Goal: Task Accomplishment & Management: Manage account settings

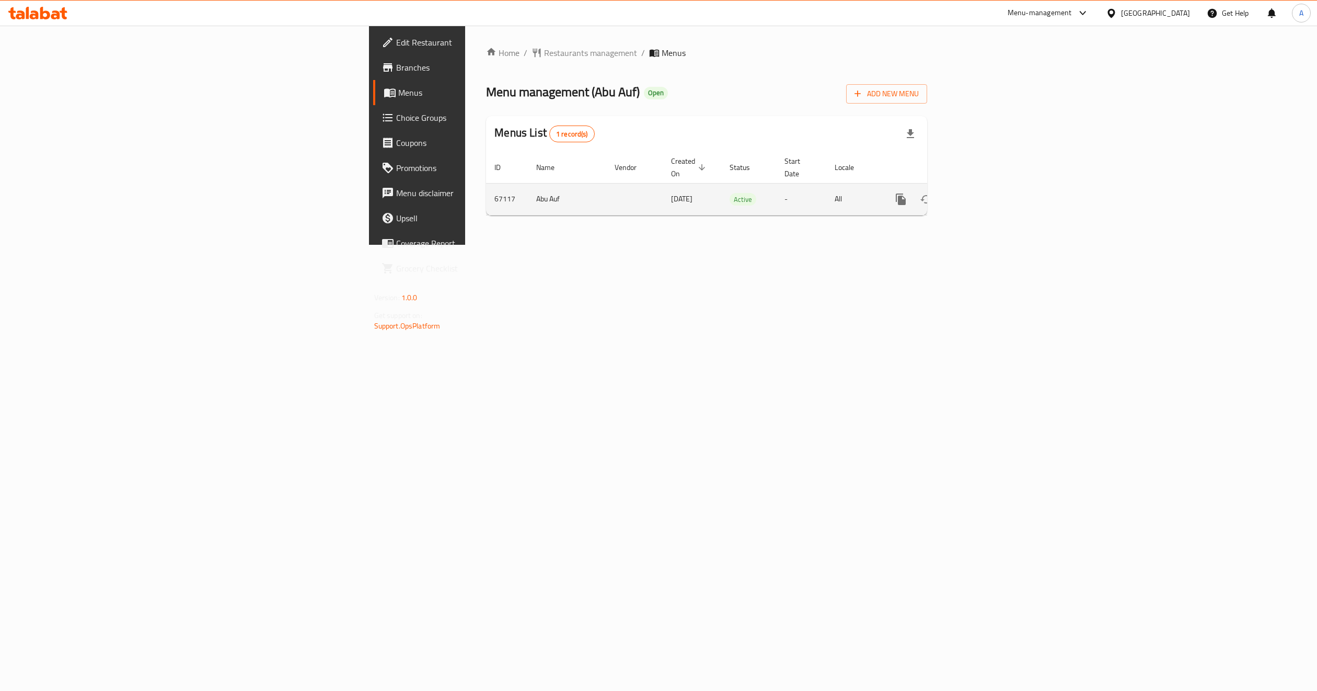
click at [983, 193] on icon "enhanced table" at bounding box center [976, 199] width 13 height 13
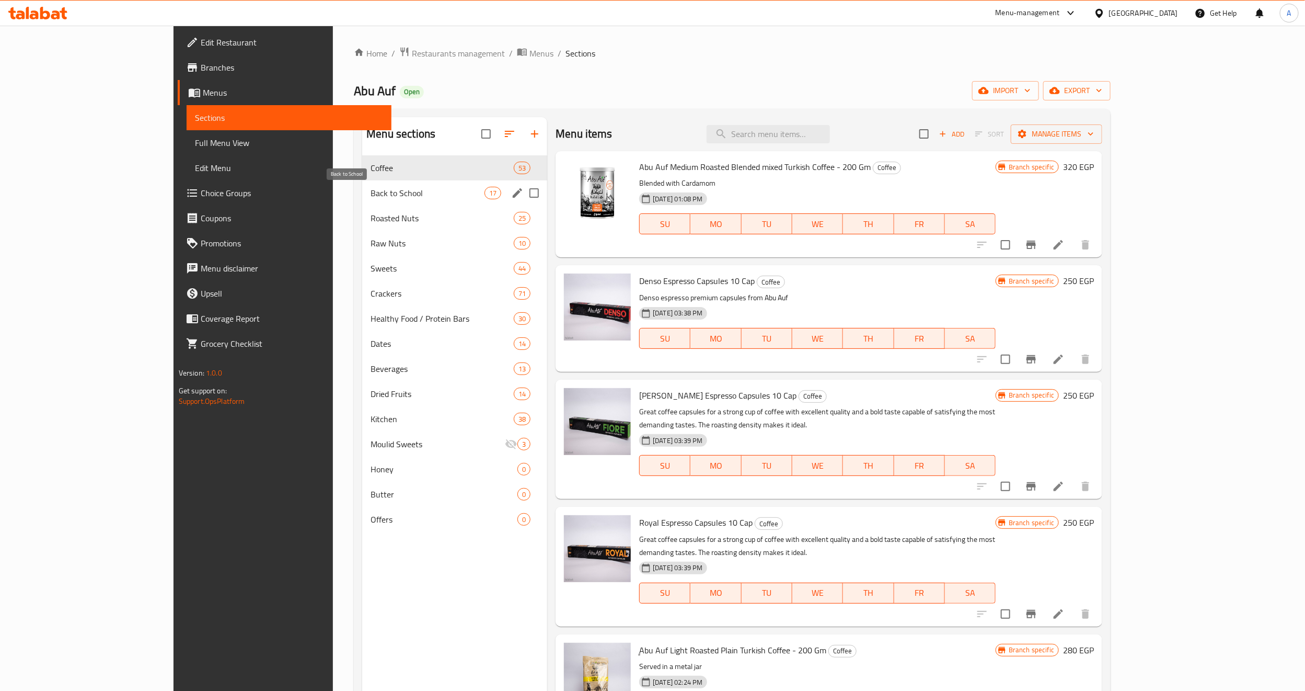
click at [386, 198] on span "Back to School" at bounding box center [428, 193] width 114 height 13
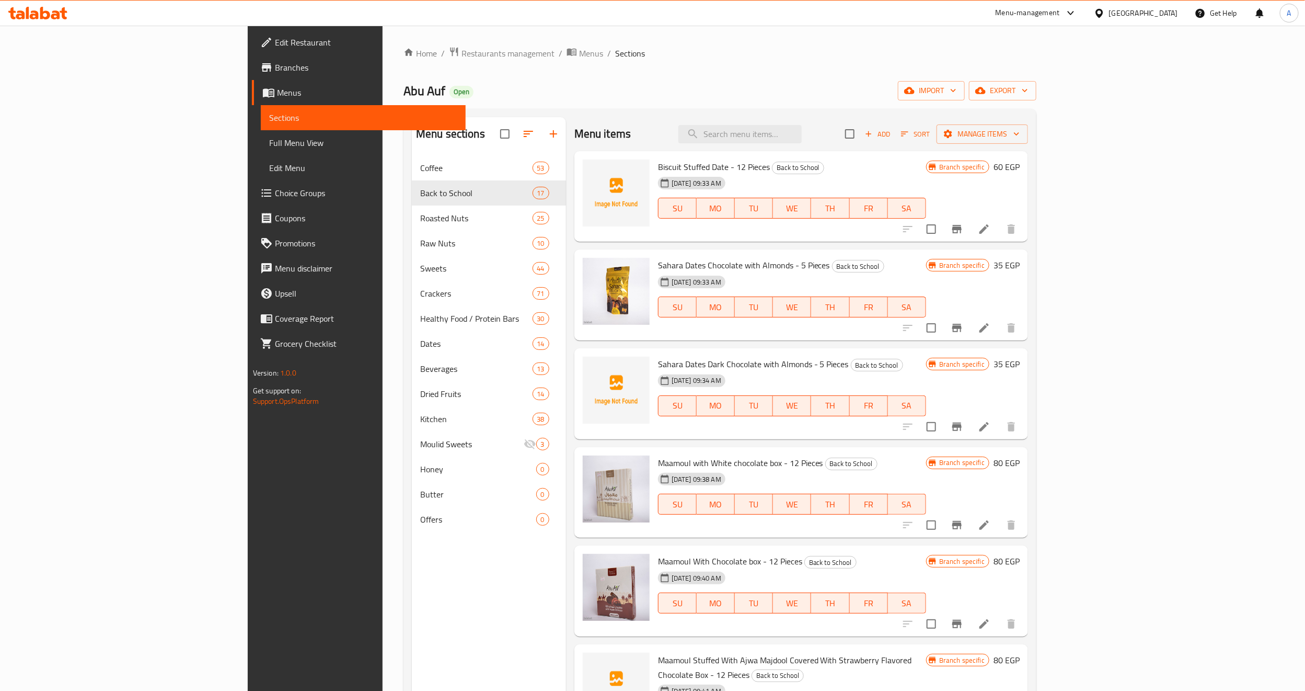
click at [779, 383] on div "[DATE] 09:34 AM SU MO TU WE TH FR SA" at bounding box center [792, 398] width 277 height 56
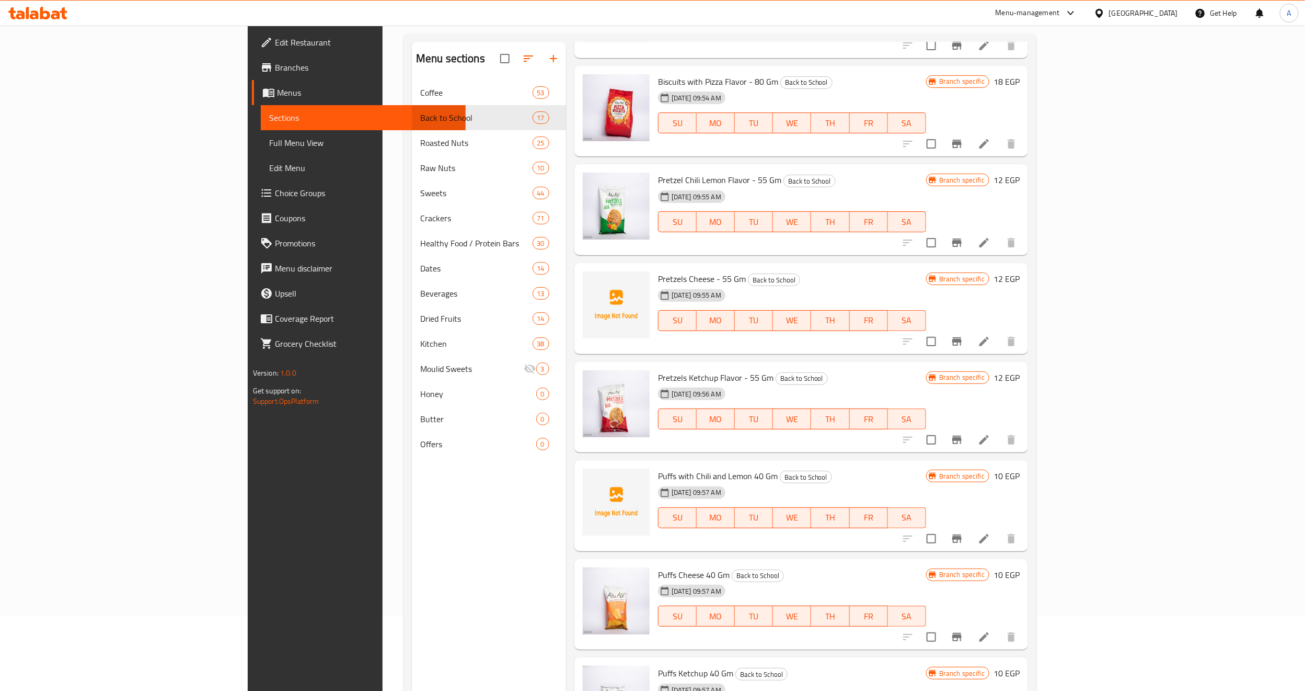
scroll to position [146, 0]
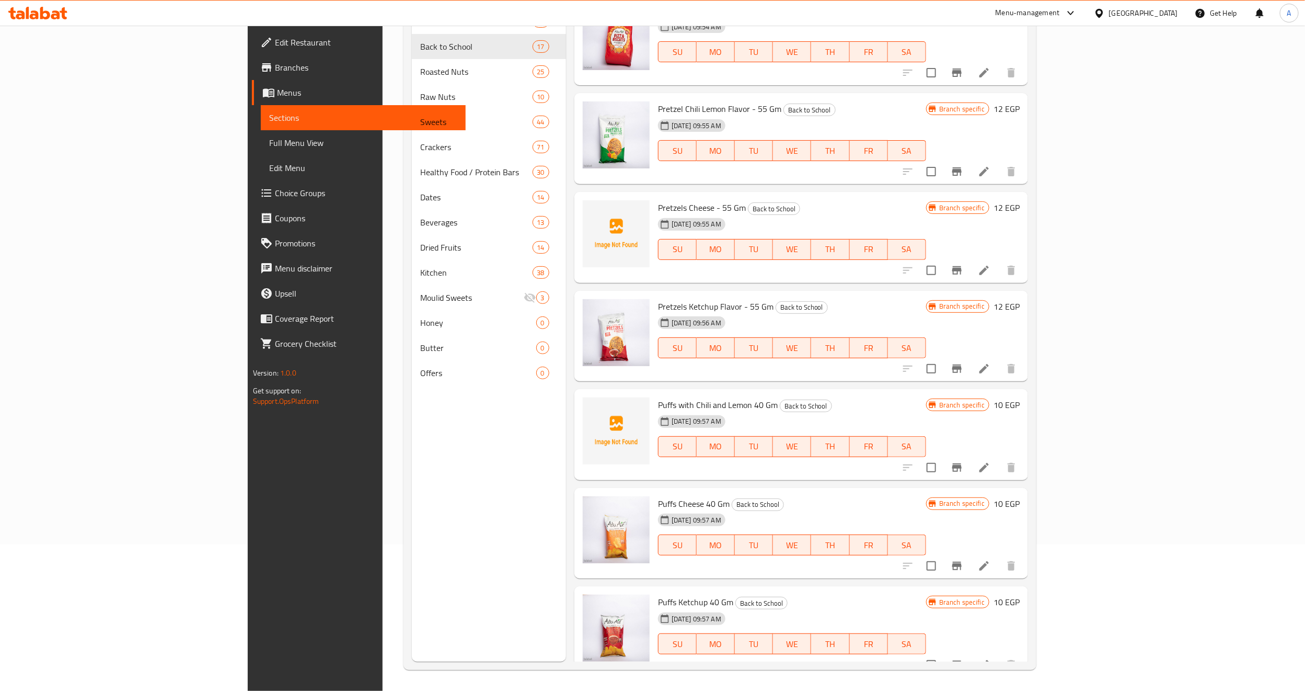
click at [723, 510] on div "[DATE] 09:57 AM" at bounding box center [688, 519] width 69 height 21
click at [761, 496] on h6 "Puffs Cheese 40 Gm Back to School" at bounding box center [792, 503] width 268 height 15
click at [962, 463] on icon "Branch-specific-item" at bounding box center [956, 467] width 9 height 8
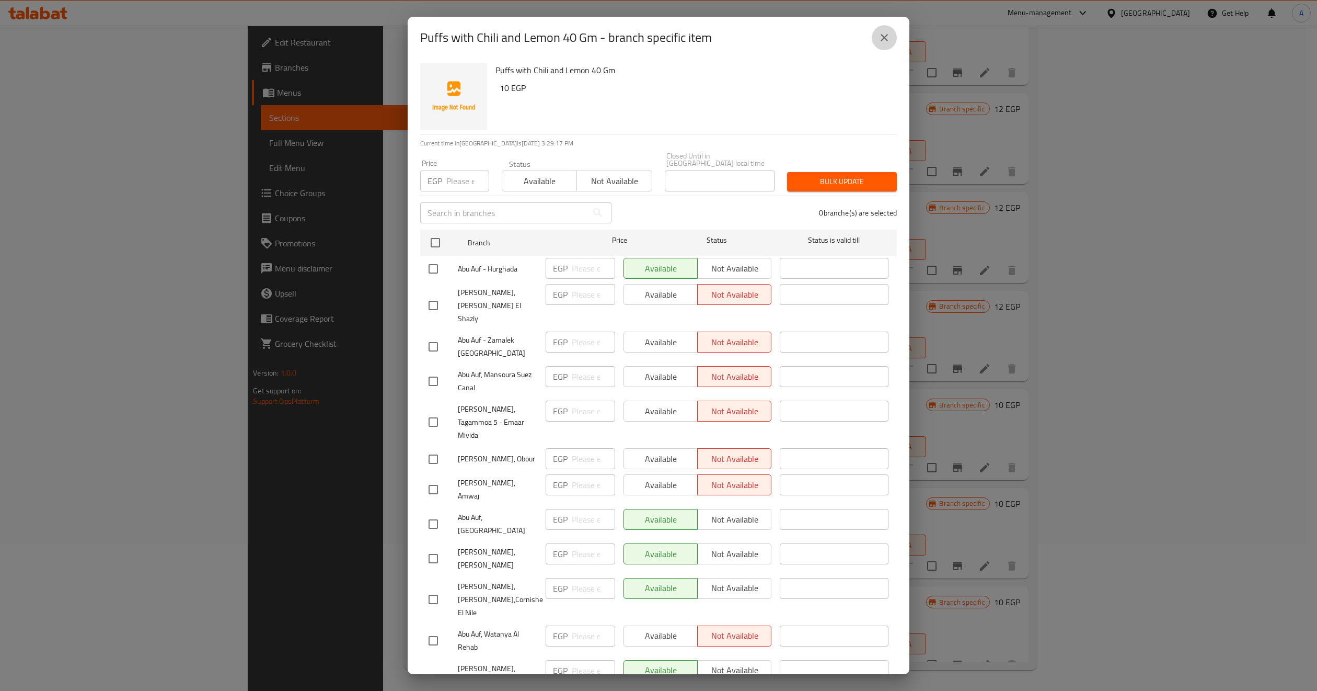
click at [881, 37] on icon "close" at bounding box center [884, 37] width 13 height 13
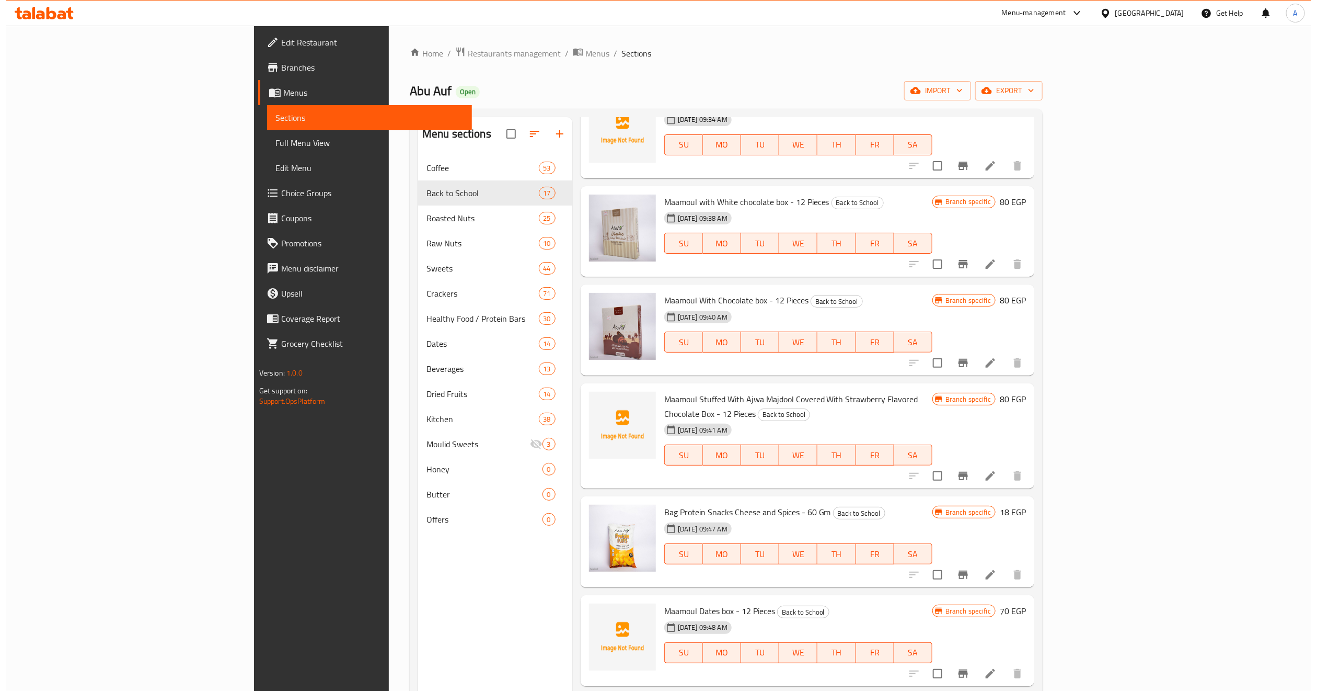
scroll to position [0, 0]
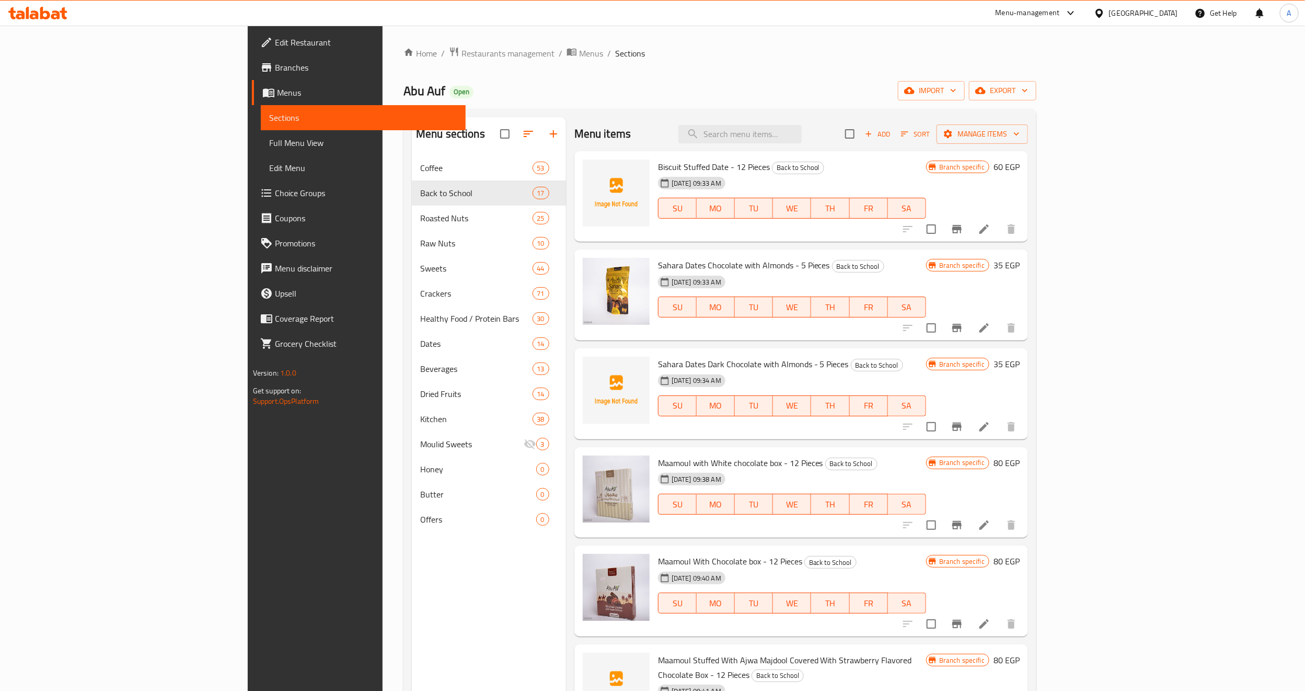
click at [412, 578] on div "Menu sections Coffee 53 Back to School 17 Roasted Nuts 25 Raw Nuts 10 Sweets 44…" at bounding box center [489, 462] width 154 height 691
click at [962, 229] on icon "Branch-specific-item" at bounding box center [956, 229] width 9 height 8
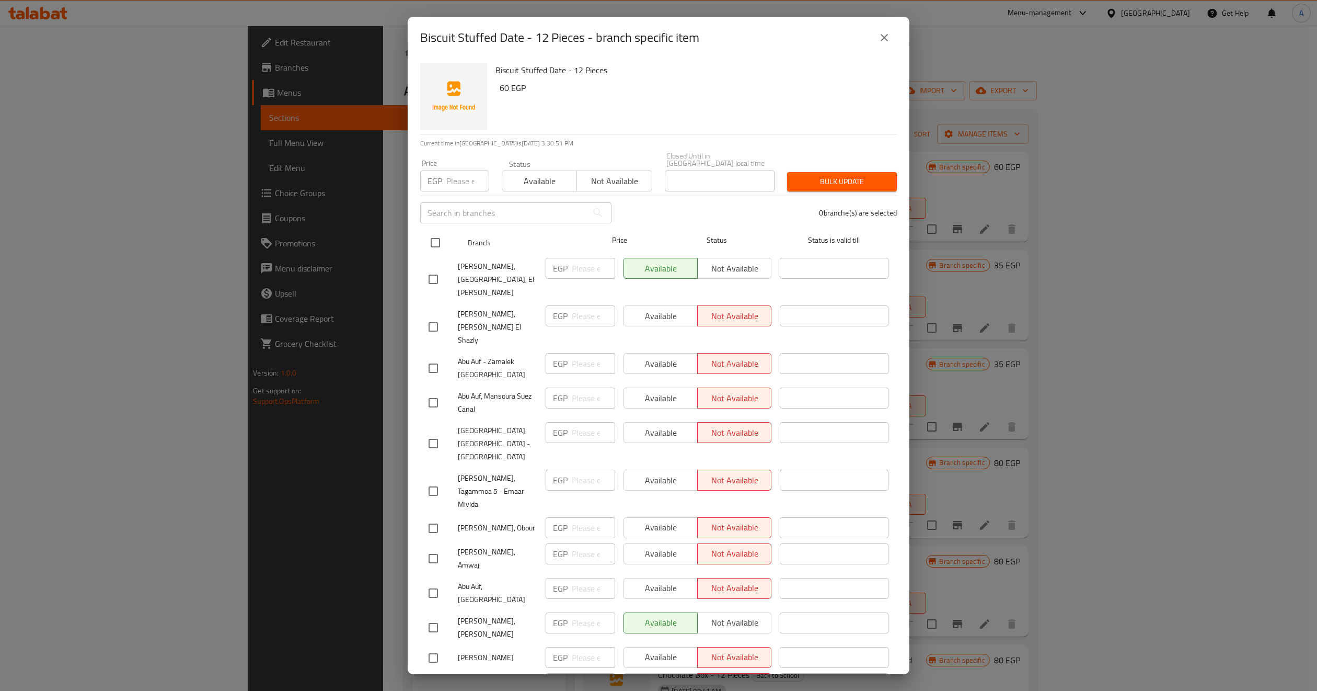
click at [441, 242] on input "checkbox" at bounding box center [435, 243] width 22 height 22
checkbox input "true"
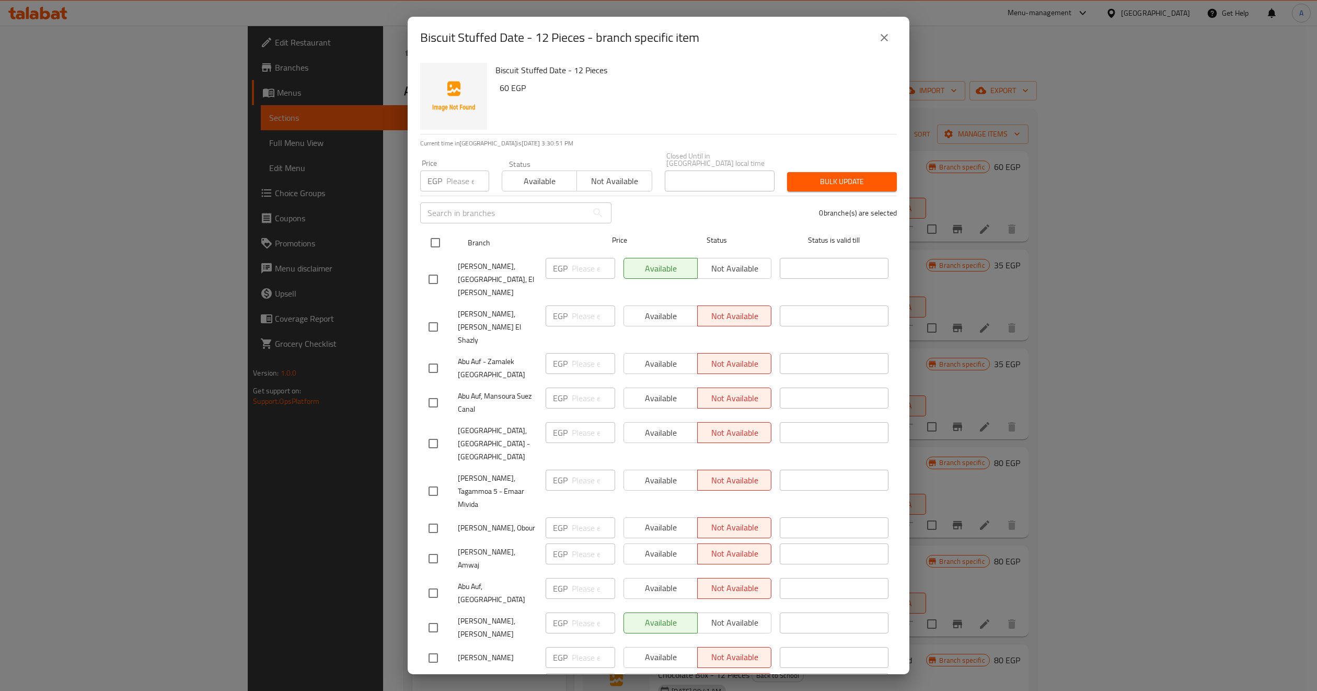
checkbox input "true"
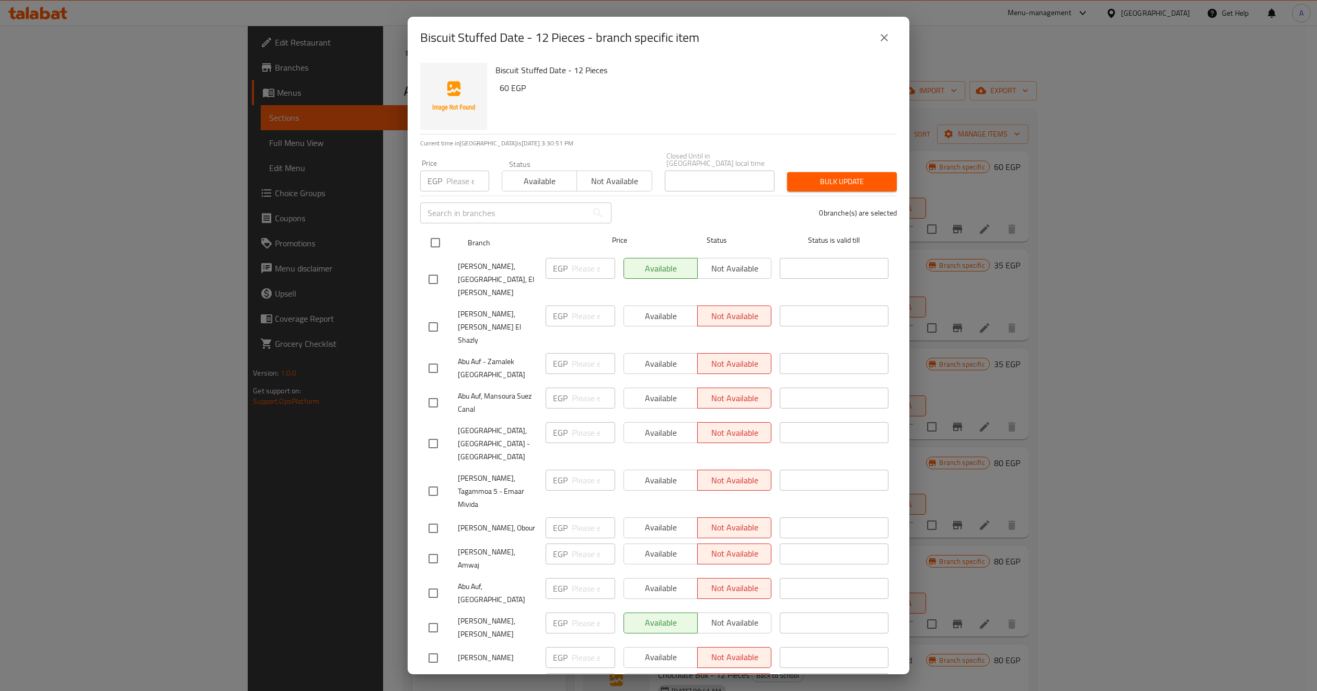
checkbox input "true"
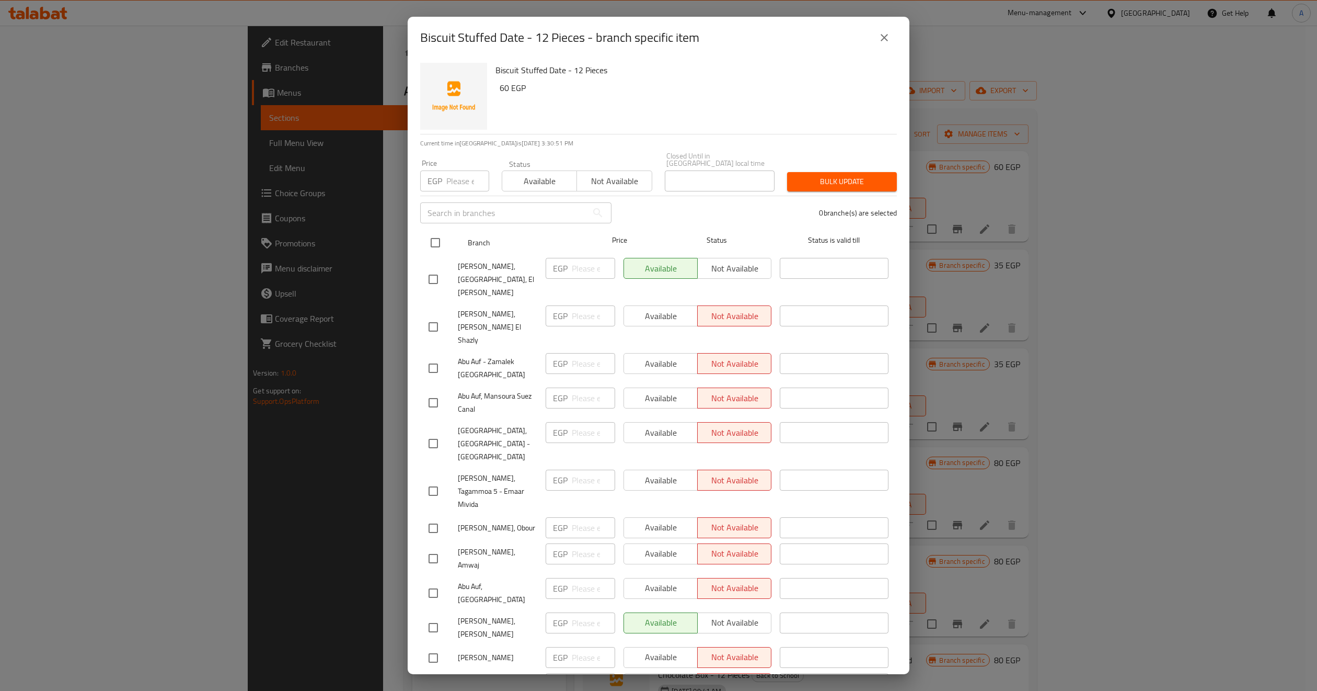
checkbox input "true"
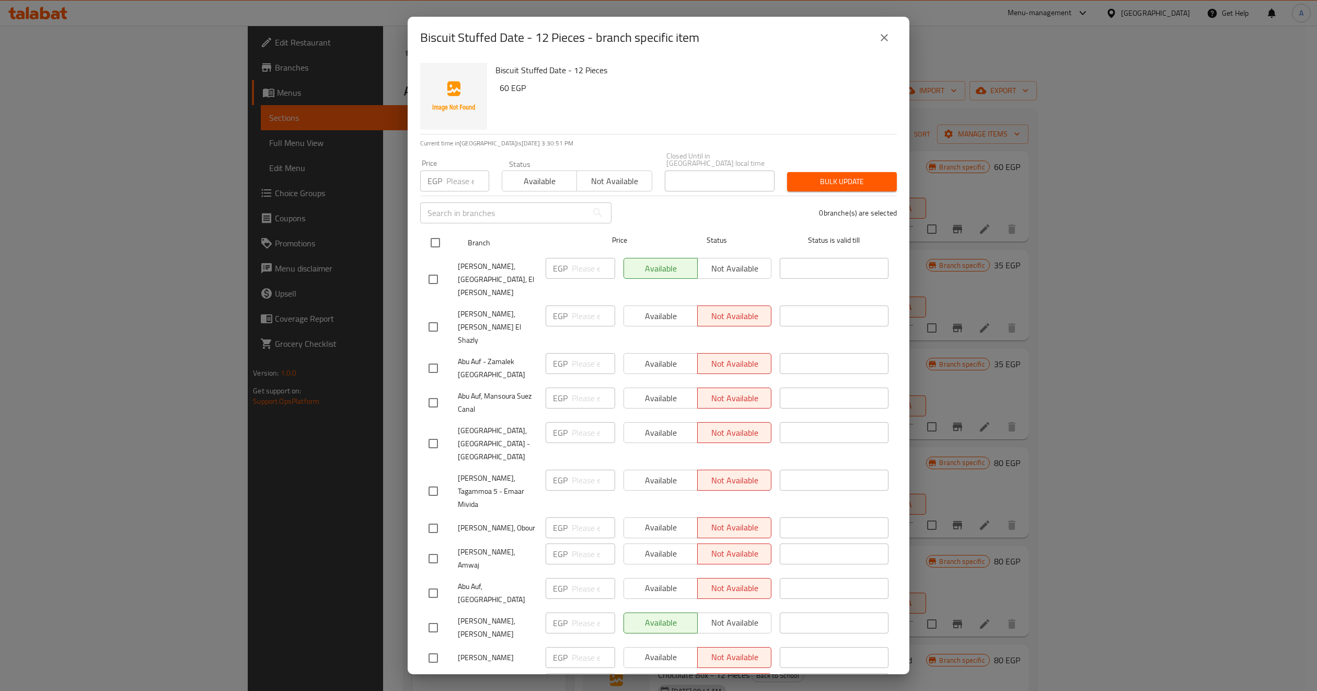
checkbox input "true"
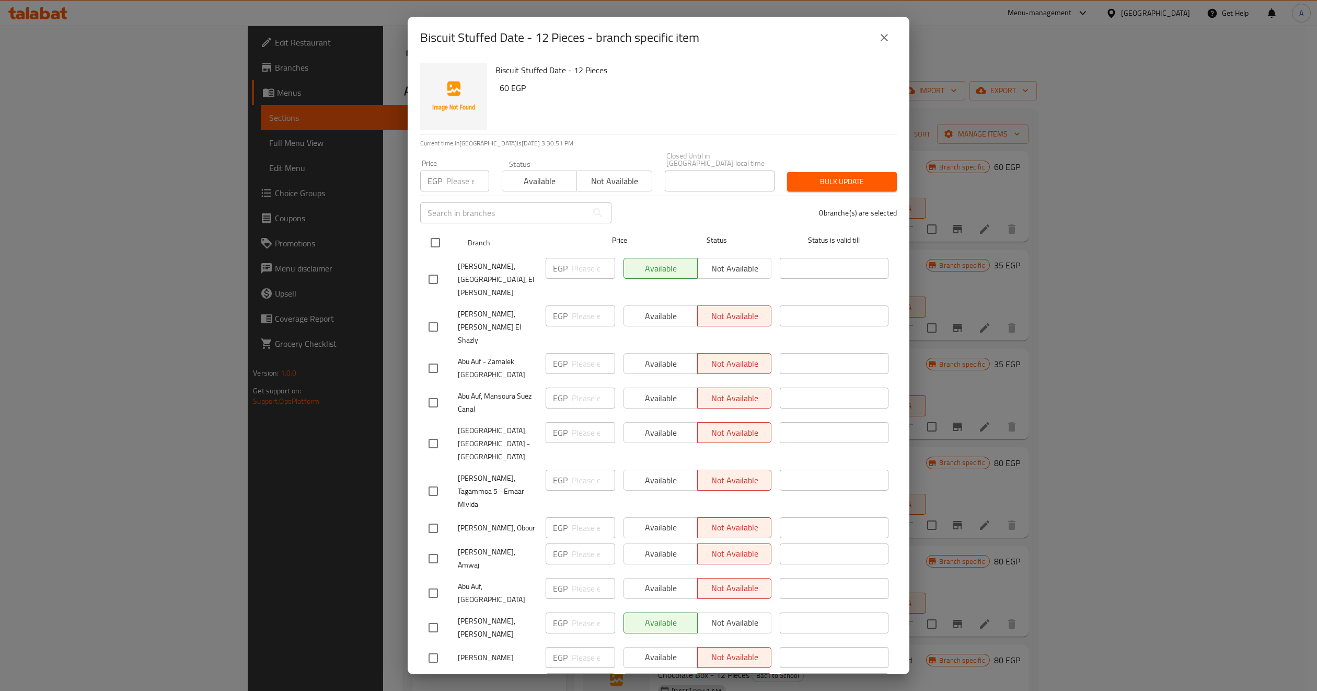
checkbox input "true"
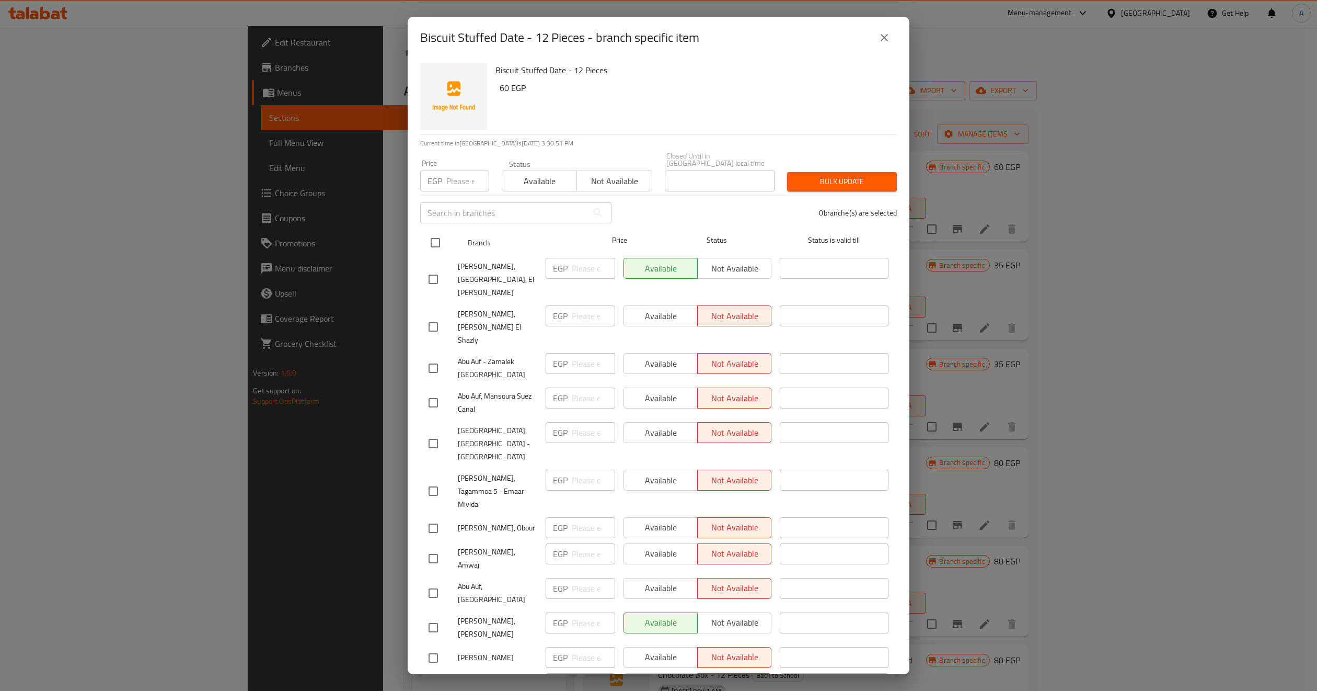
checkbox input "true"
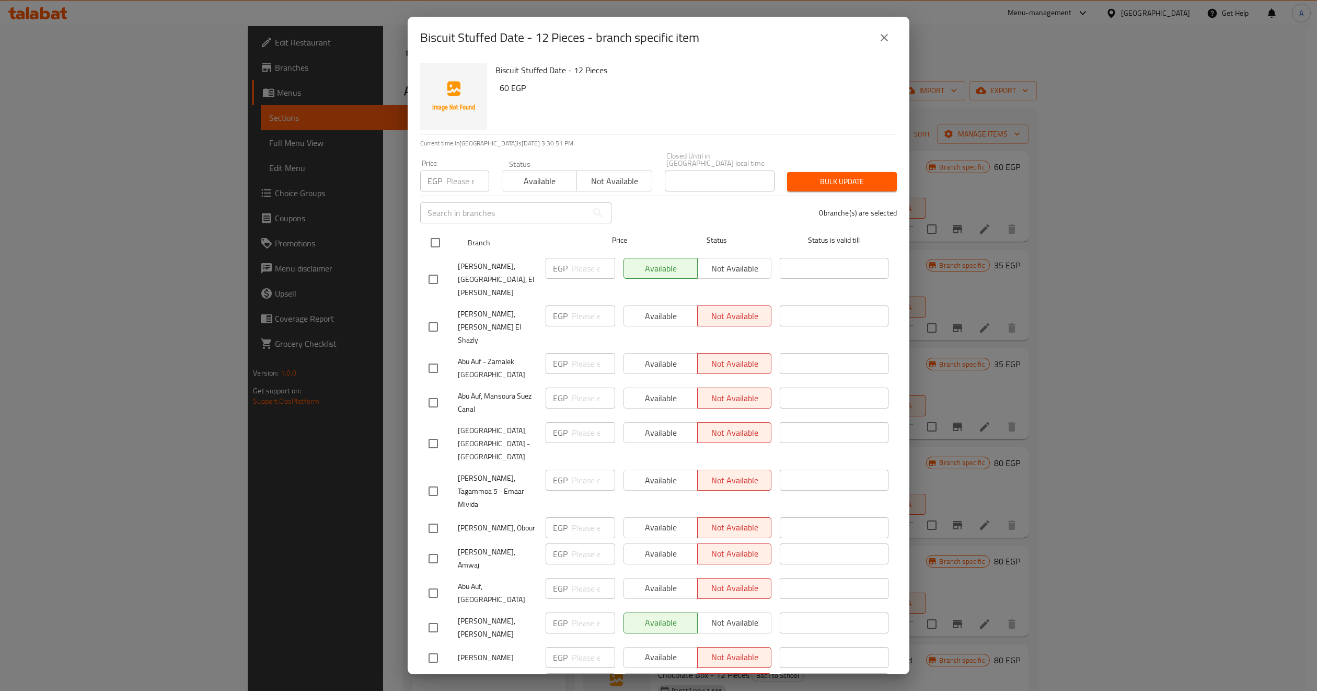
checkbox input "true"
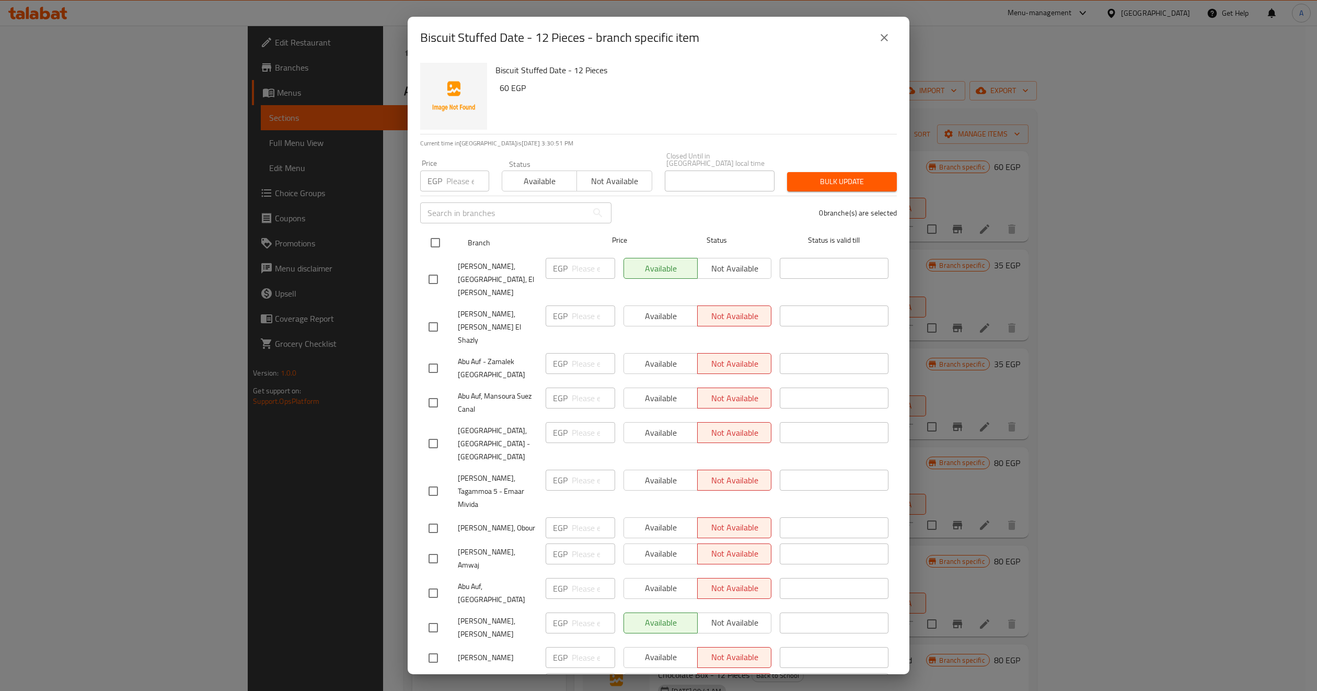
checkbox input "true"
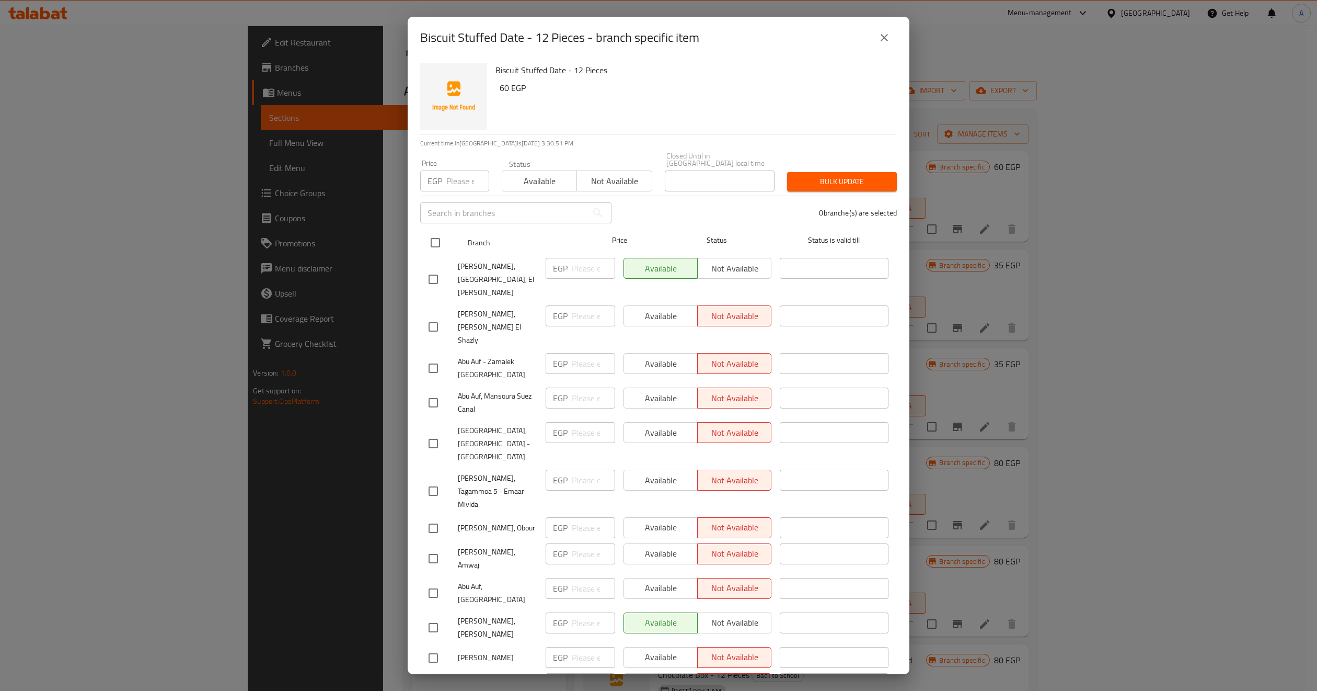
checkbox input "true"
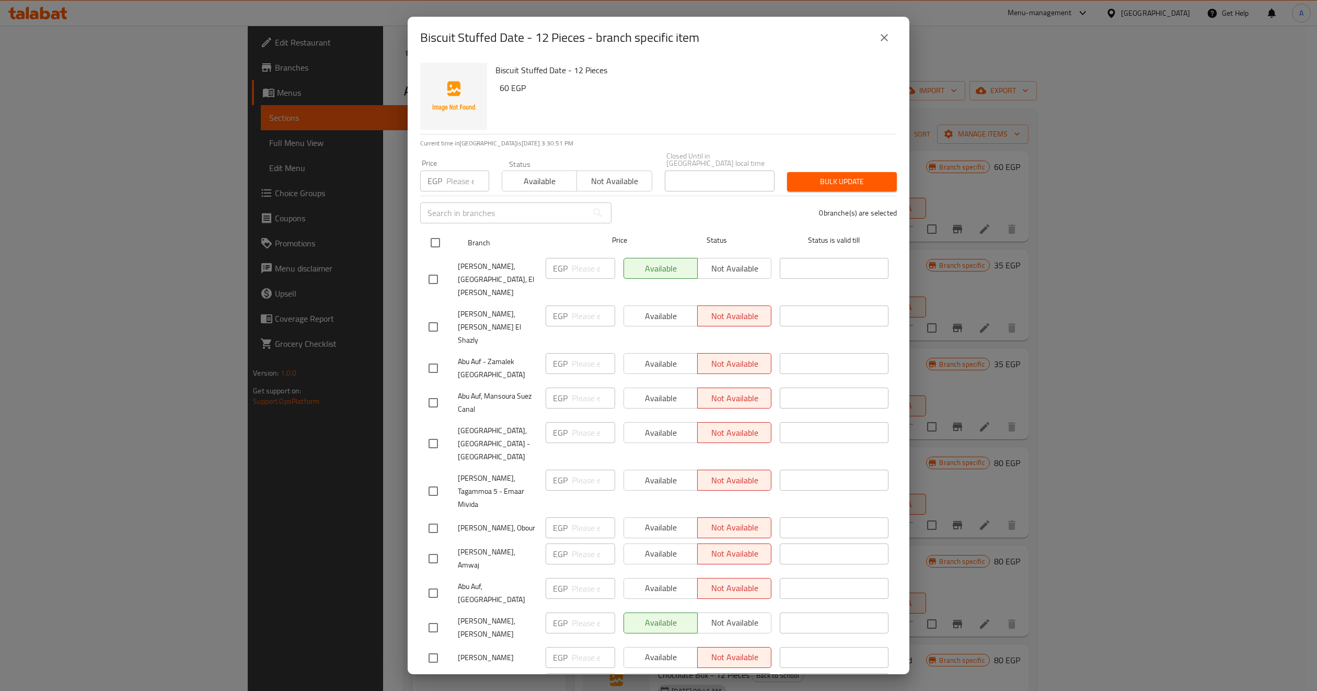
checkbox input "true"
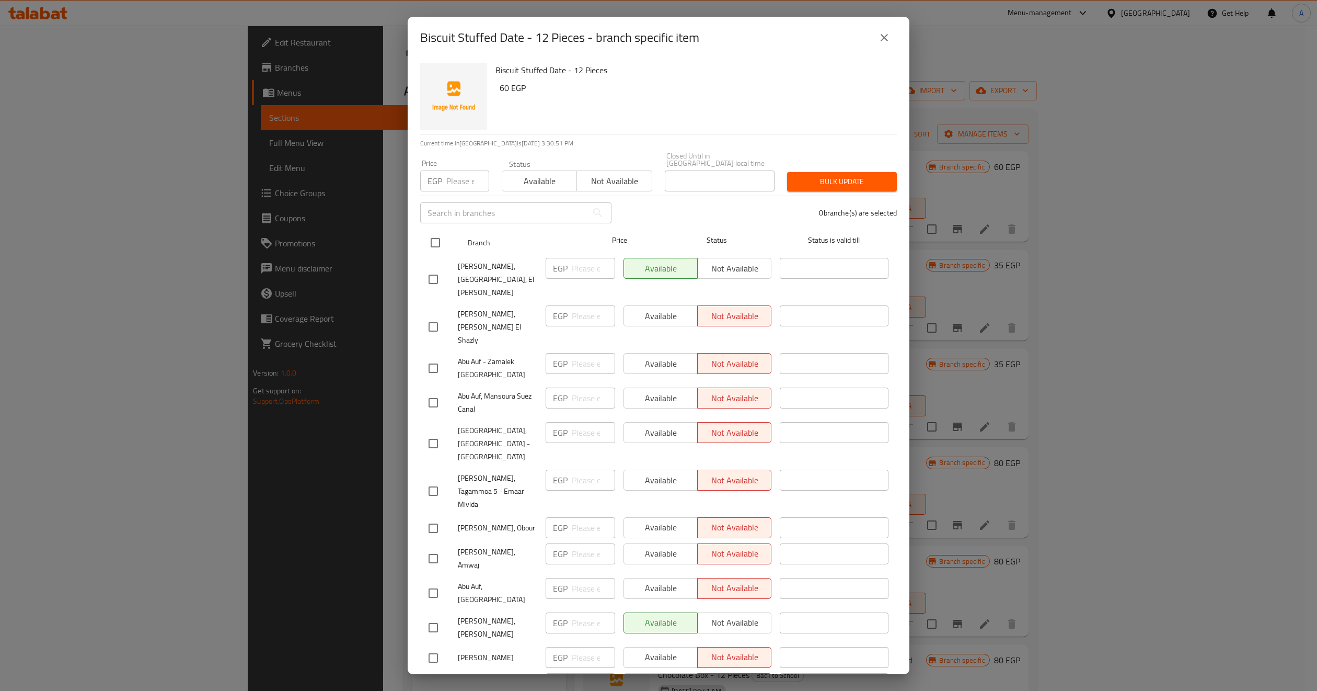
checkbox input "true"
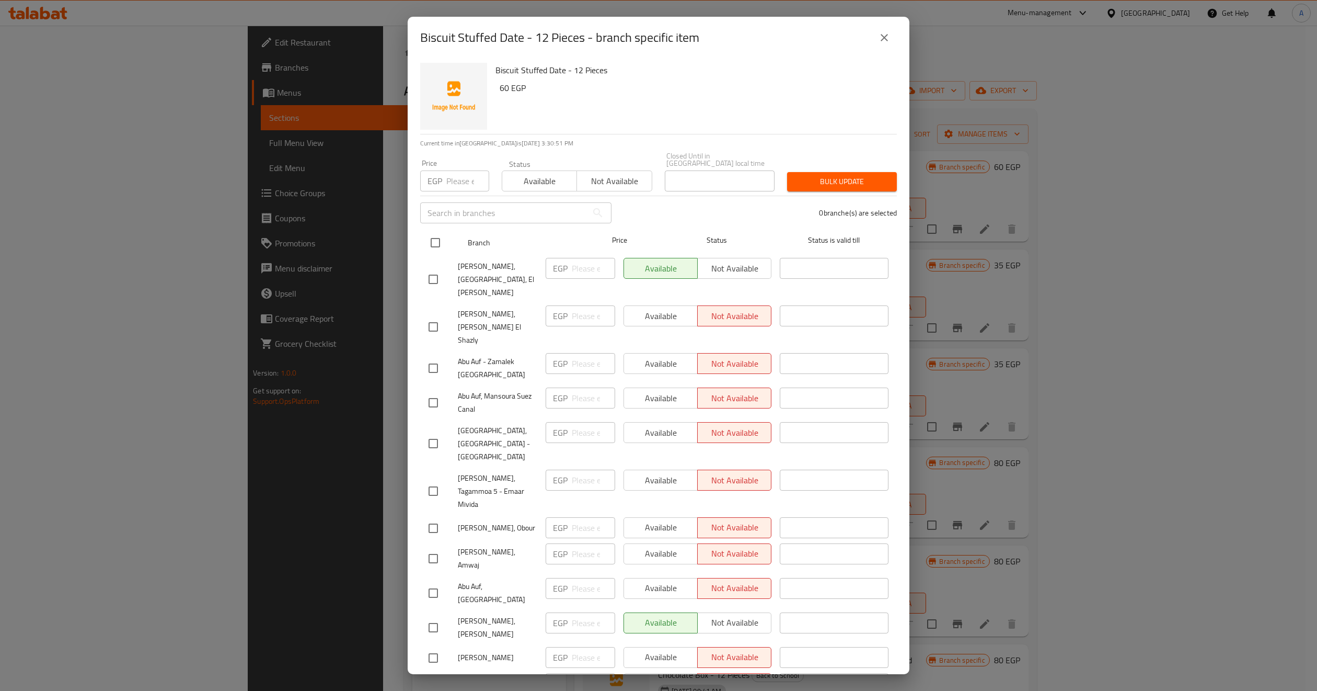
checkbox input "true"
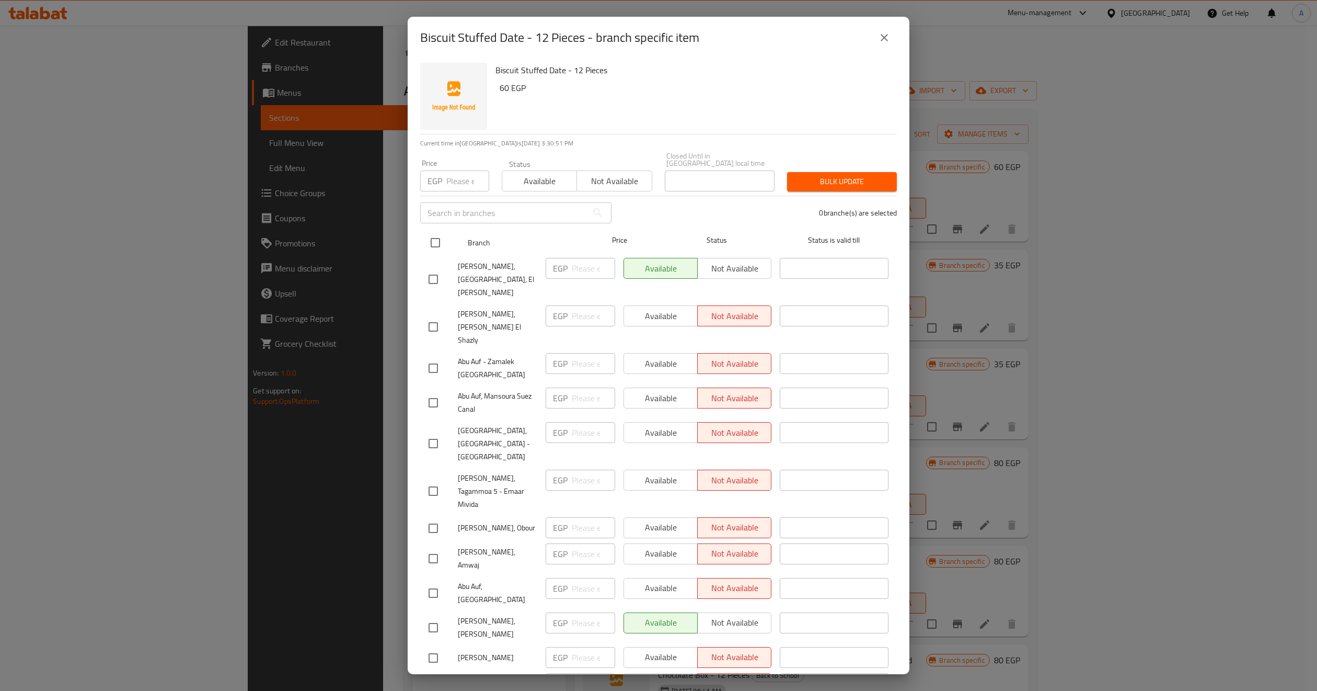
checkbox input "true"
click at [539, 177] on span "Available" at bounding box center [540, 181] width 66 height 15
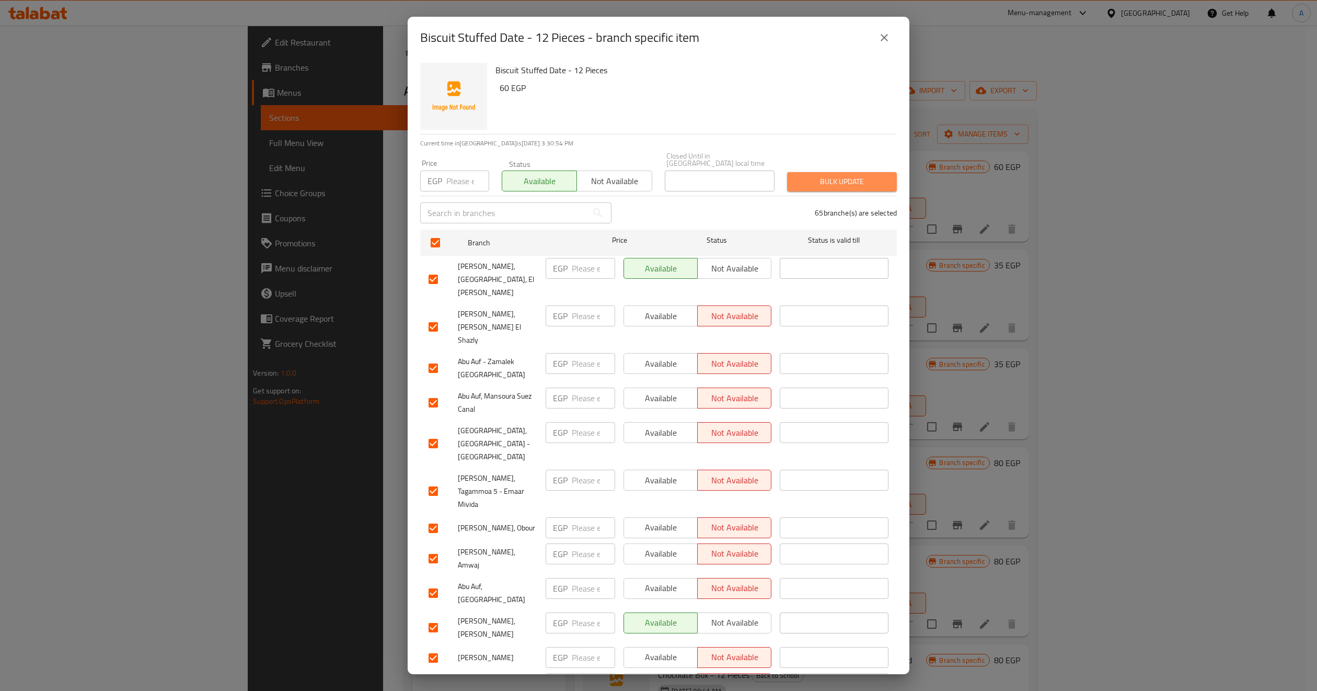
click at [847, 179] on span "Bulk update" at bounding box center [842, 181] width 93 height 13
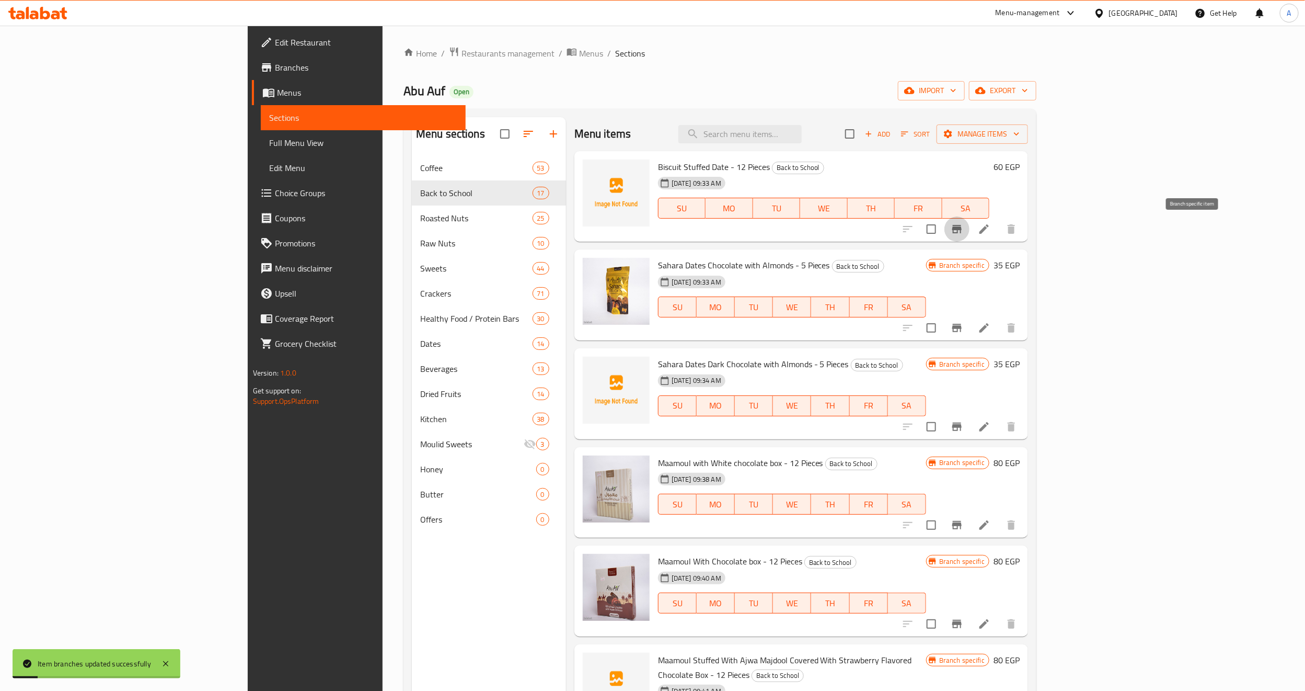
click at [962, 229] on icon "Branch-specific-item" at bounding box center [956, 229] width 9 height 8
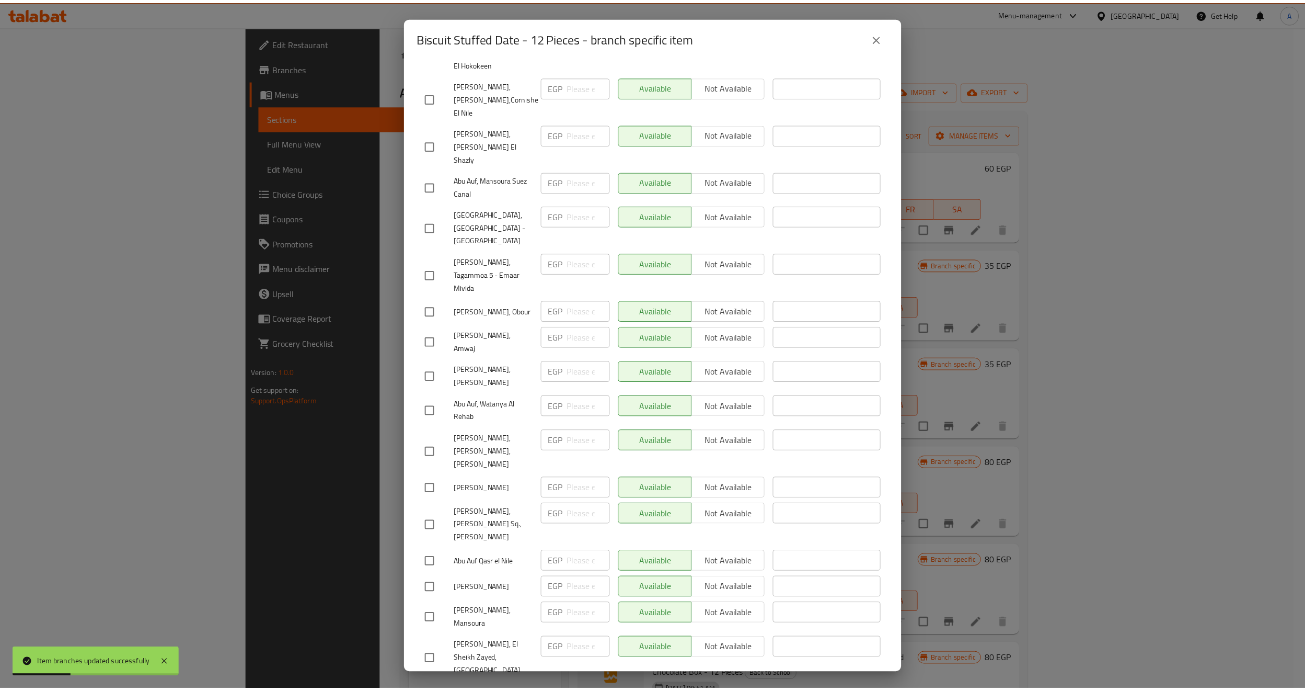
scroll to position [863, 0]
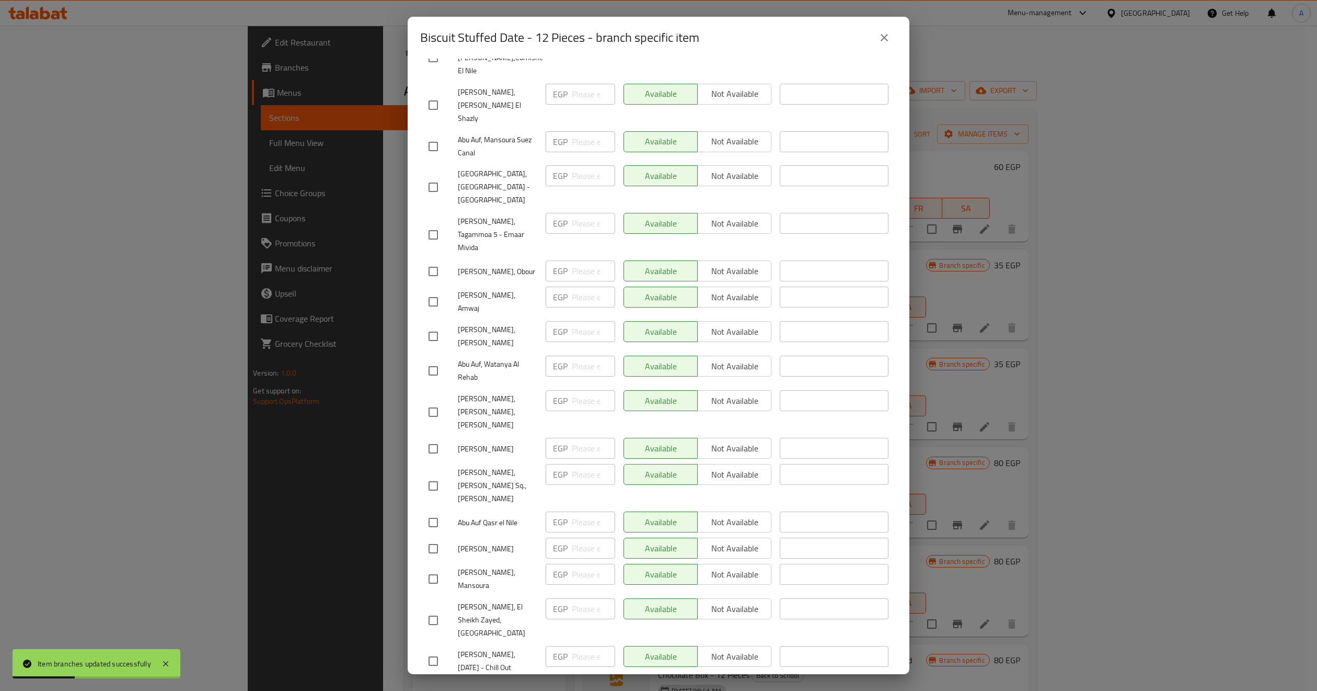
click at [883, 39] on icon "close" at bounding box center [884, 37] width 13 height 13
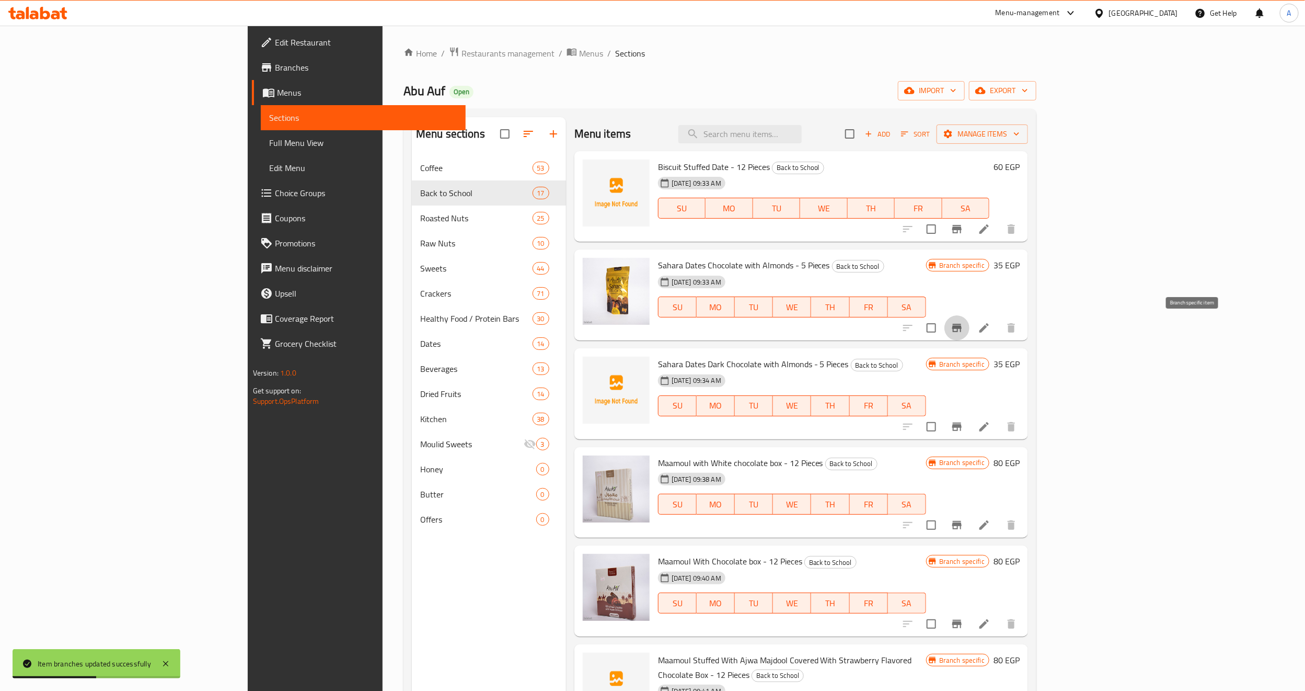
click at [963, 328] on icon "Branch-specific-item" at bounding box center [957, 327] width 13 height 13
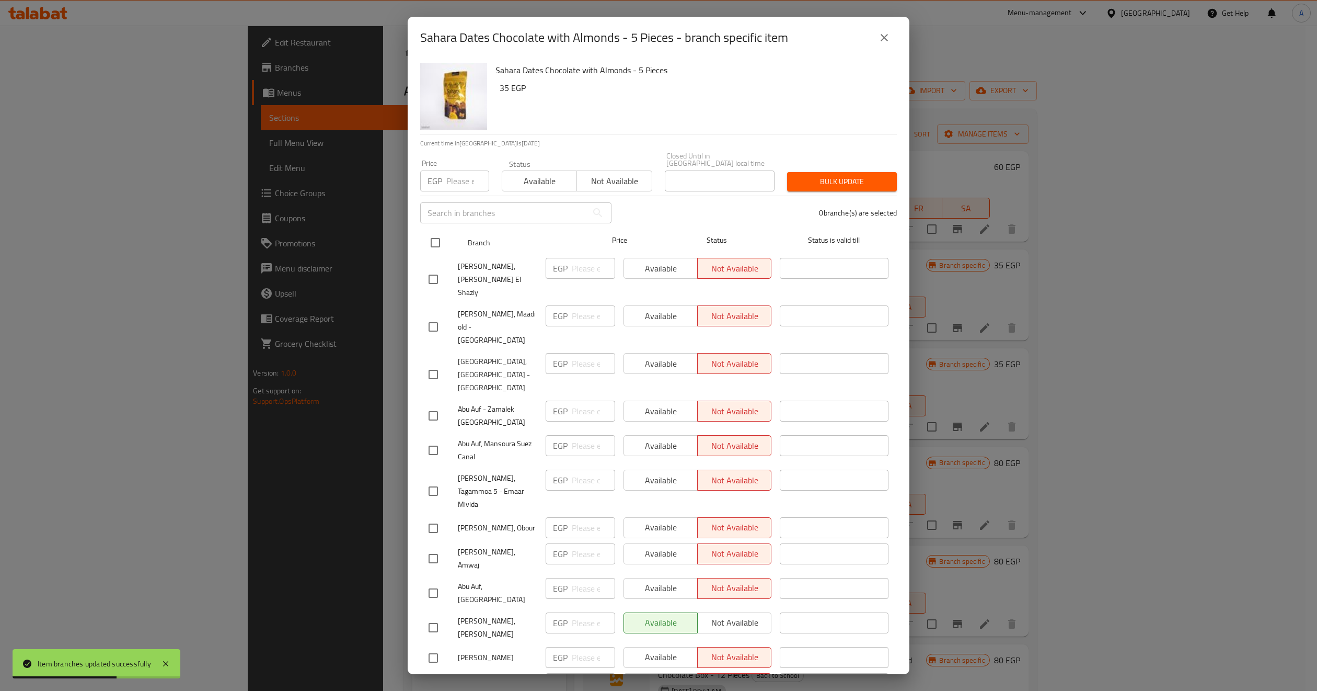
click at [430, 232] on input "checkbox" at bounding box center [435, 243] width 22 height 22
checkbox input "true"
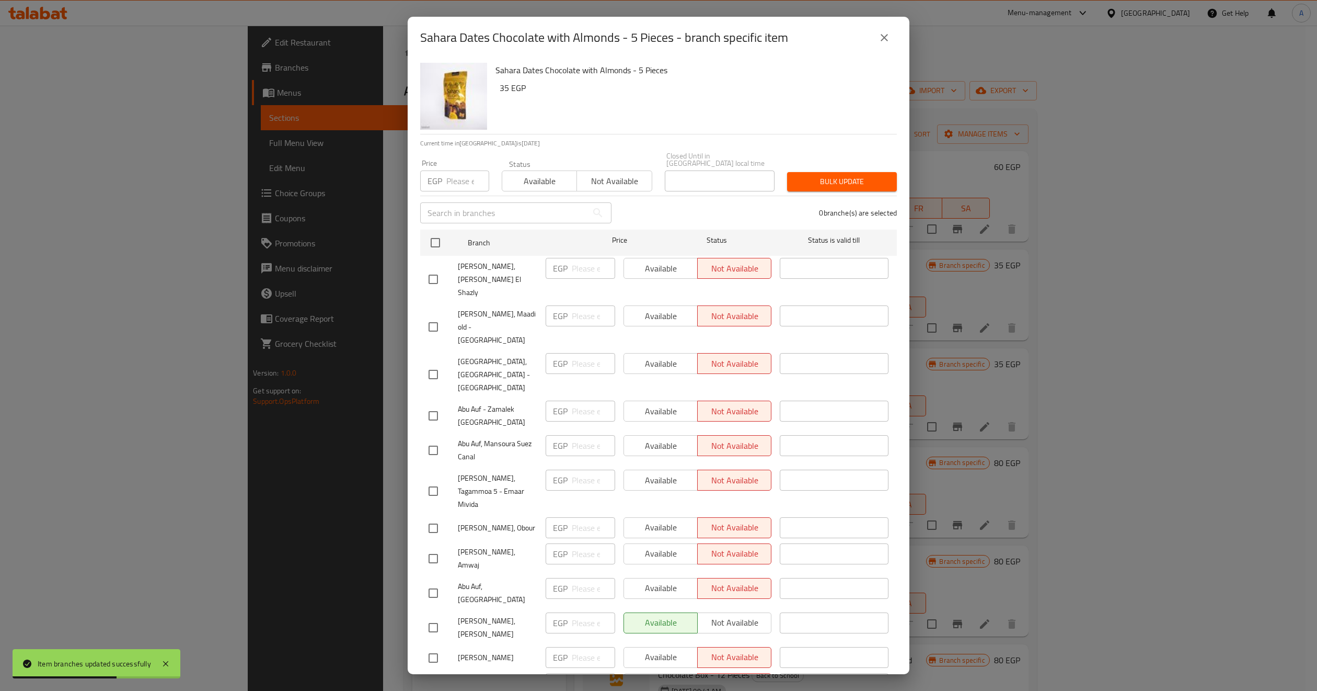
checkbox input "true"
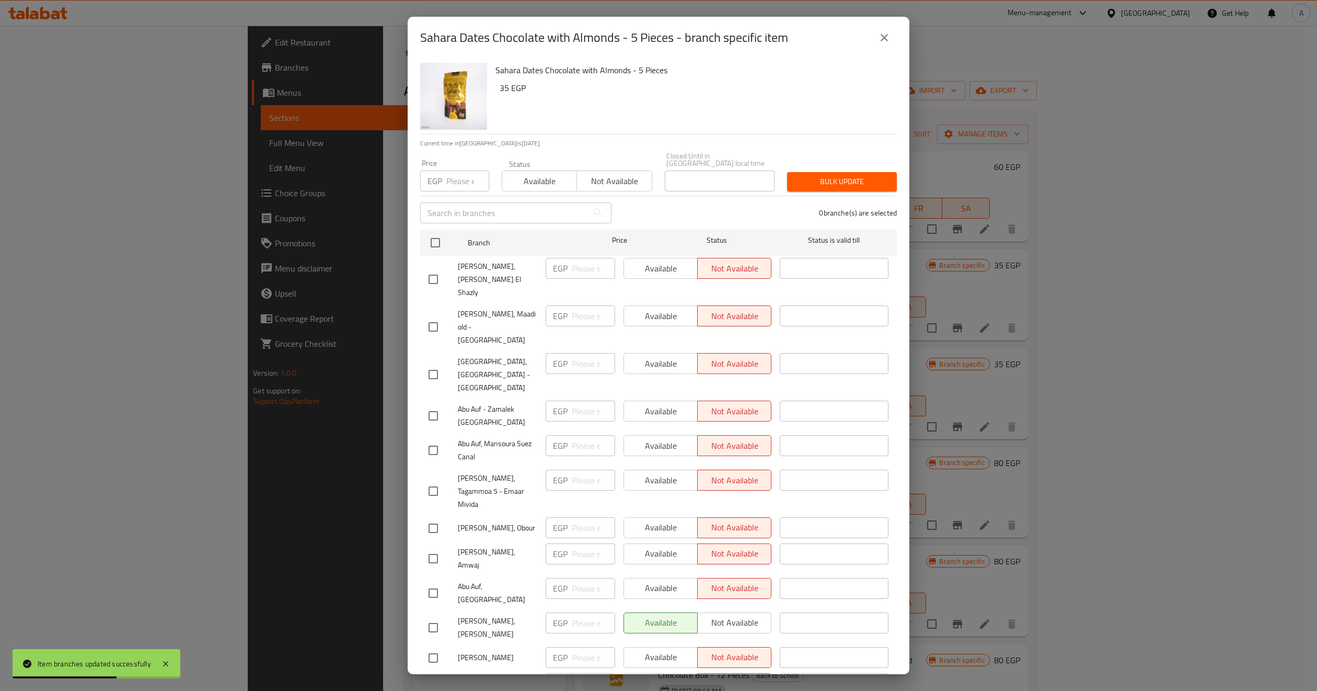
checkbox input "true"
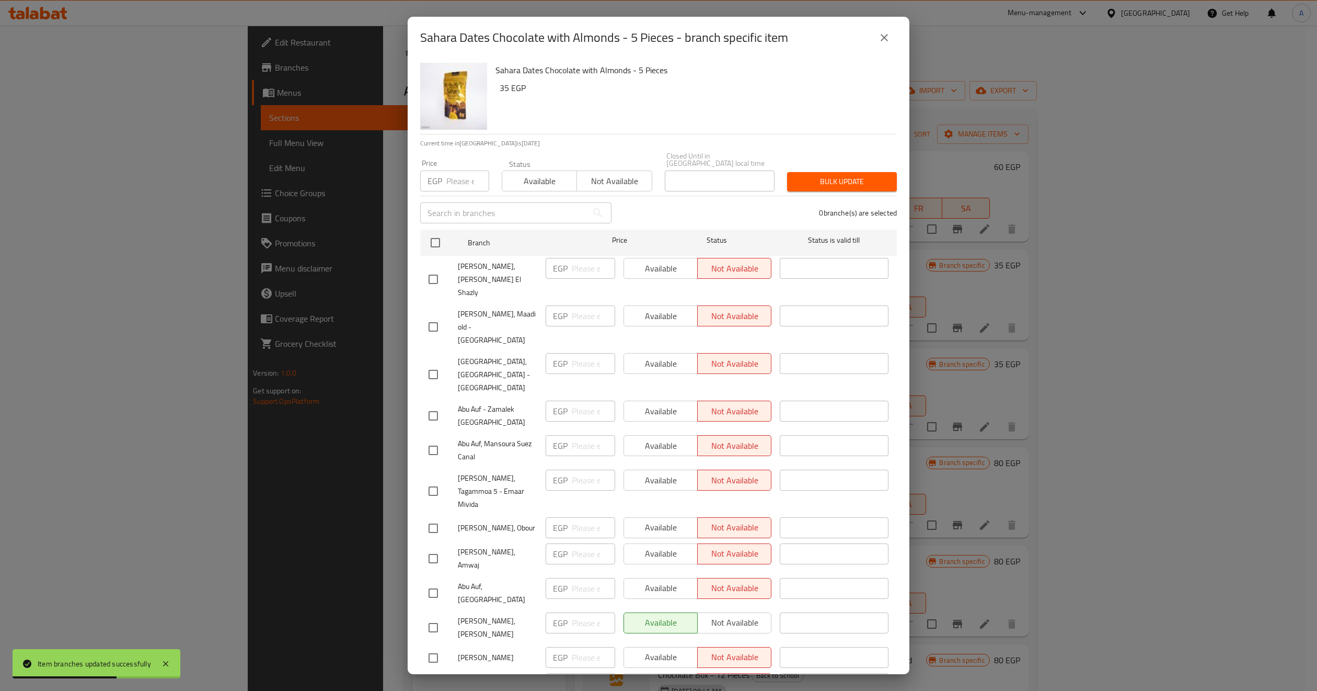
checkbox input "true"
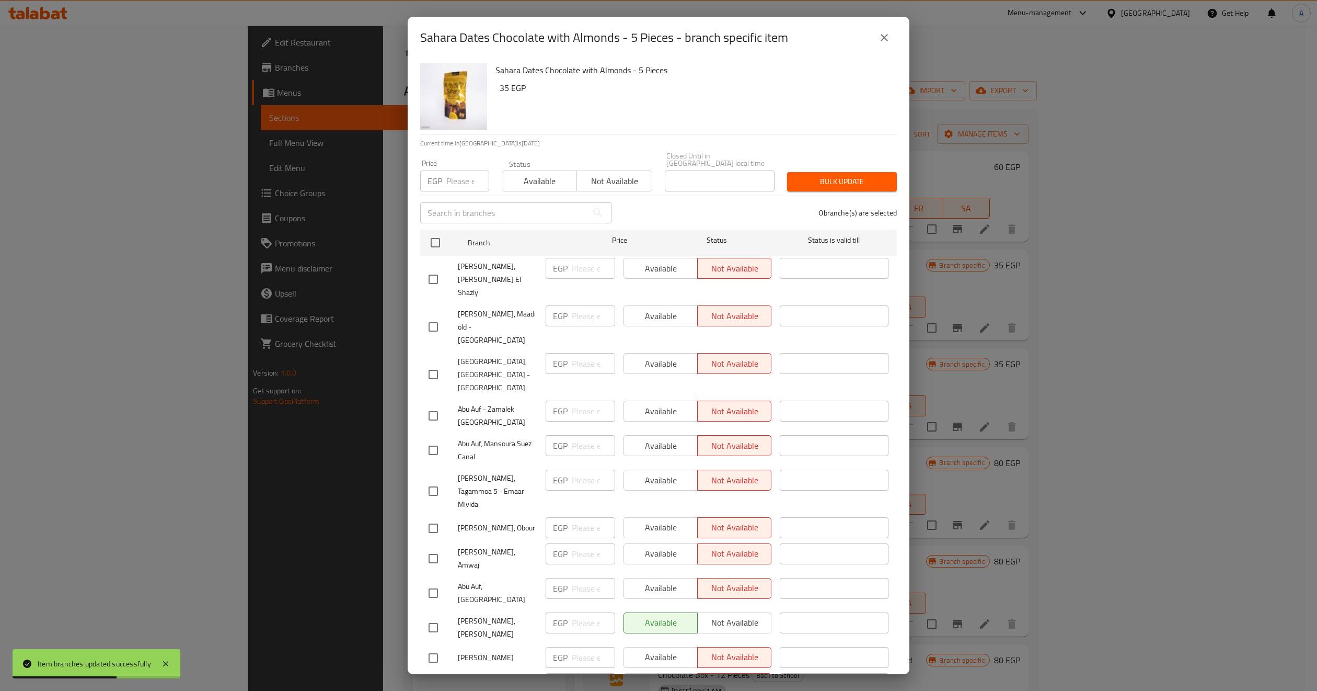
checkbox input "true"
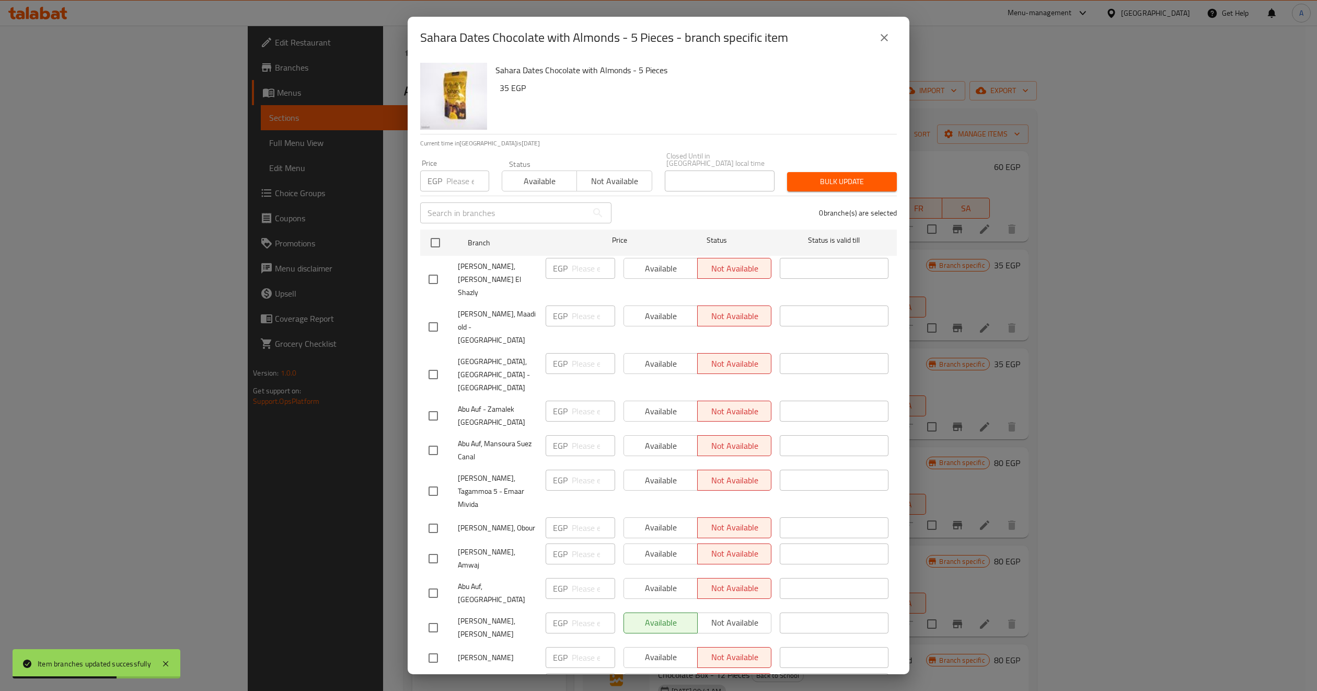
checkbox input "true"
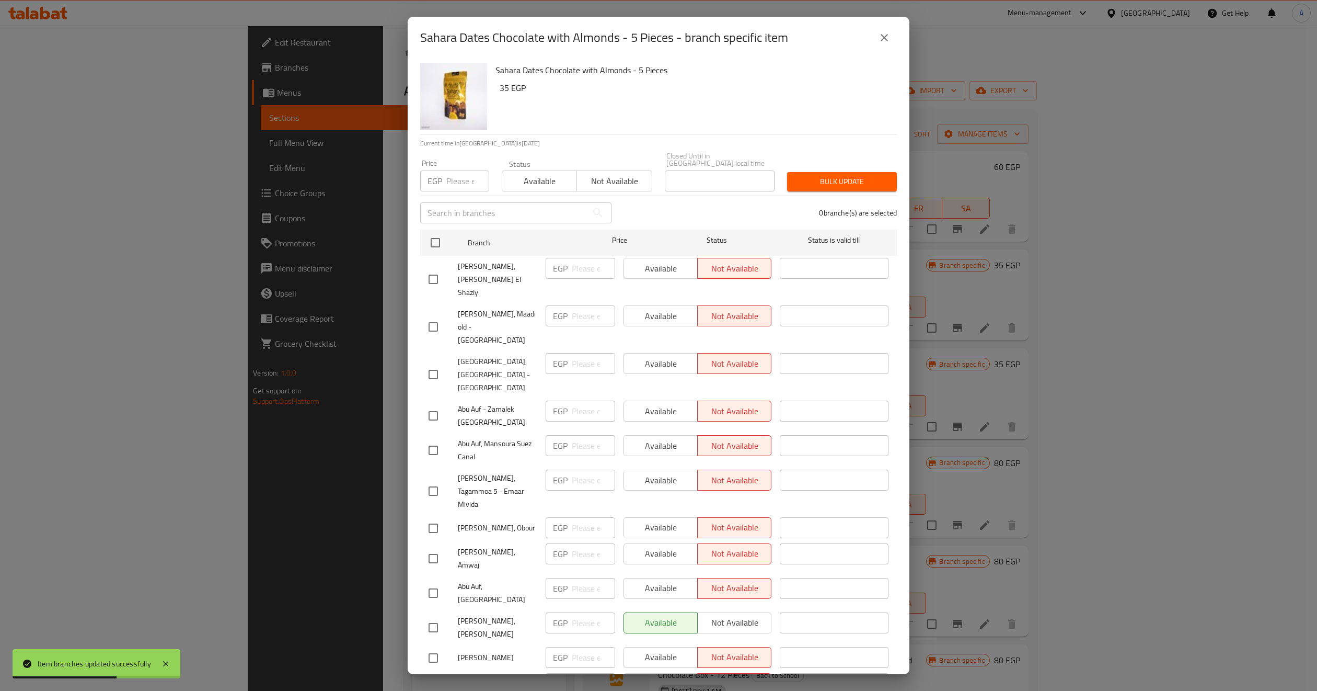
checkbox input "true"
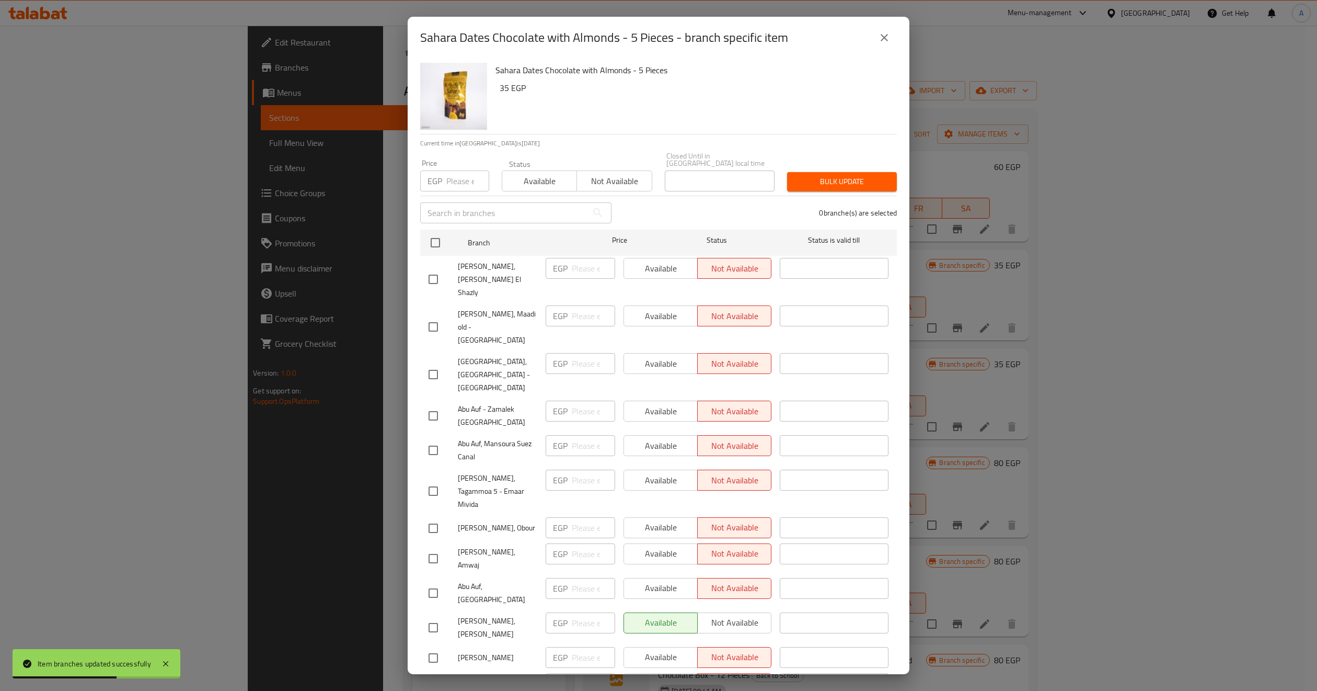
checkbox input "true"
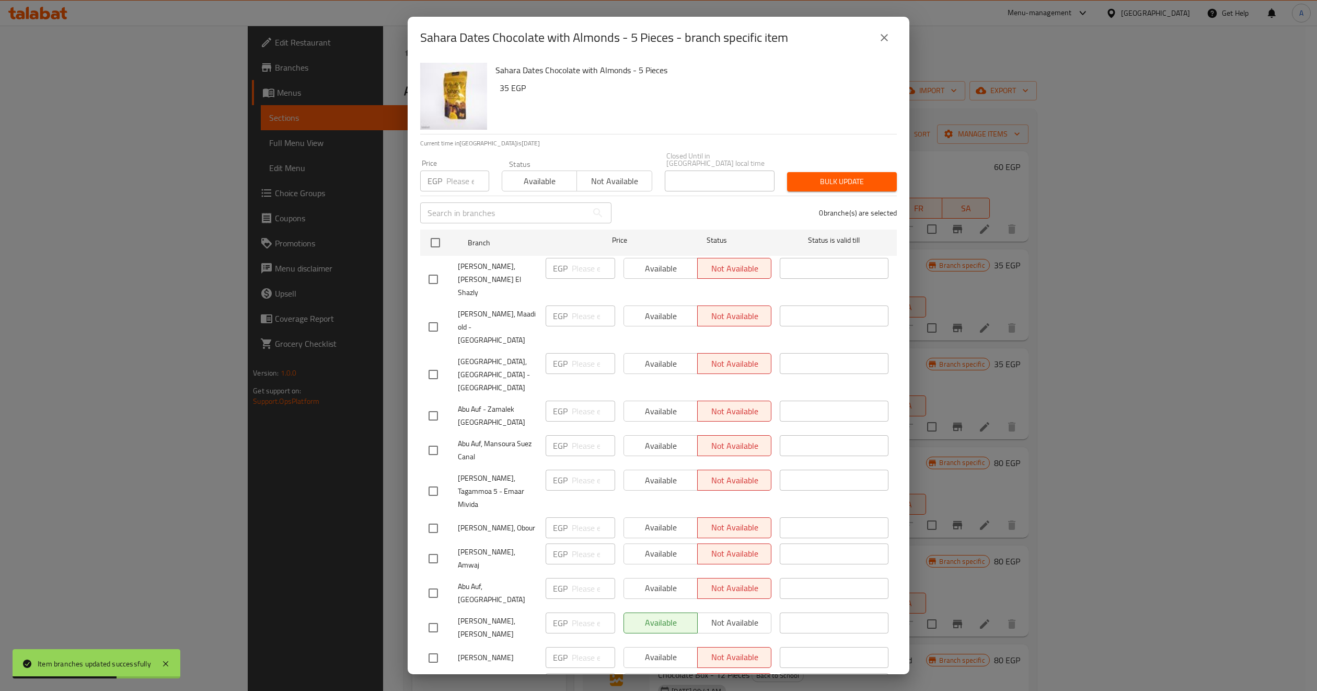
checkbox input "true"
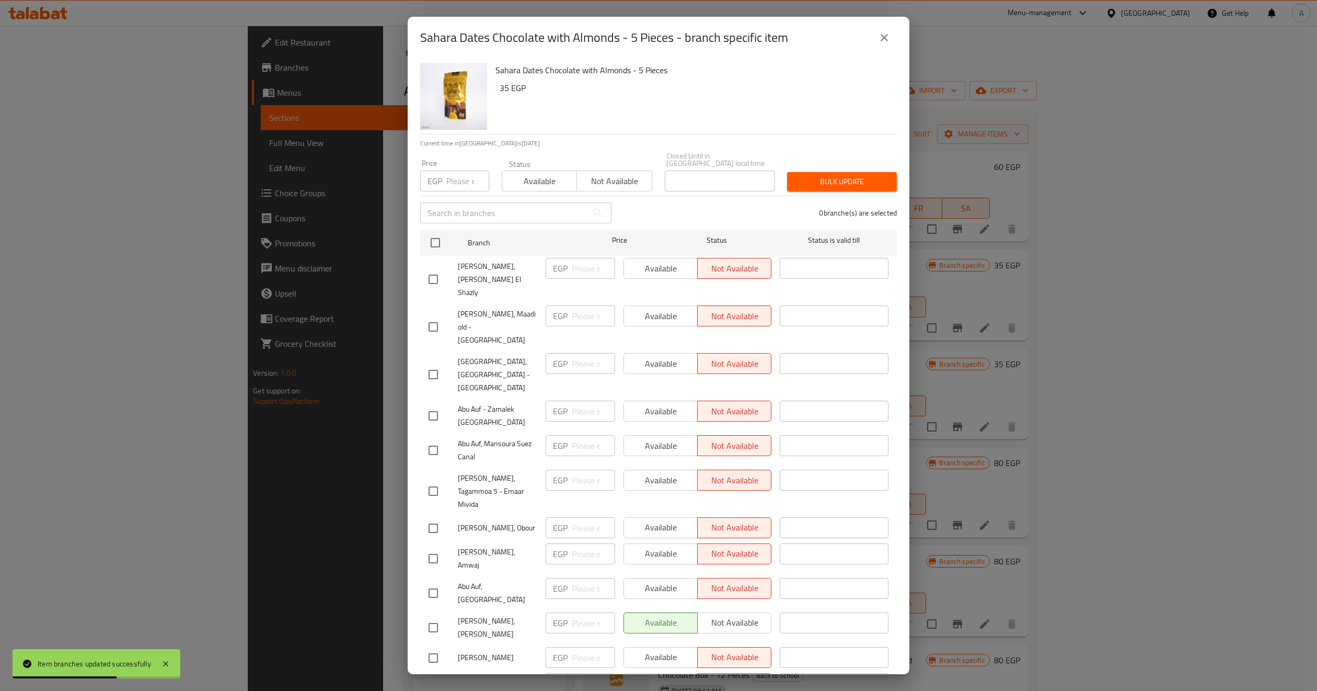
checkbox input "true"
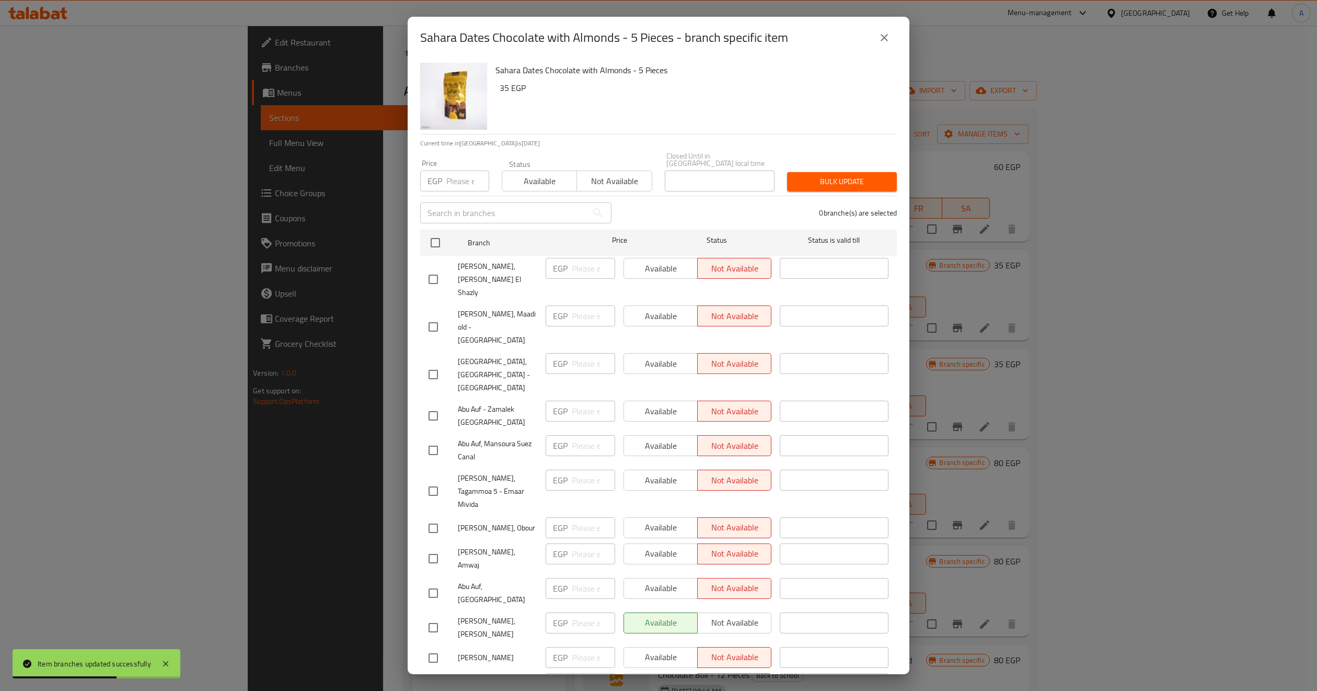
checkbox input "true"
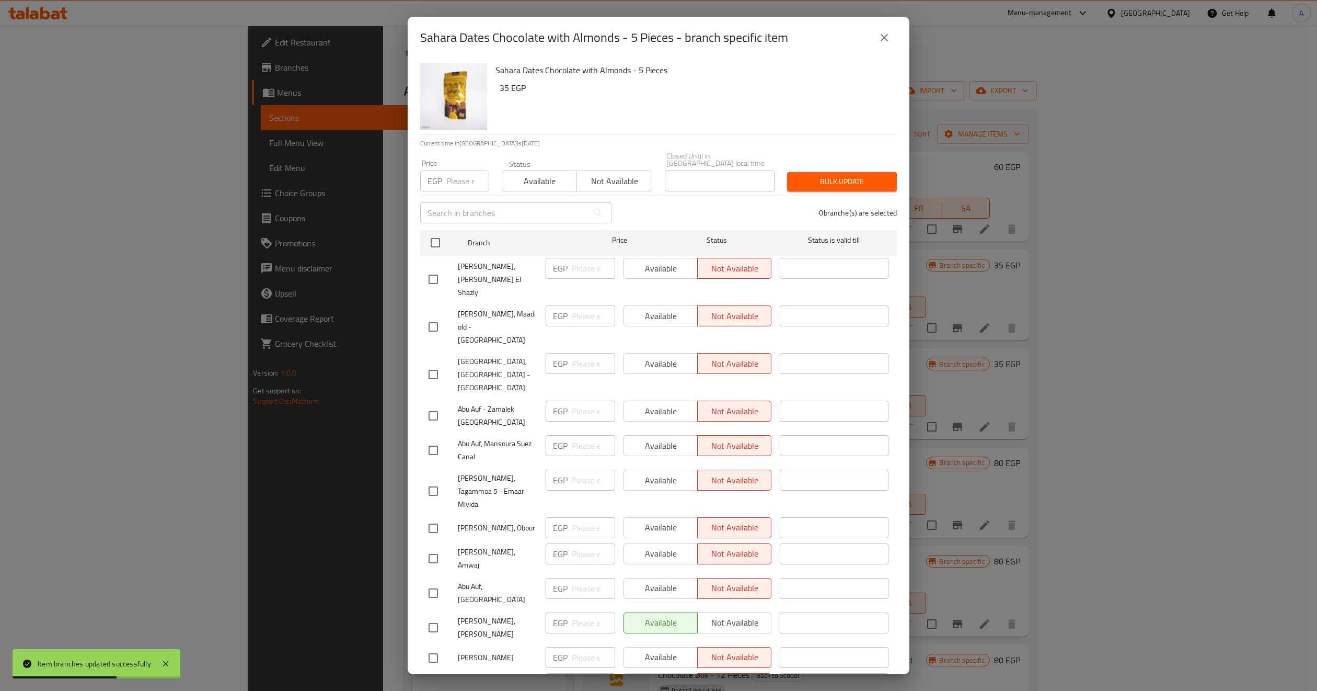
checkbox input "true"
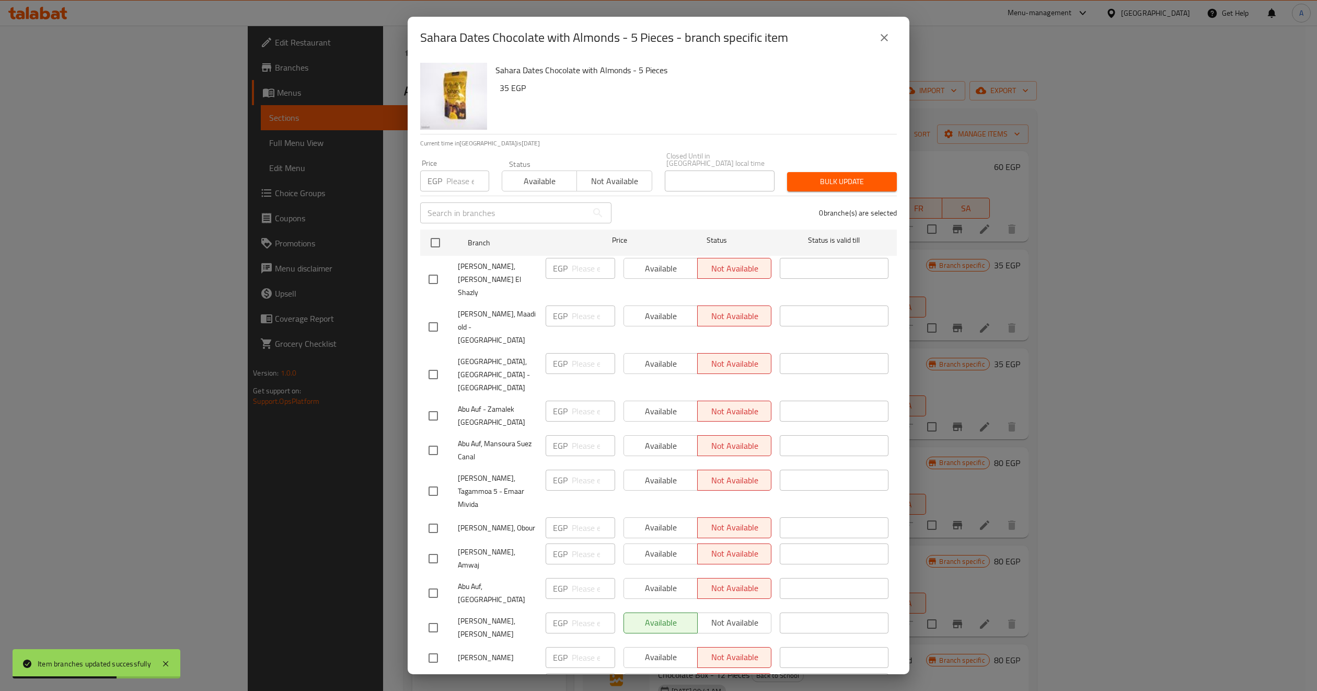
checkbox input "true"
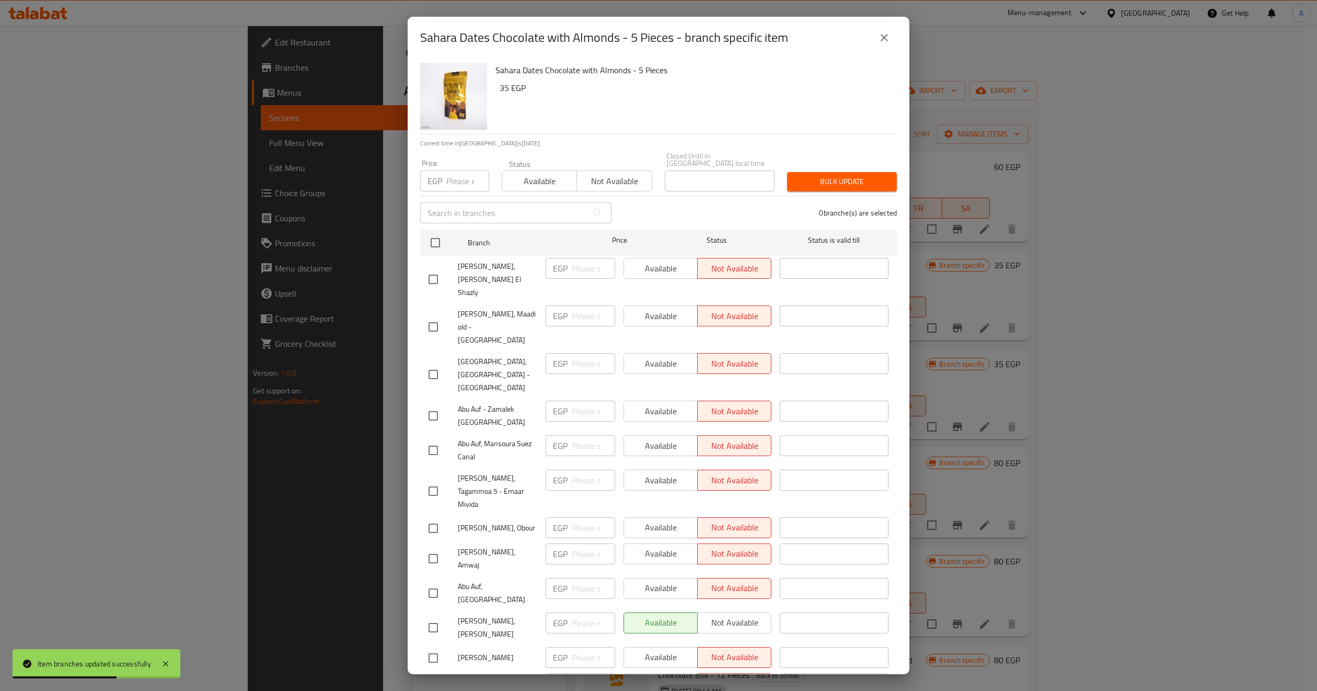
checkbox input "true"
click at [526, 174] on span "Available" at bounding box center [540, 181] width 66 height 15
click at [803, 178] on span "Bulk update" at bounding box center [842, 181] width 93 height 13
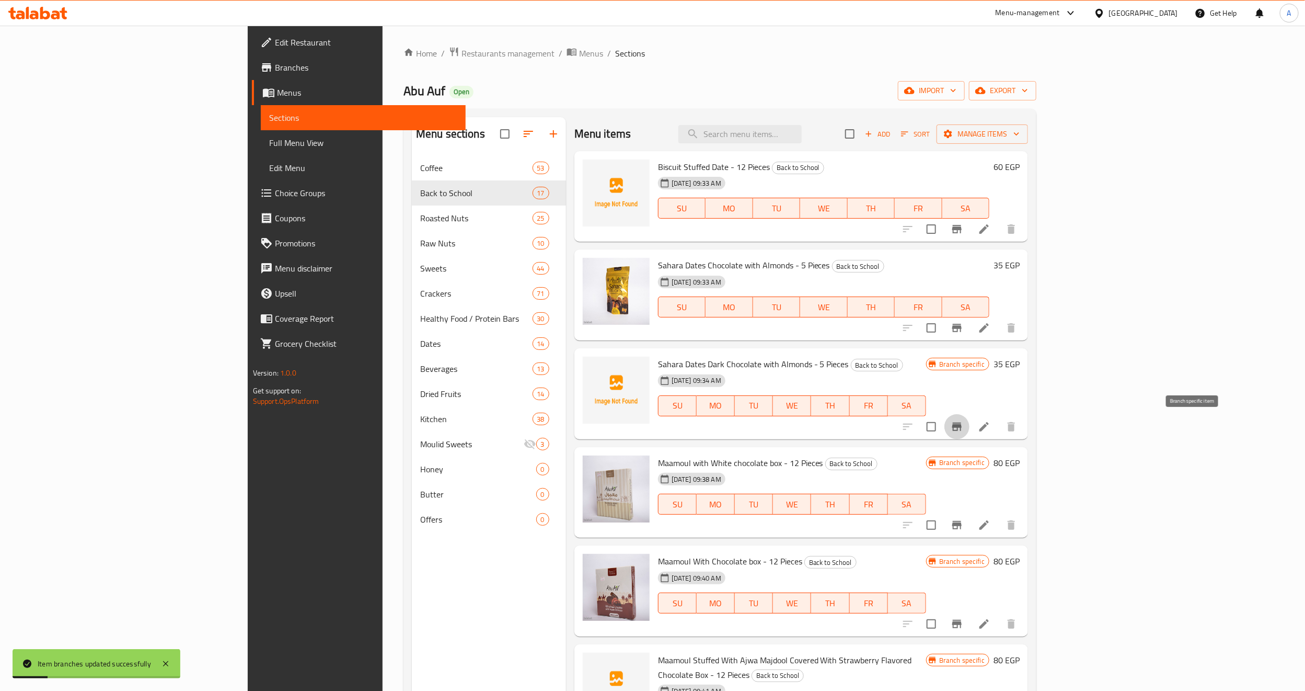
click at [962, 426] on icon "Branch-specific-item" at bounding box center [956, 426] width 9 height 8
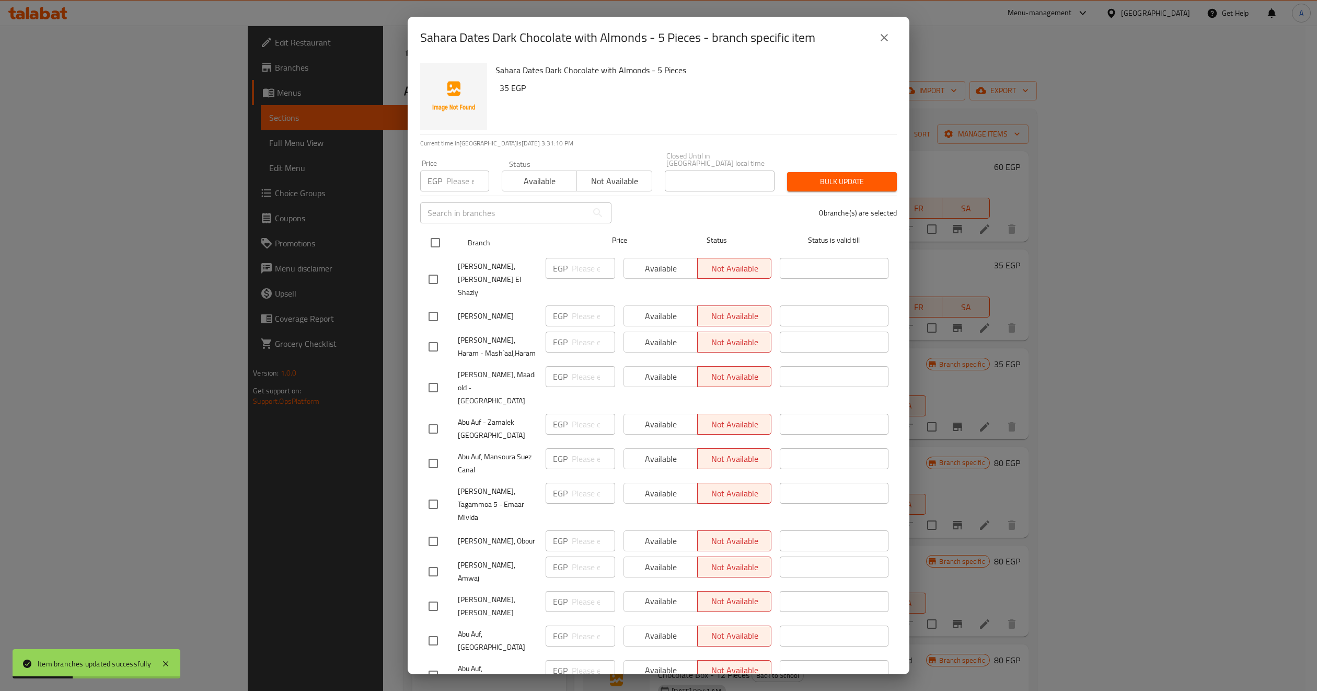
click at [441, 242] on input "checkbox" at bounding box center [435, 243] width 22 height 22
checkbox input "true"
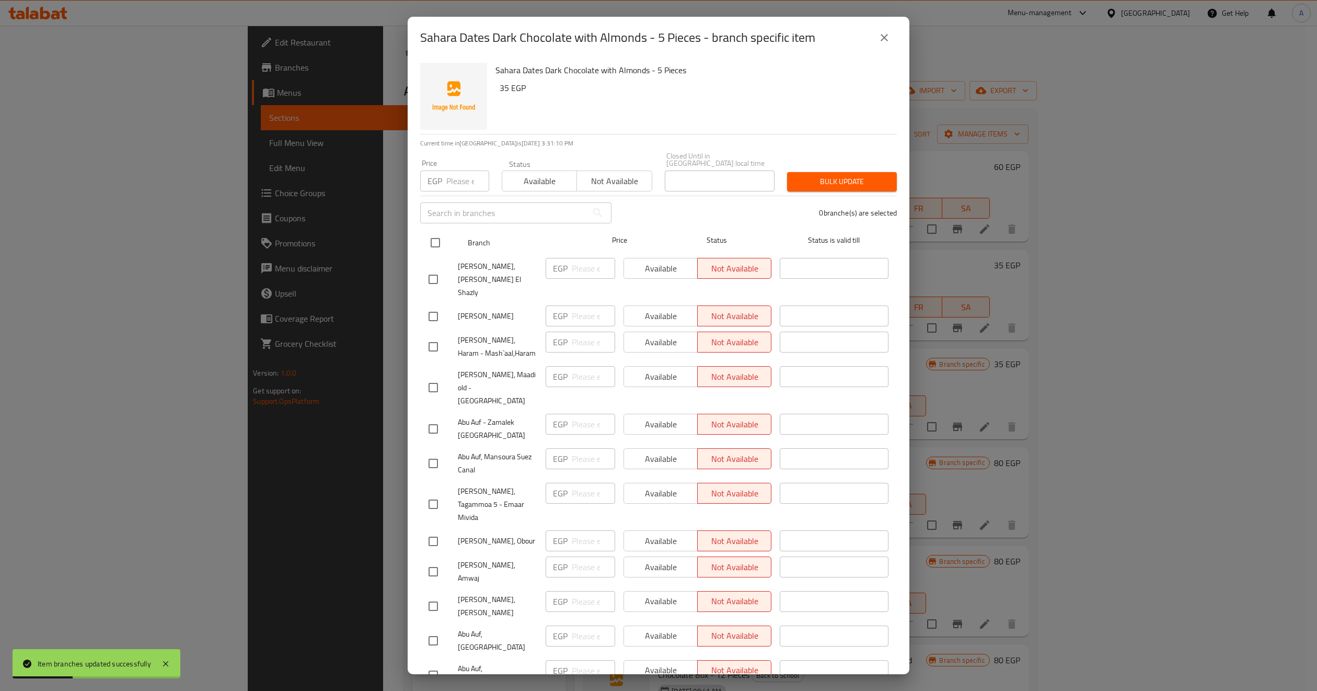
checkbox input "true"
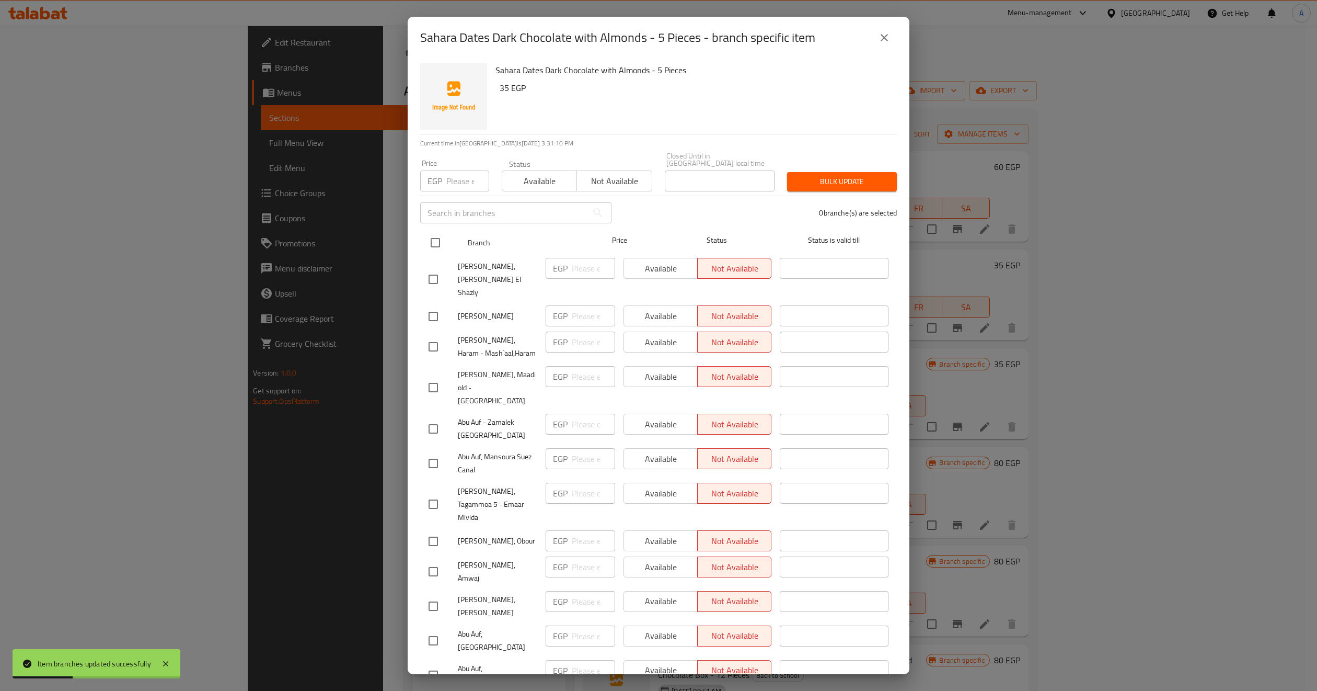
checkbox input "true"
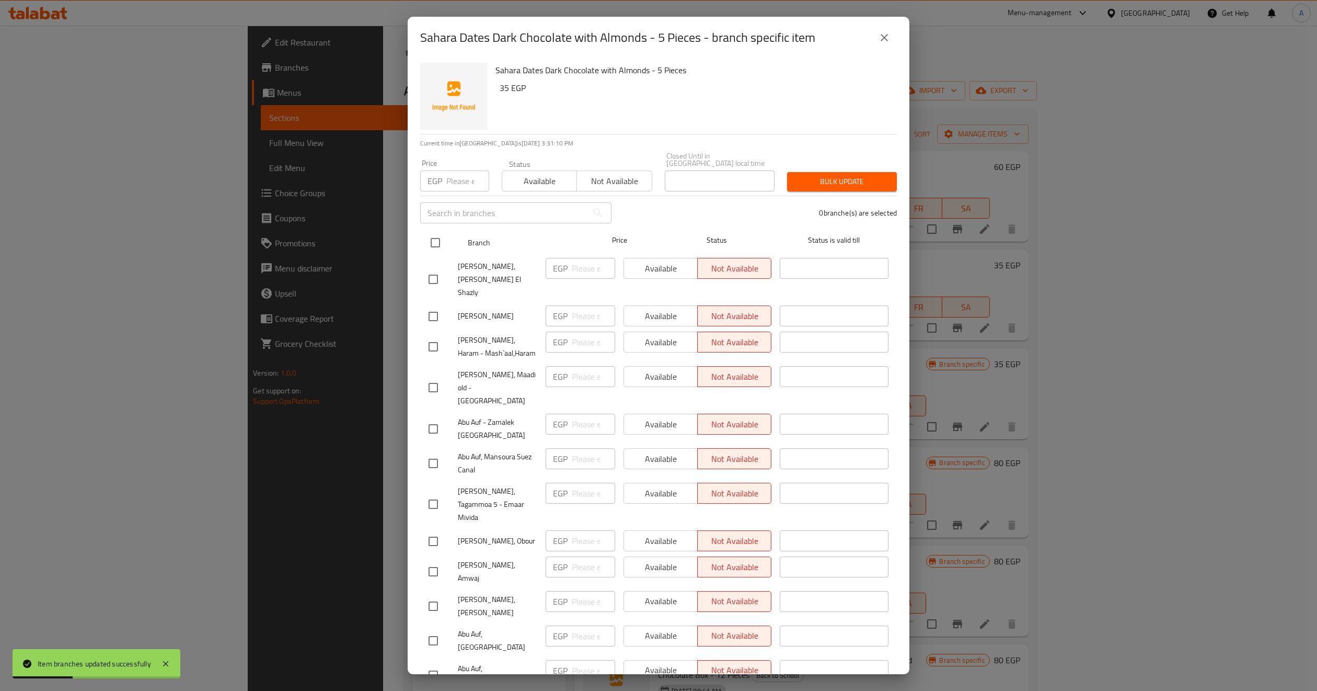
checkbox input "true"
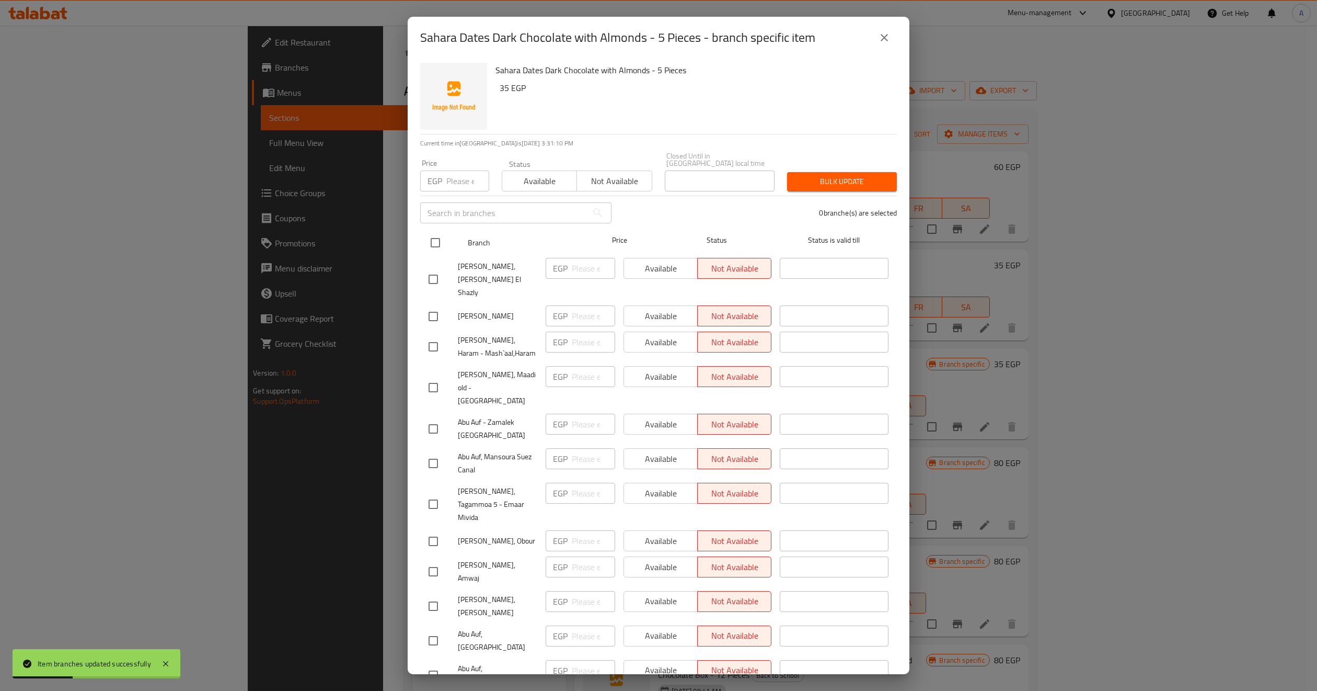
checkbox input "true"
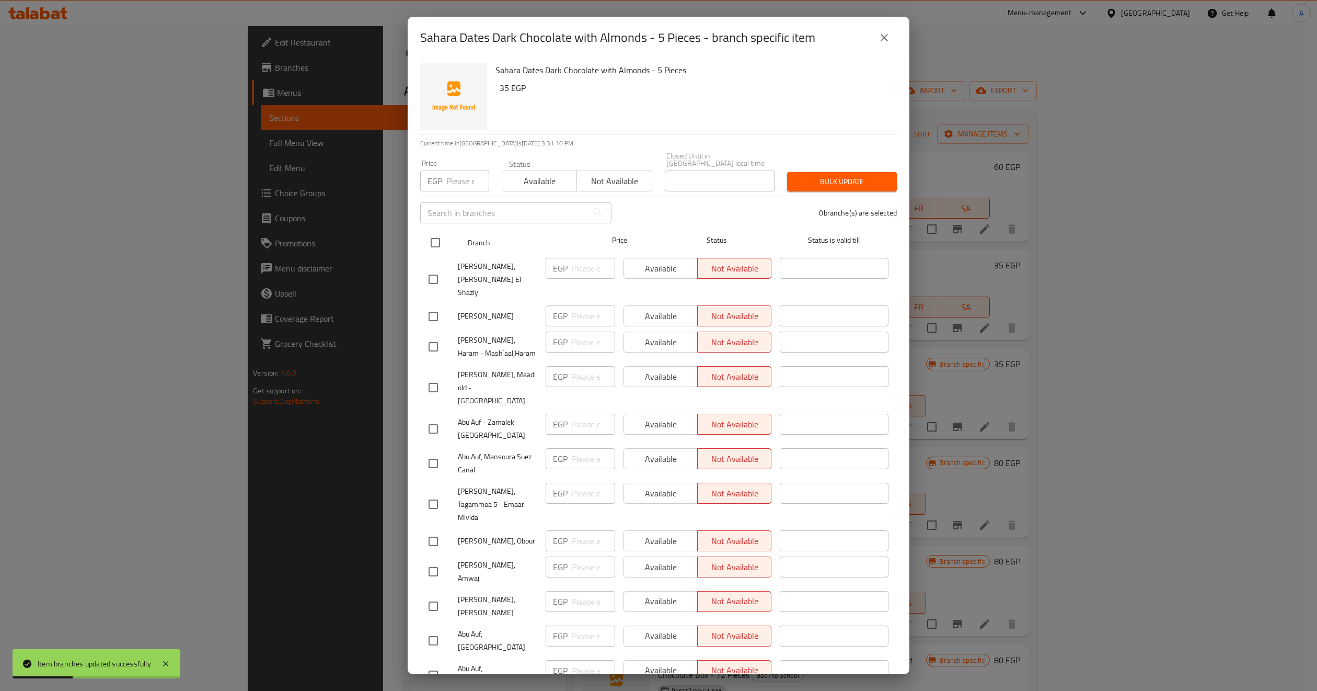
checkbox input "true"
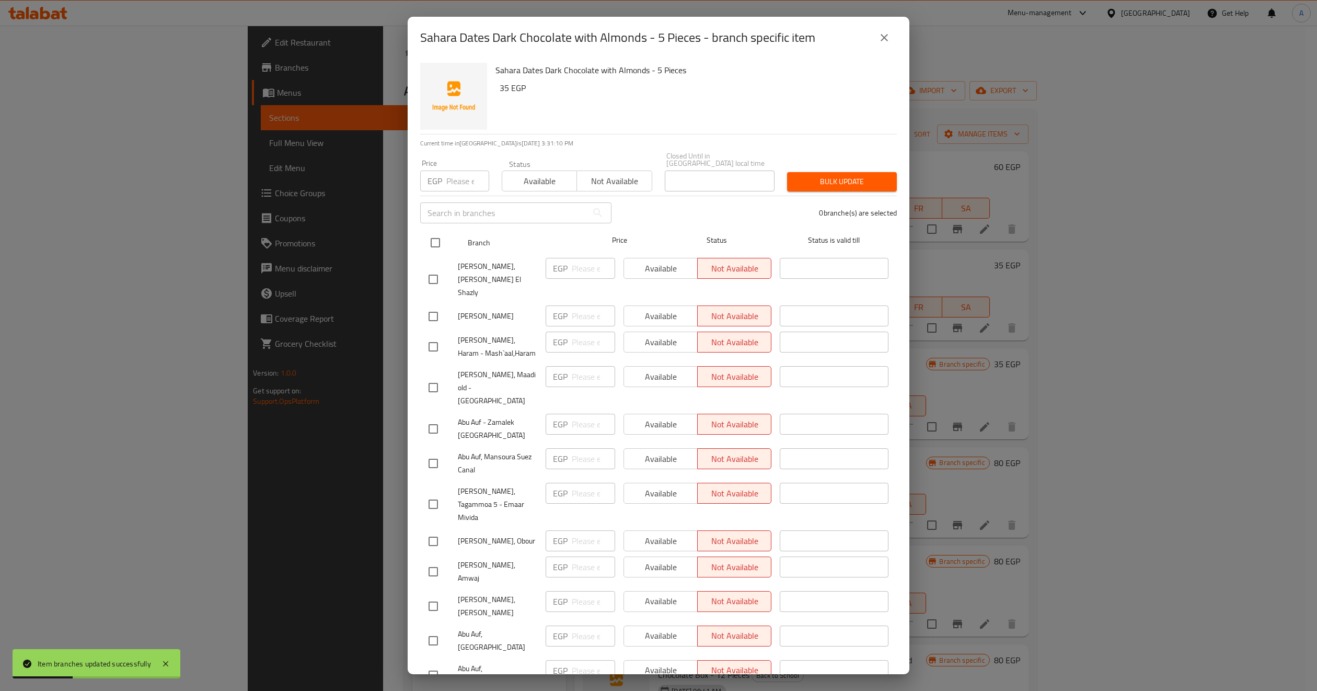
checkbox input "true"
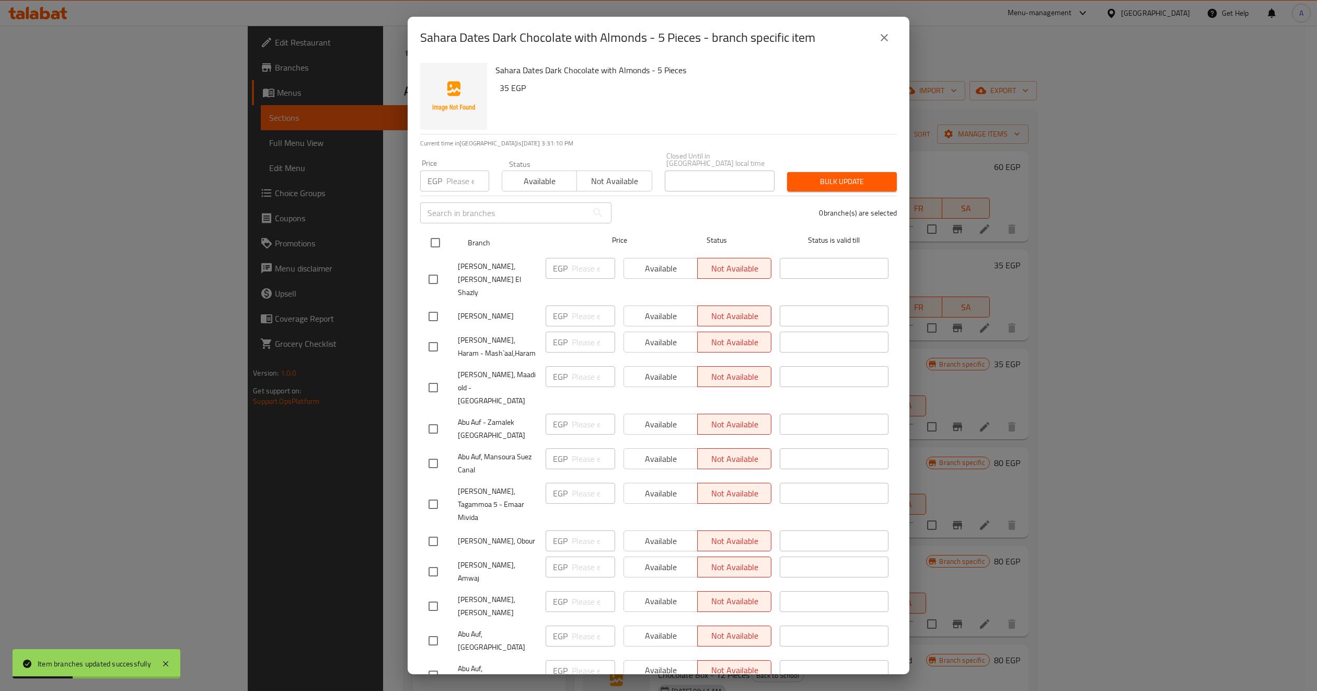
checkbox input "true"
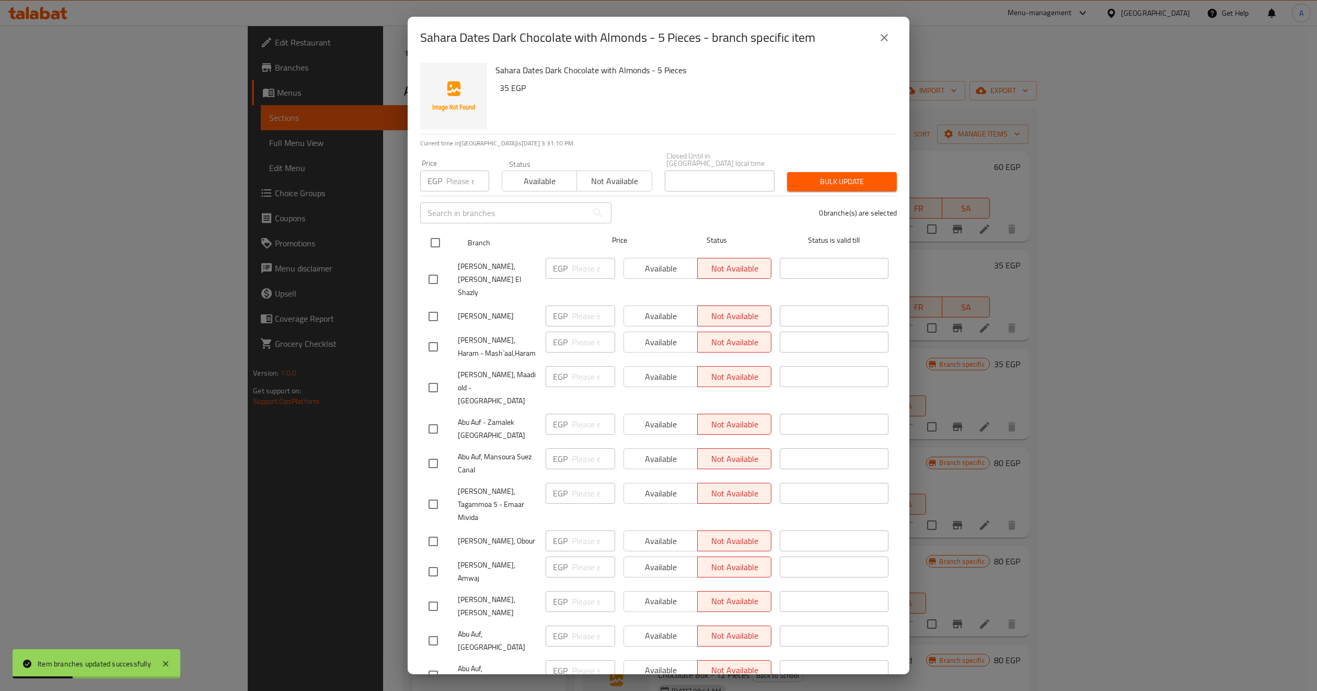
checkbox input "true"
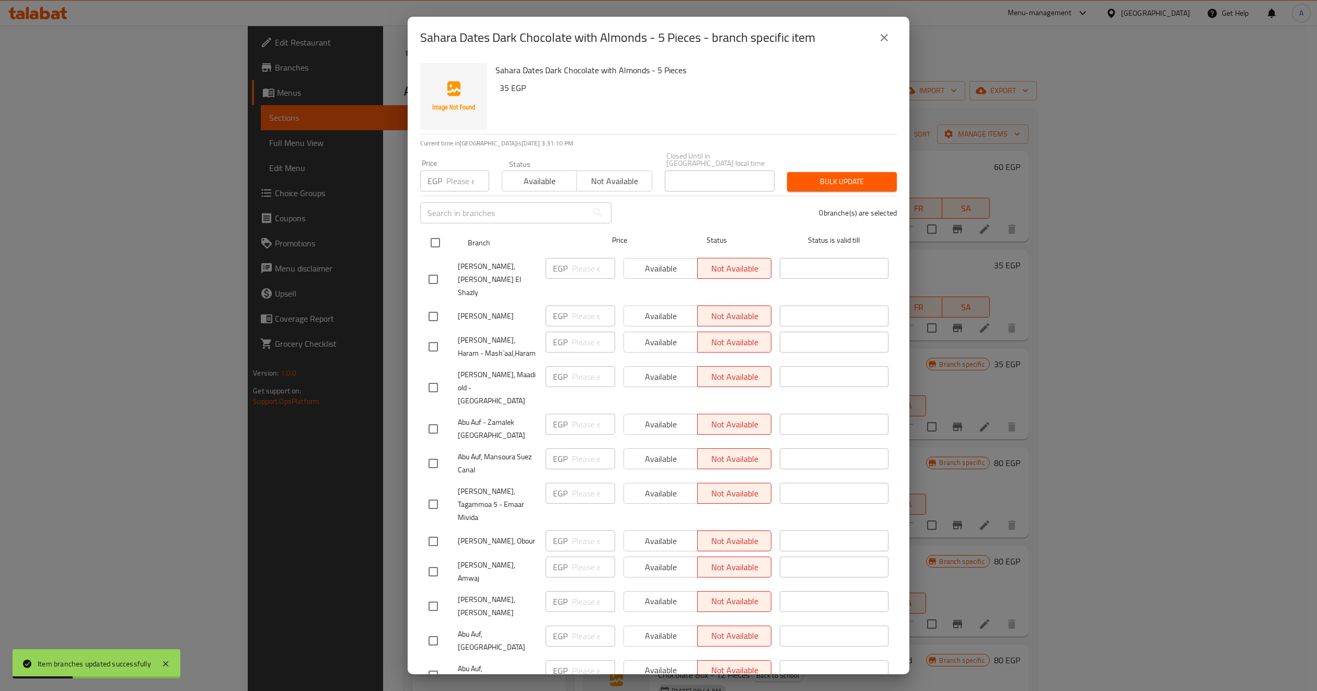
checkbox input "true"
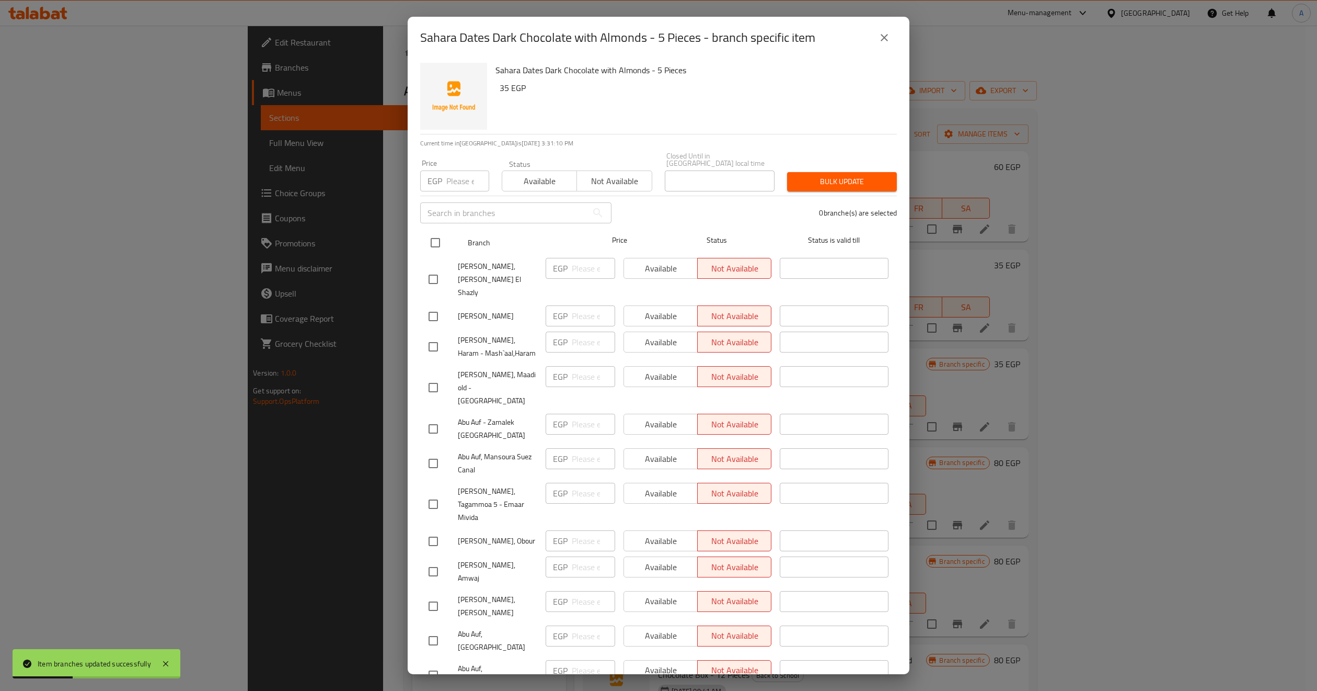
checkbox input "true"
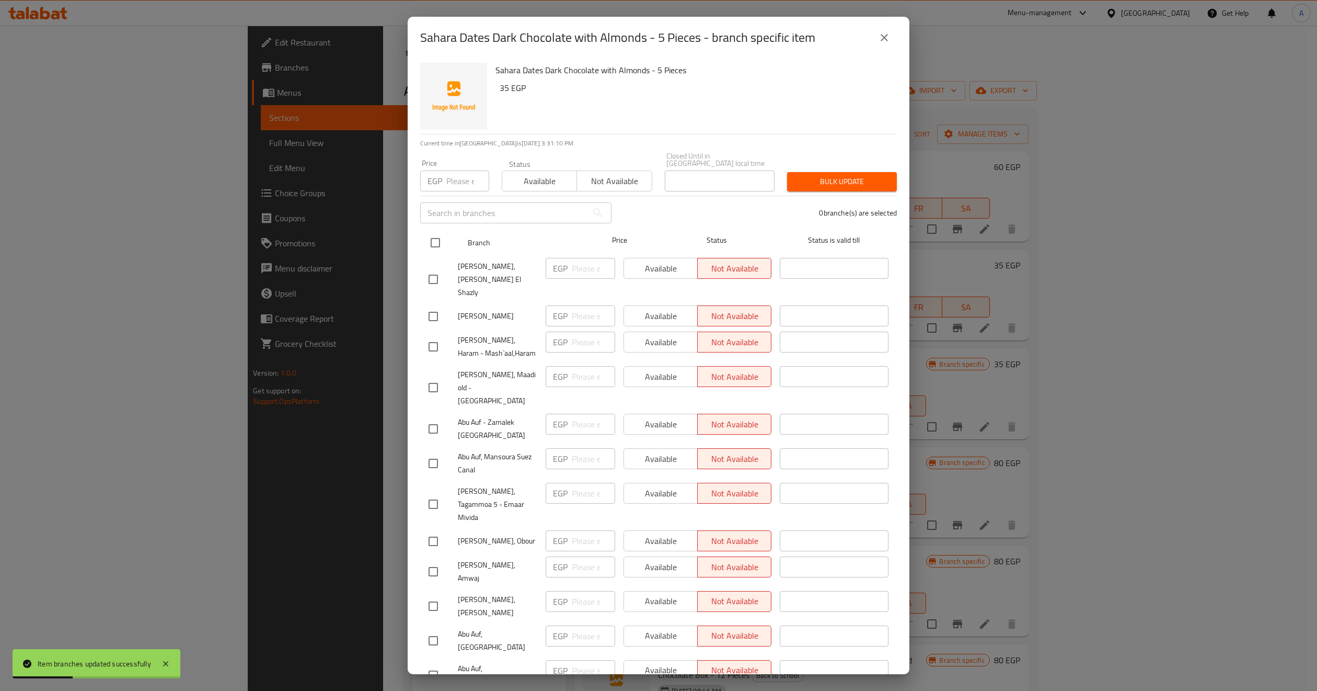
checkbox input "true"
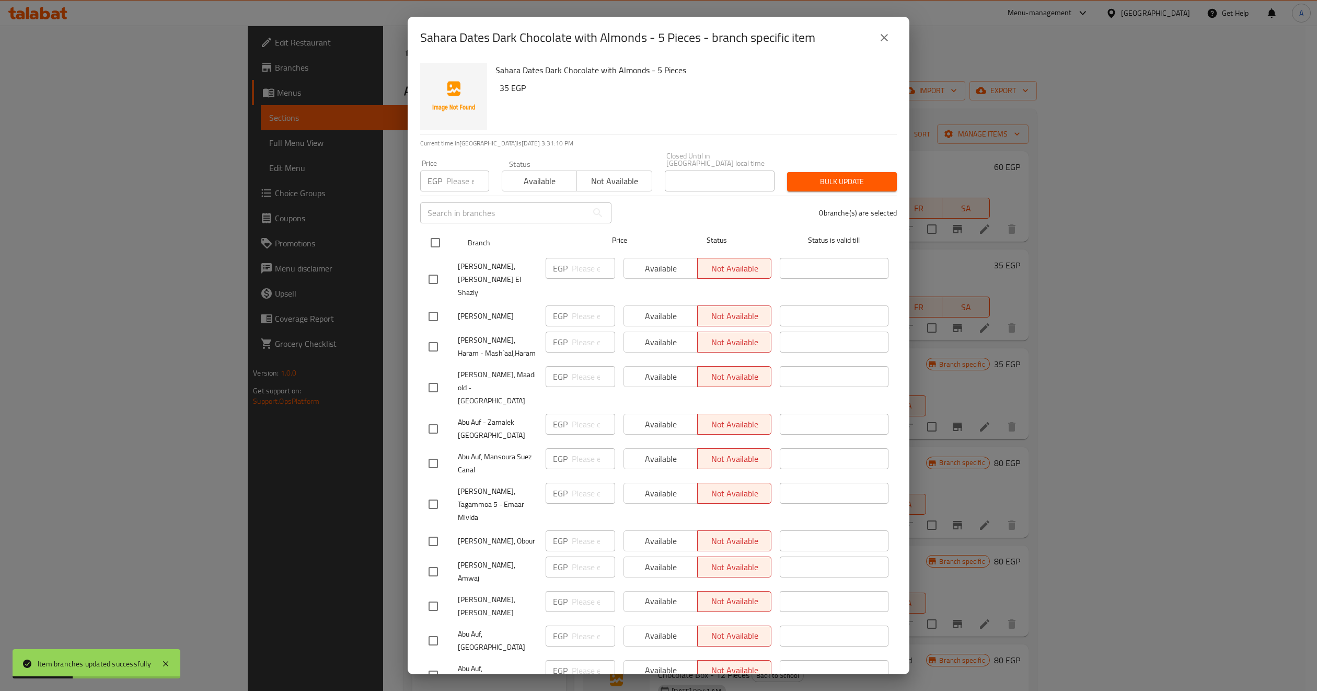
checkbox input "true"
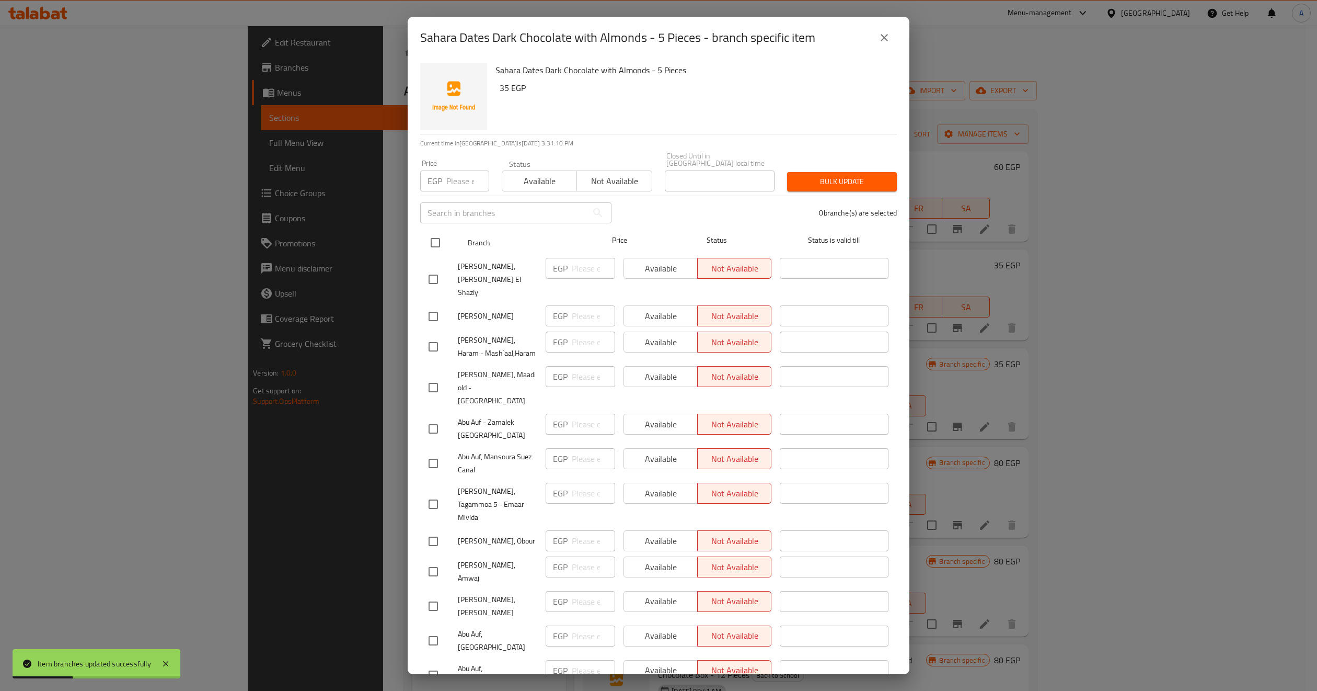
checkbox input "true"
click at [549, 187] on div "Status Available Not available" at bounding box center [577, 176] width 163 height 44
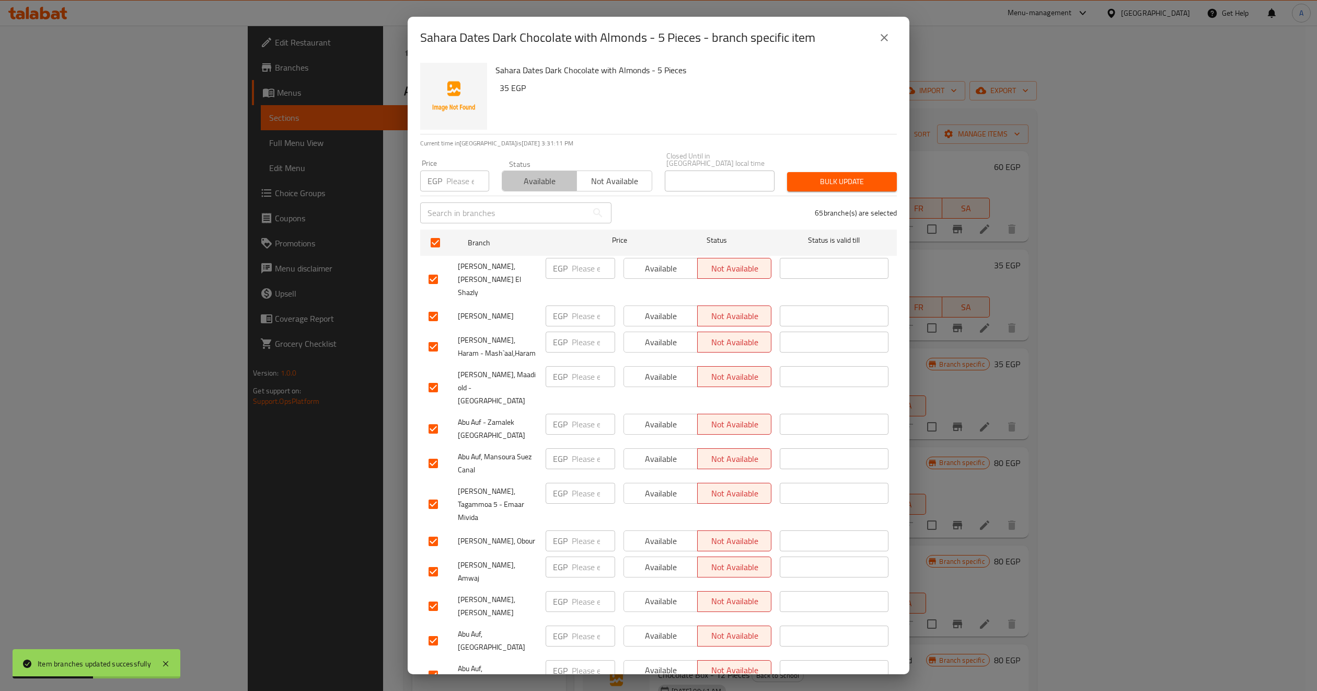
click at [564, 179] on span "Available" at bounding box center [540, 181] width 66 height 15
click at [802, 175] on span "Bulk update" at bounding box center [842, 181] width 93 height 13
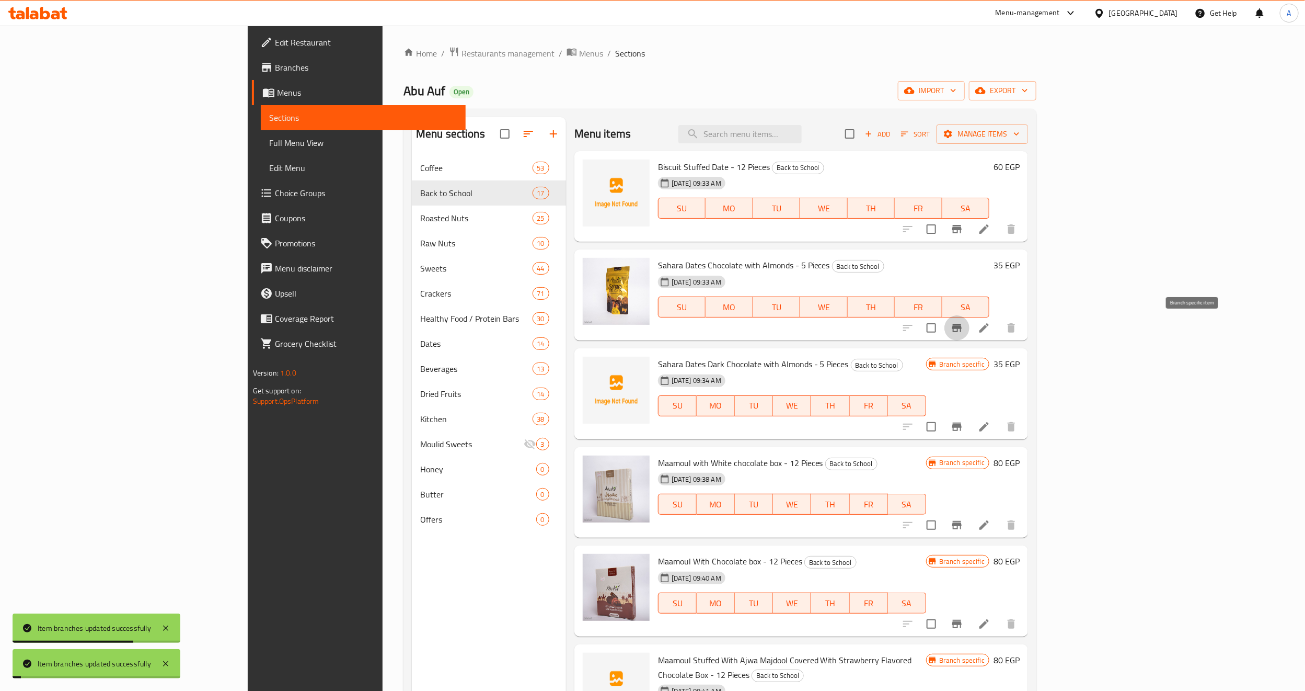
click at [962, 328] on icon "Branch-specific-item" at bounding box center [956, 328] width 9 height 8
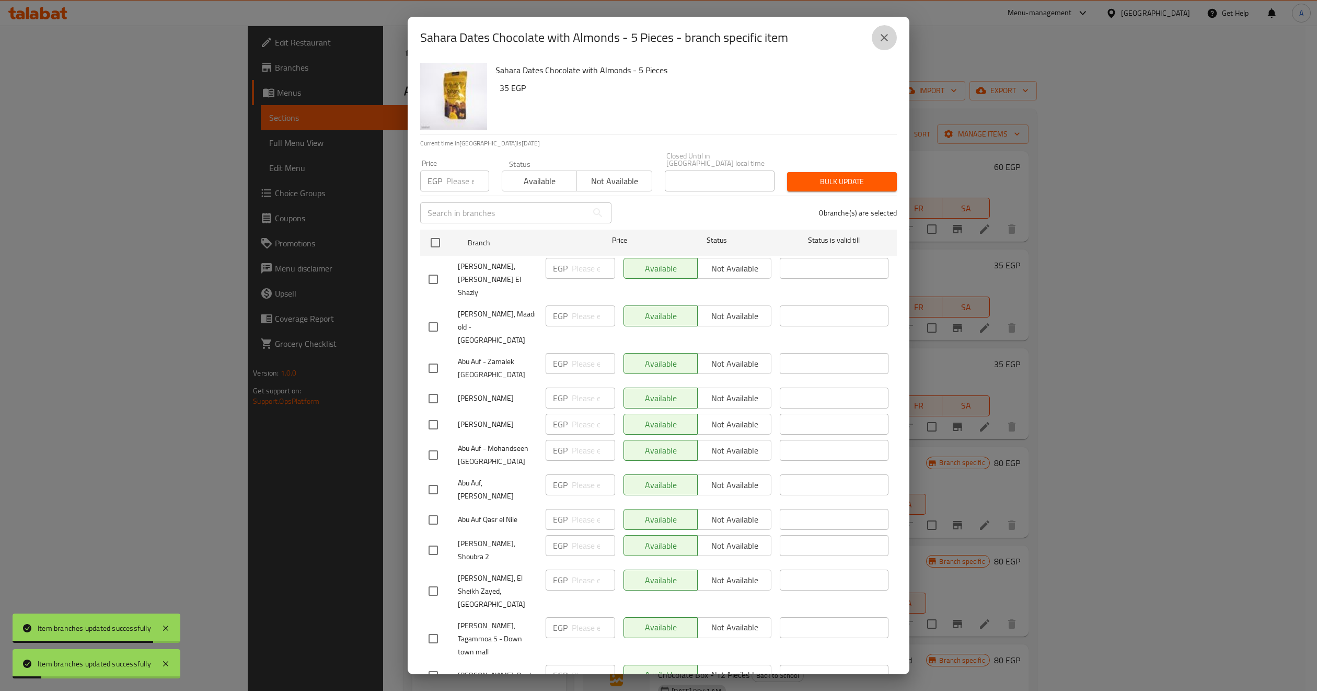
drag, startPoint x: 881, startPoint y: 31, endPoint x: 887, endPoint y: 44, distance: 14.1
click at [881, 33] on icon "close" at bounding box center [884, 37] width 13 height 13
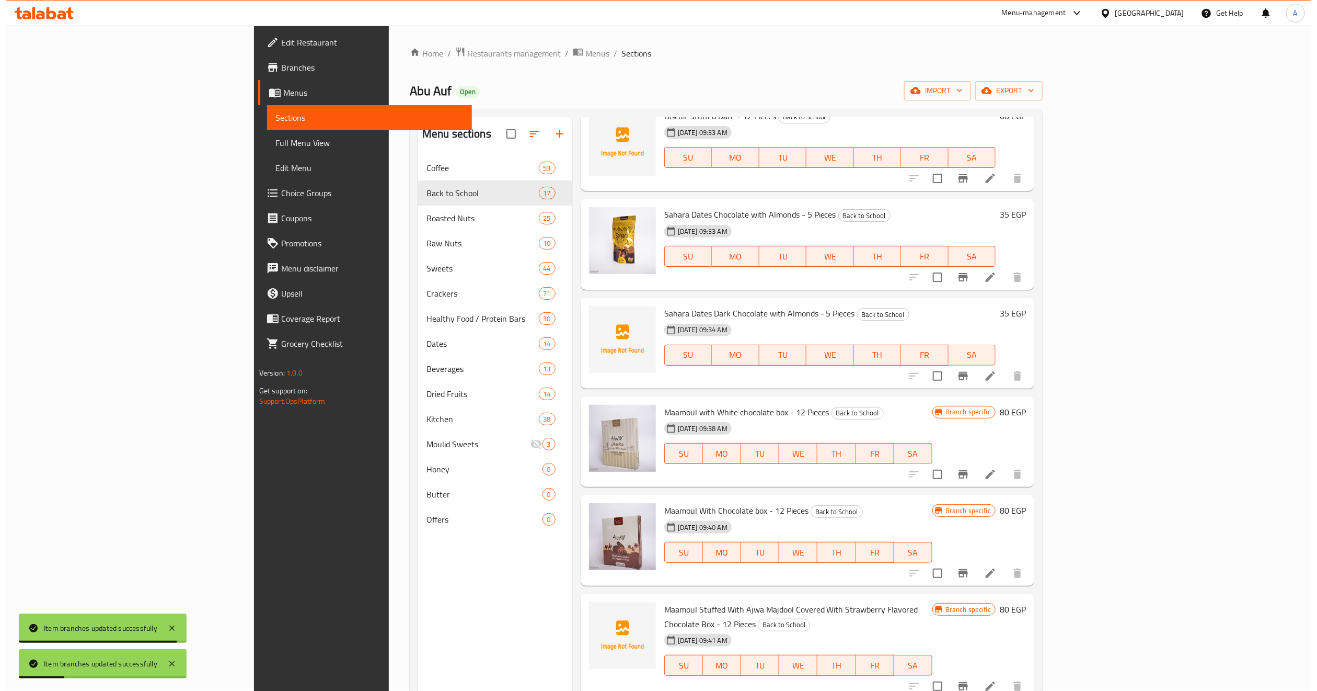
scroll to position [78, 0]
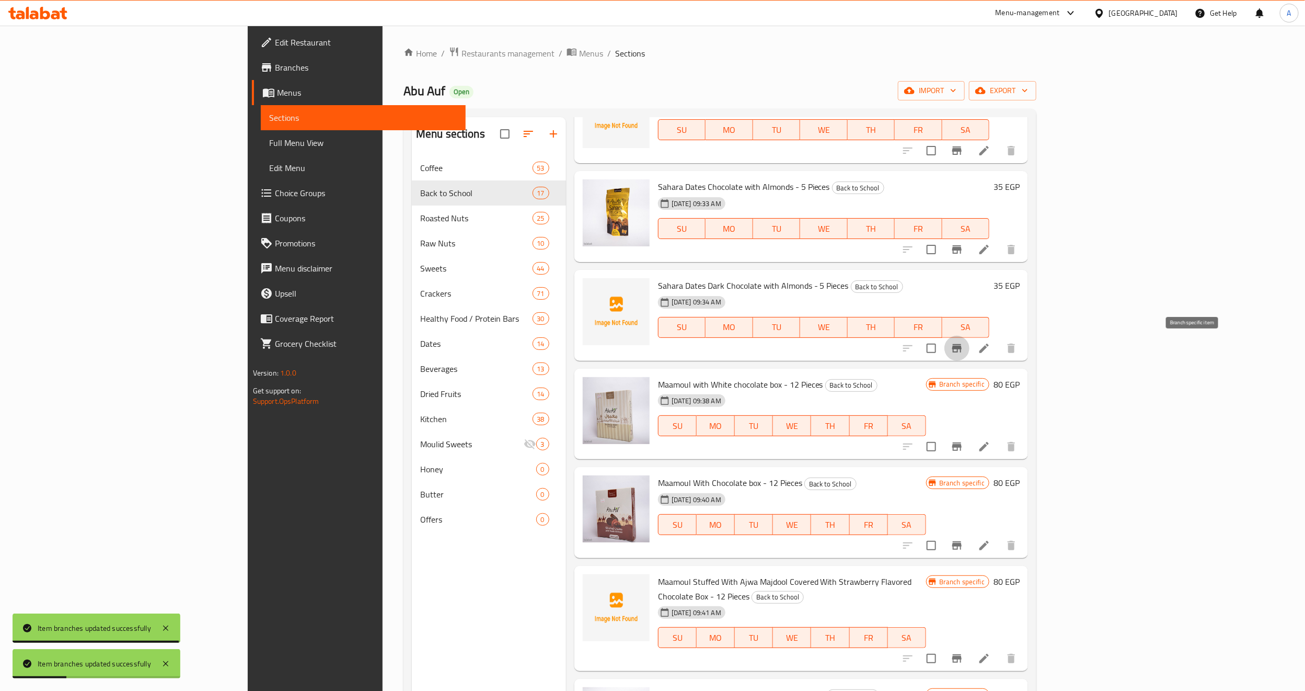
click at [962, 348] on icon "Branch-specific-item" at bounding box center [956, 348] width 9 height 8
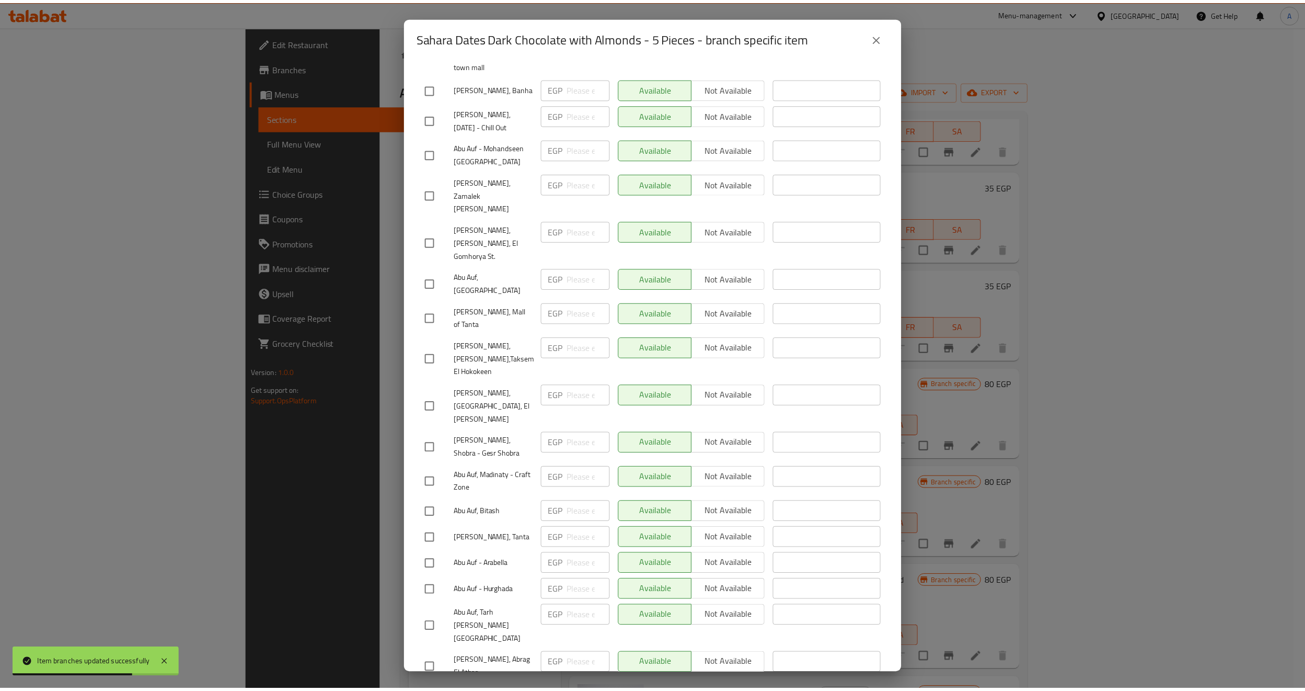
scroll to position [1620, 0]
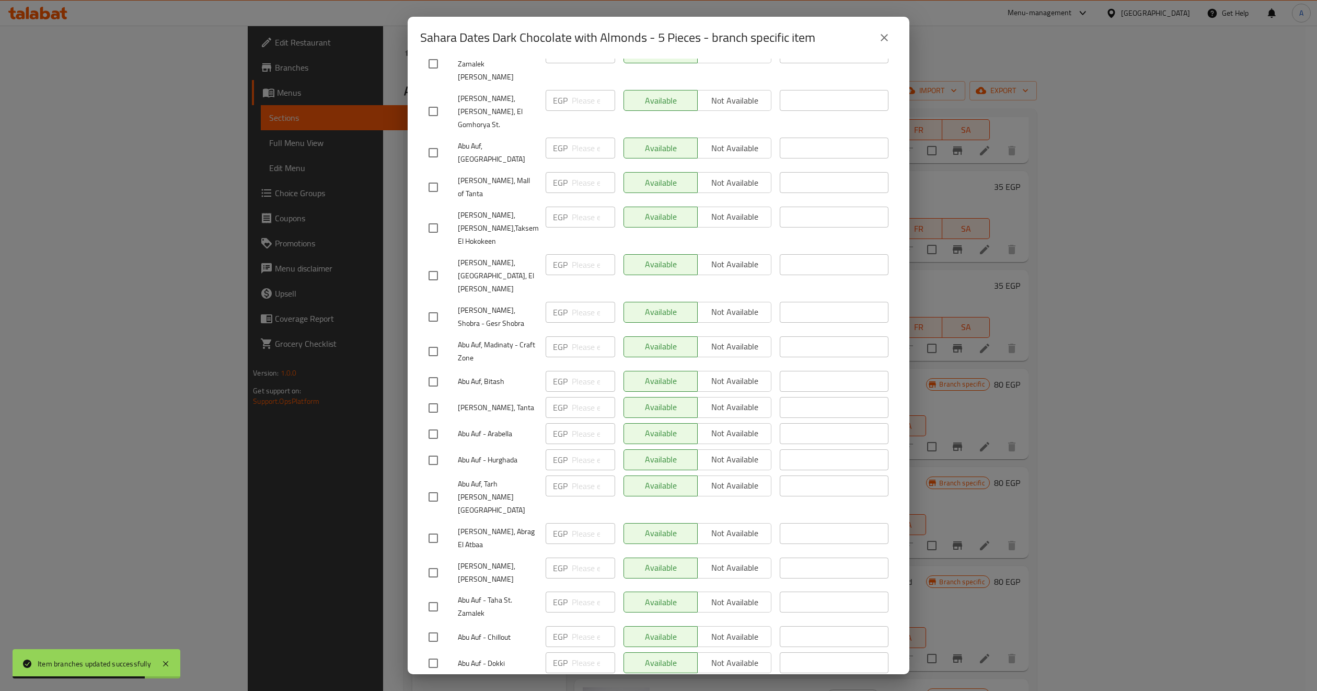
click at [885, 41] on icon "close" at bounding box center [884, 37] width 13 height 13
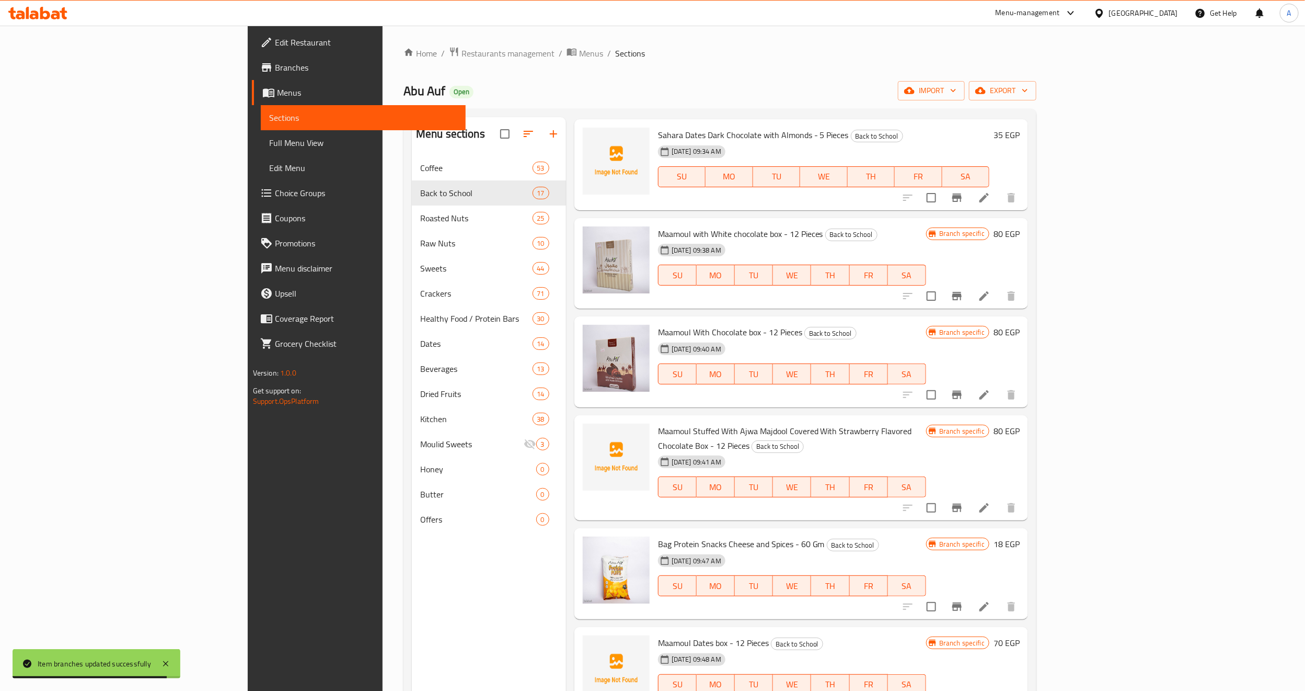
scroll to position [235, 0]
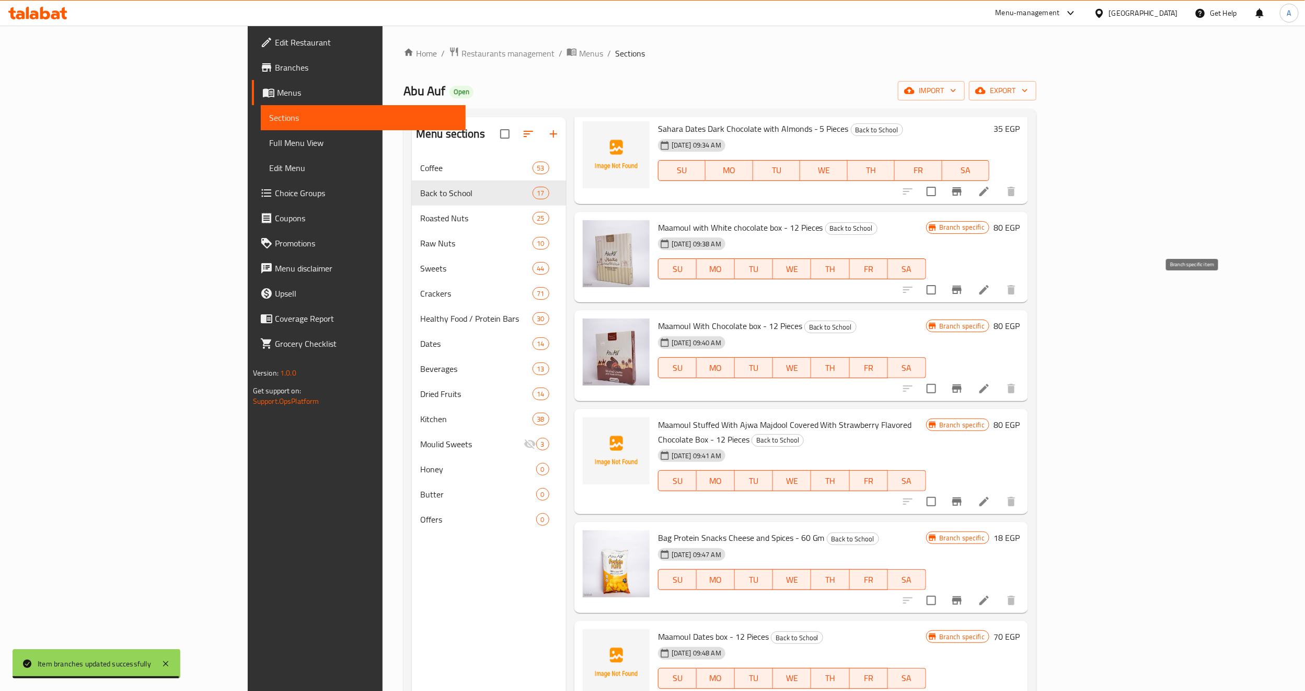
click at [962, 292] on icon "Branch-specific-item" at bounding box center [956, 289] width 9 height 8
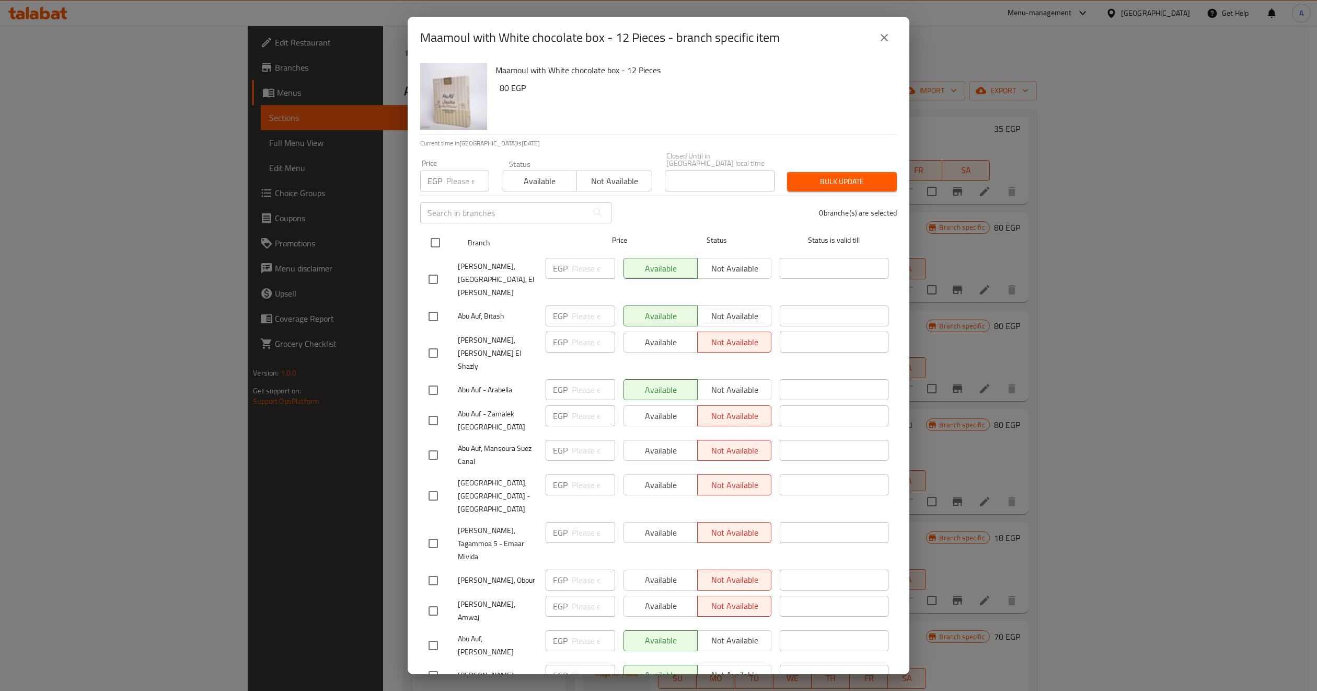
click at [428, 242] on input "checkbox" at bounding box center [435, 243] width 22 height 22
checkbox input "true"
click at [545, 177] on span "Available" at bounding box center [540, 181] width 66 height 15
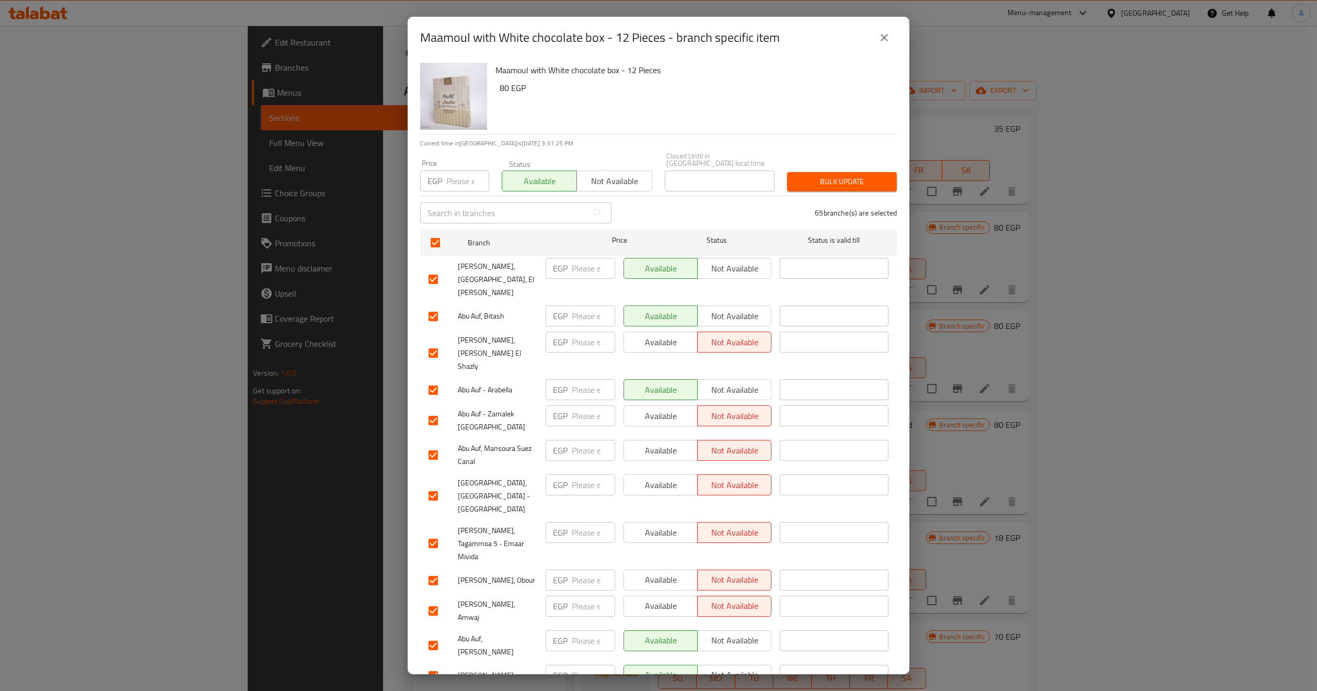
click at [796, 175] on span "Bulk update" at bounding box center [842, 181] width 93 height 13
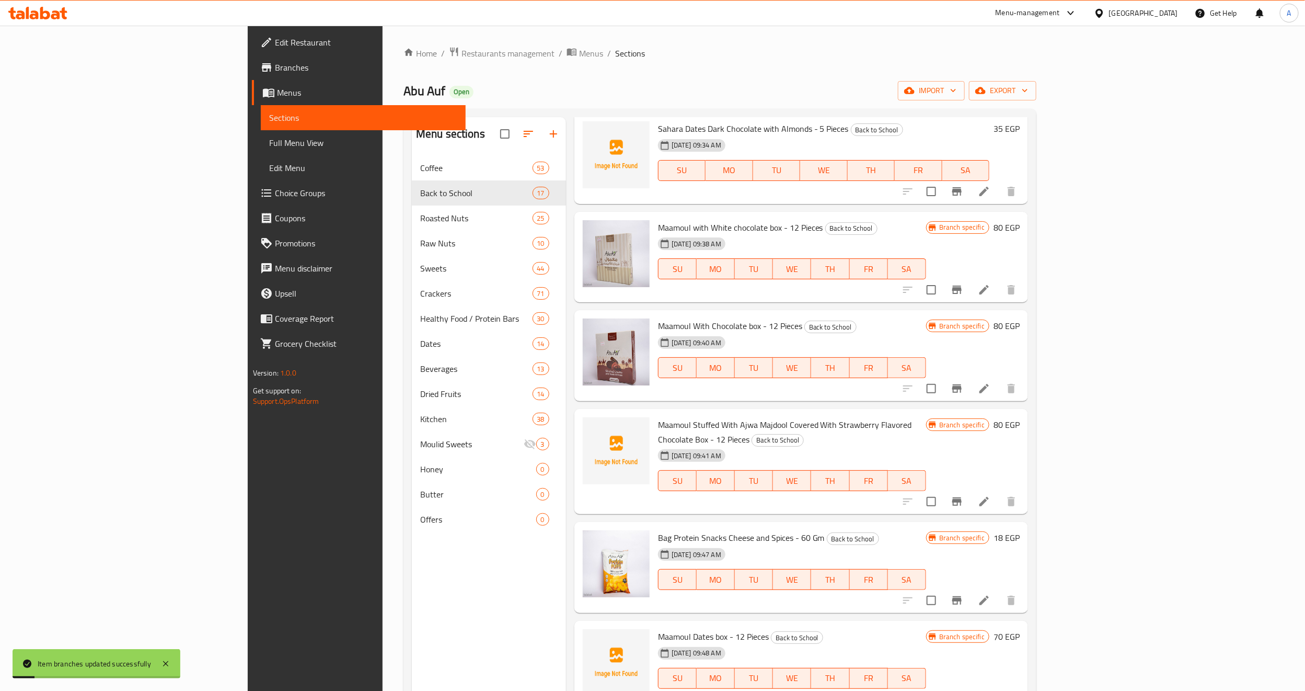
click at [962, 386] on icon "Branch-specific-item" at bounding box center [956, 388] width 9 height 8
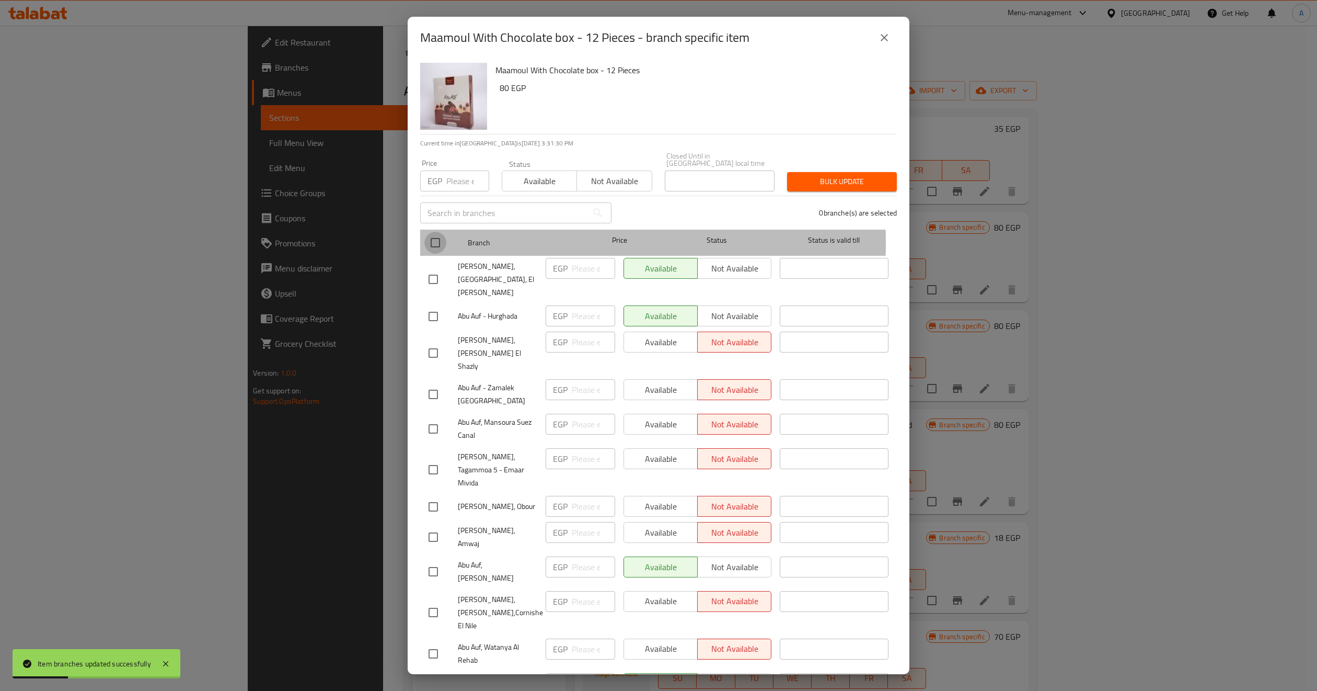
click at [440, 235] on input "checkbox" at bounding box center [435, 243] width 22 height 22
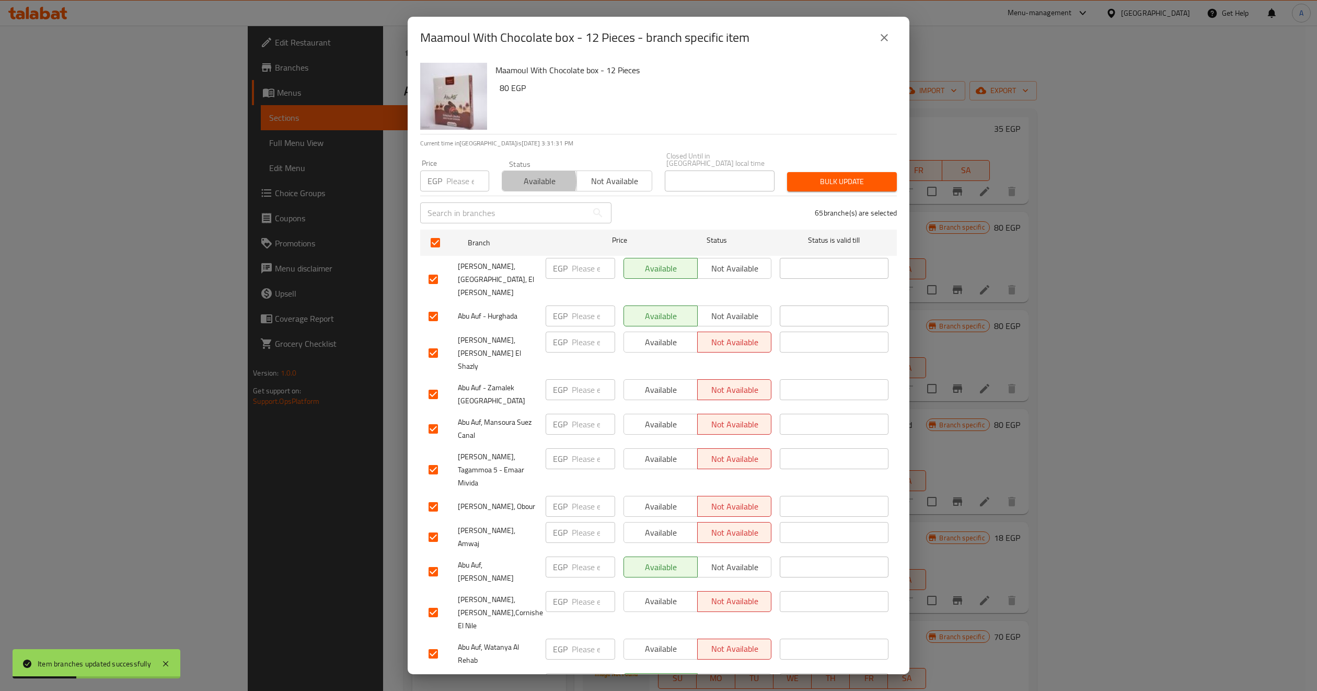
click at [534, 174] on span "Available" at bounding box center [540, 181] width 66 height 15
click at [868, 175] on span "Bulk update" at bounding box center [842, 181] width 93 height 13
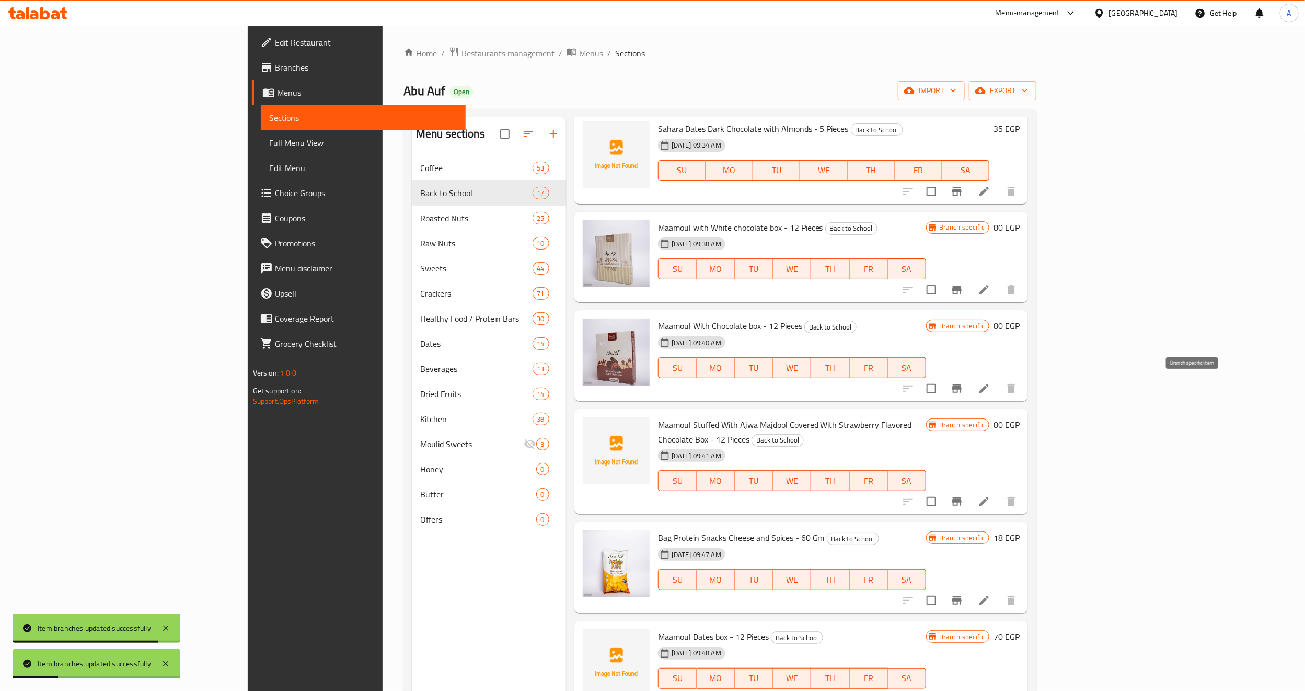
click at [963, 391] on icon "Branch-specific-item" at bounding box center [957, 388] width 13 height 13
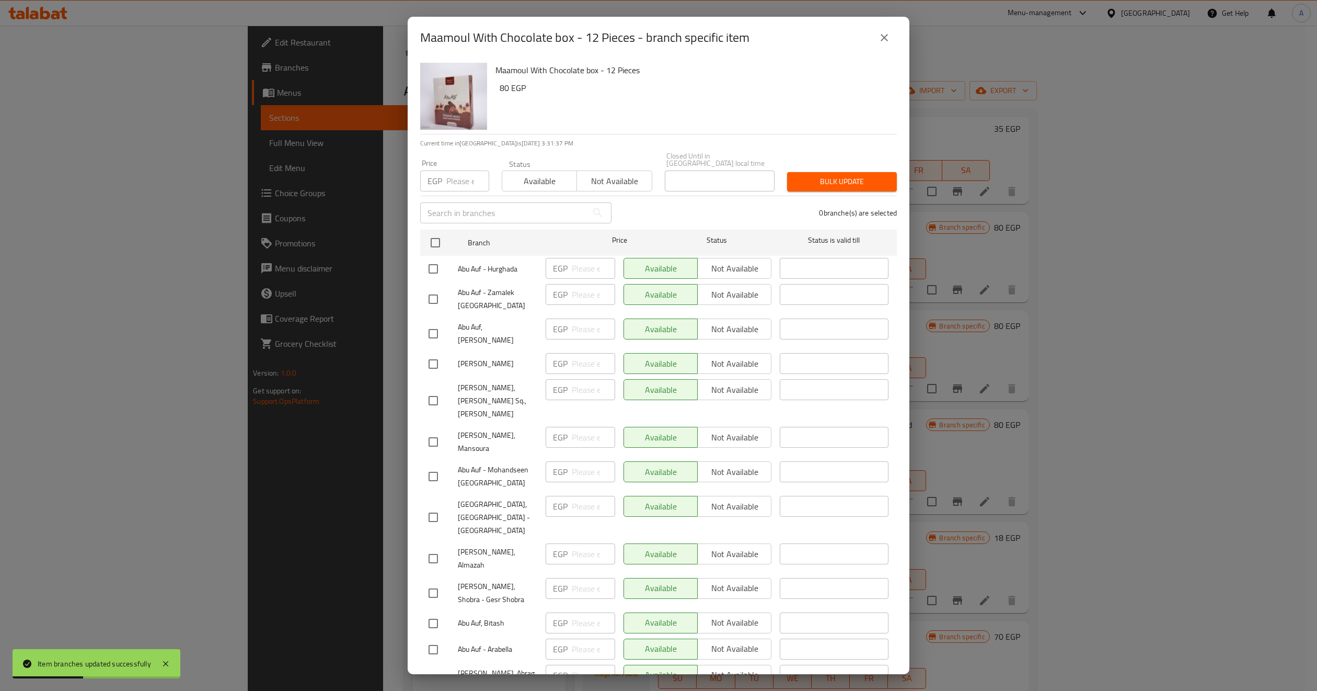
drag, startPoint x: 885, startPoint y: 36, endPoint x: 1203, endPoint y: 342, distance: 441.8
click at [885, 38] on icon "close" at bounding box center [884, 37] width 13 height 13
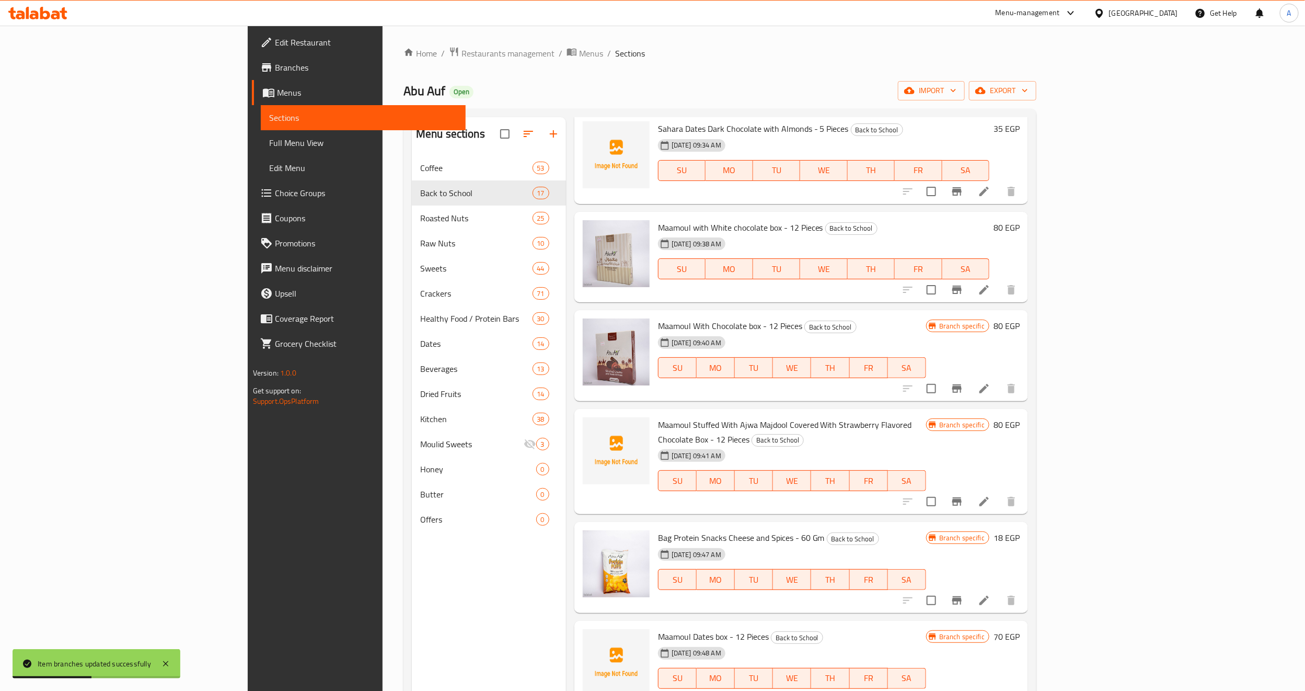
click at [963, 295] on icon "Branch-specific-item" at bounding box center [957, 289] width 13 height 13
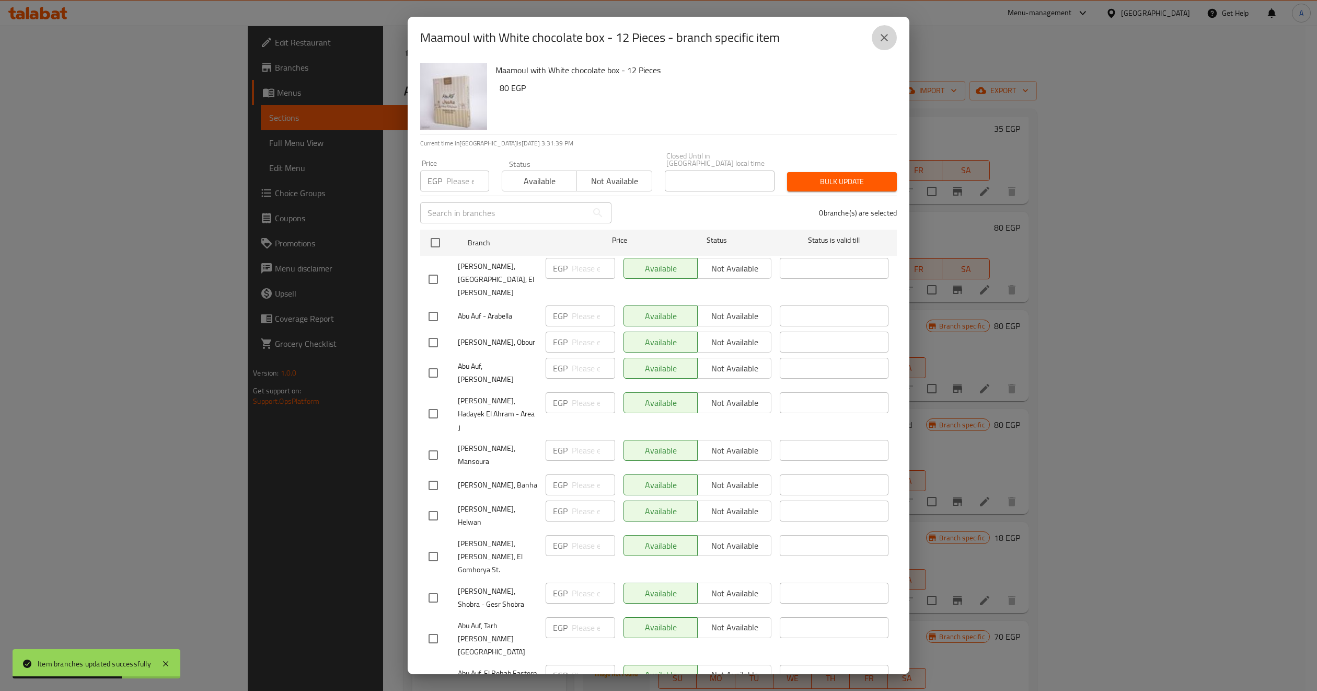
drag, startPoint x: 891, startPoint y: 44, endPoint x: 898, endPoint y: 90, distance: 46.5
click at [890, 46] on button "close" at bounding box center [884, 37] width 25 height 25
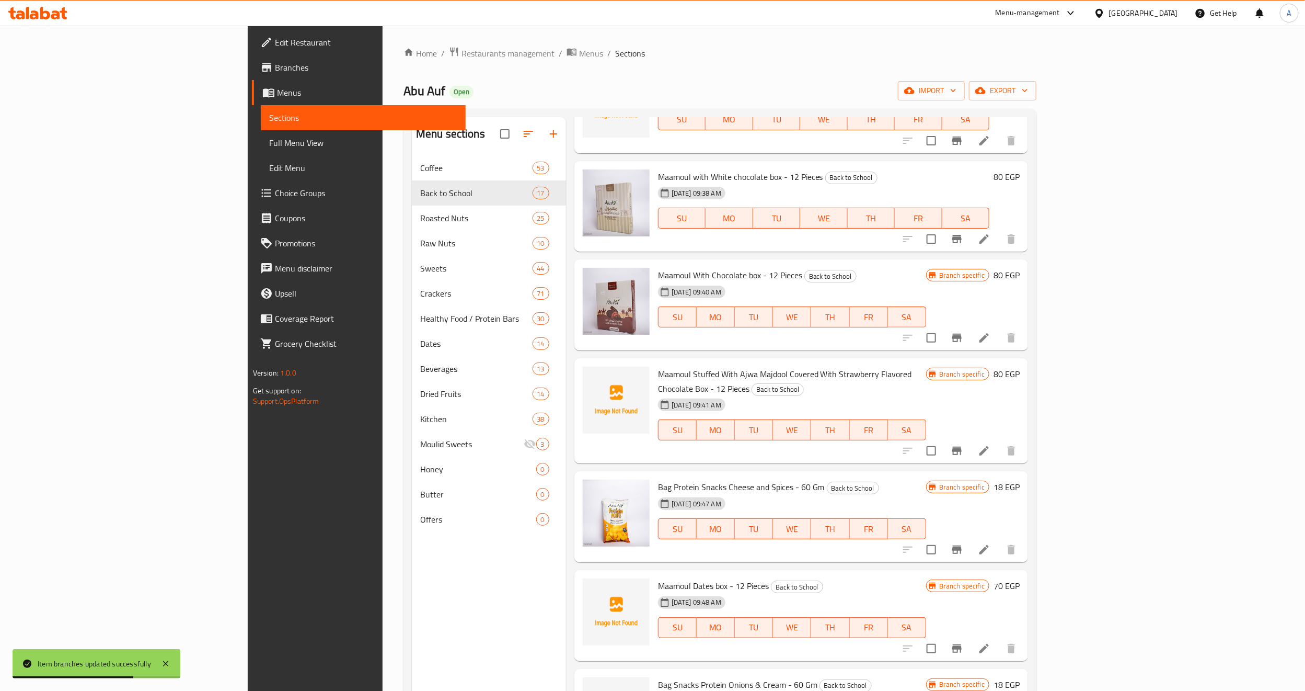
scroll to position [392, 0]
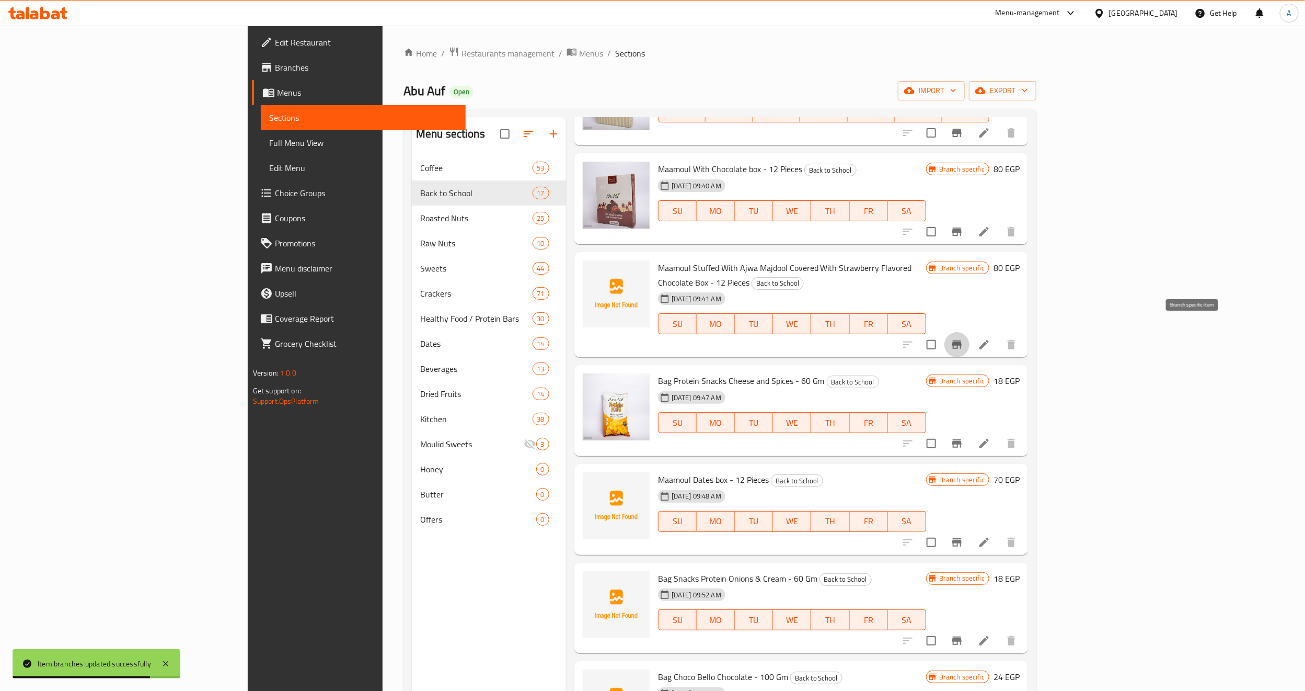
click at [970, 341] on button "Branch-specific-item" at bounding box center [957, 344] width 25 height 25
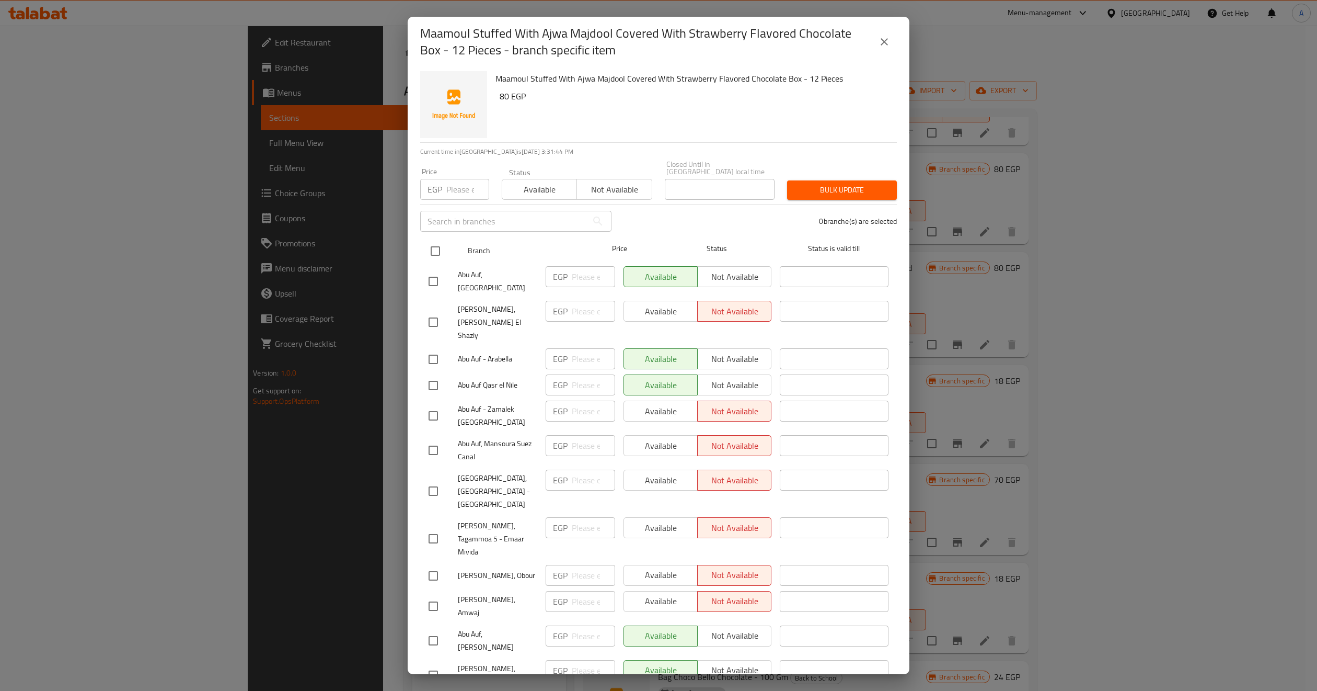
click at [436, 242] on input "checkbox" at bounding box center [435, 251] width 22 height 22
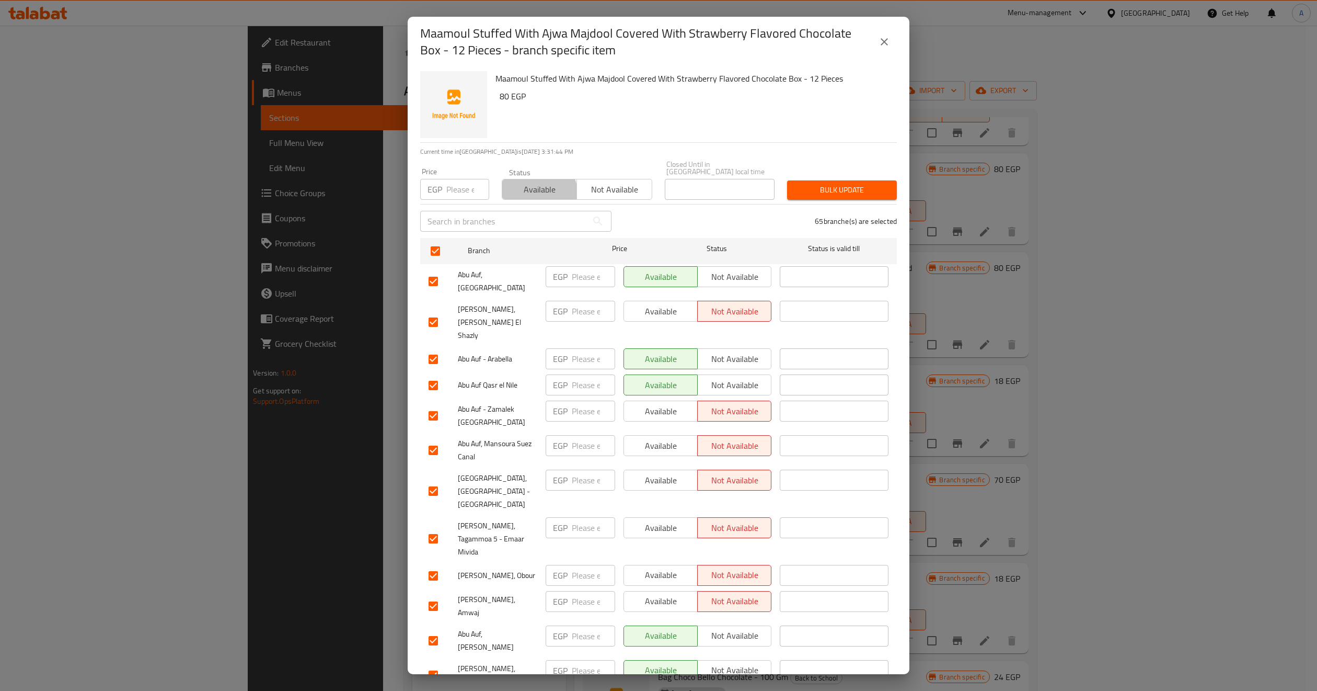
click at [535, 186] on span "Available" at bounding box center [540, 189] width 66 height 15
click at [822, 183] on span "Bulk update" at bounding box center [842, 189] width 93 height 13
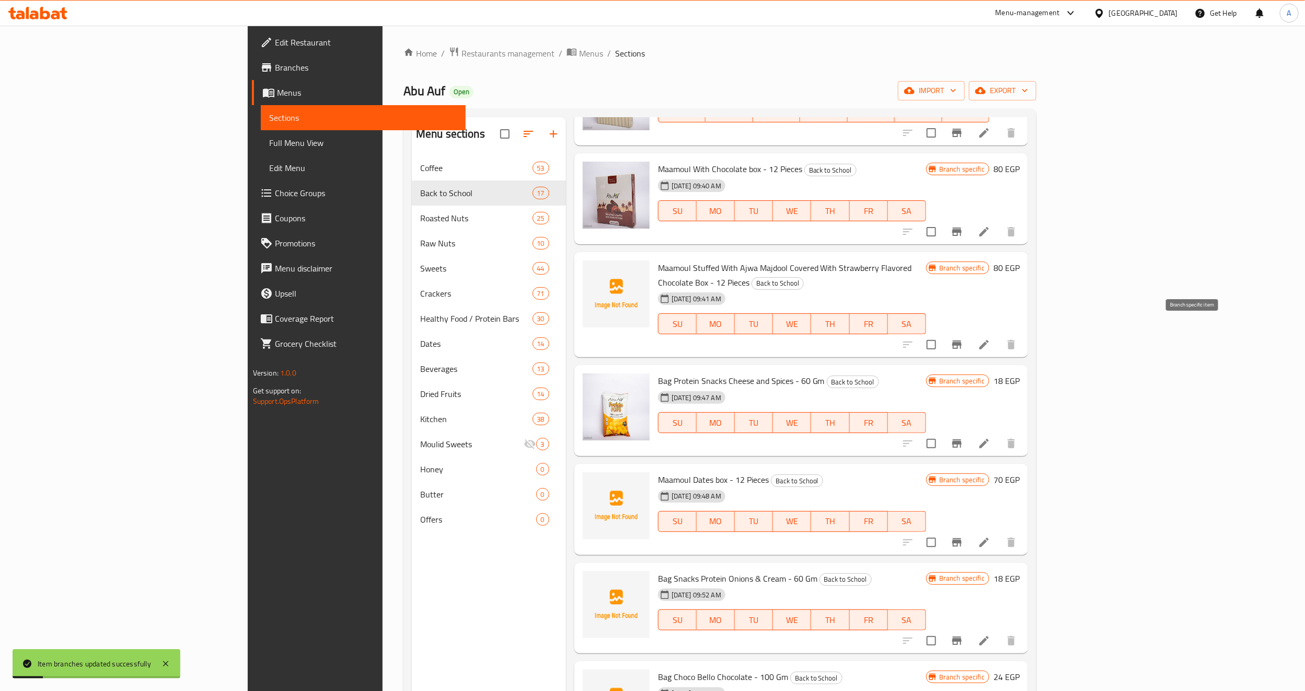
click at [970, 338] on button "Branch-specific-item" at bounding box center [957, 344] width 25 height 25
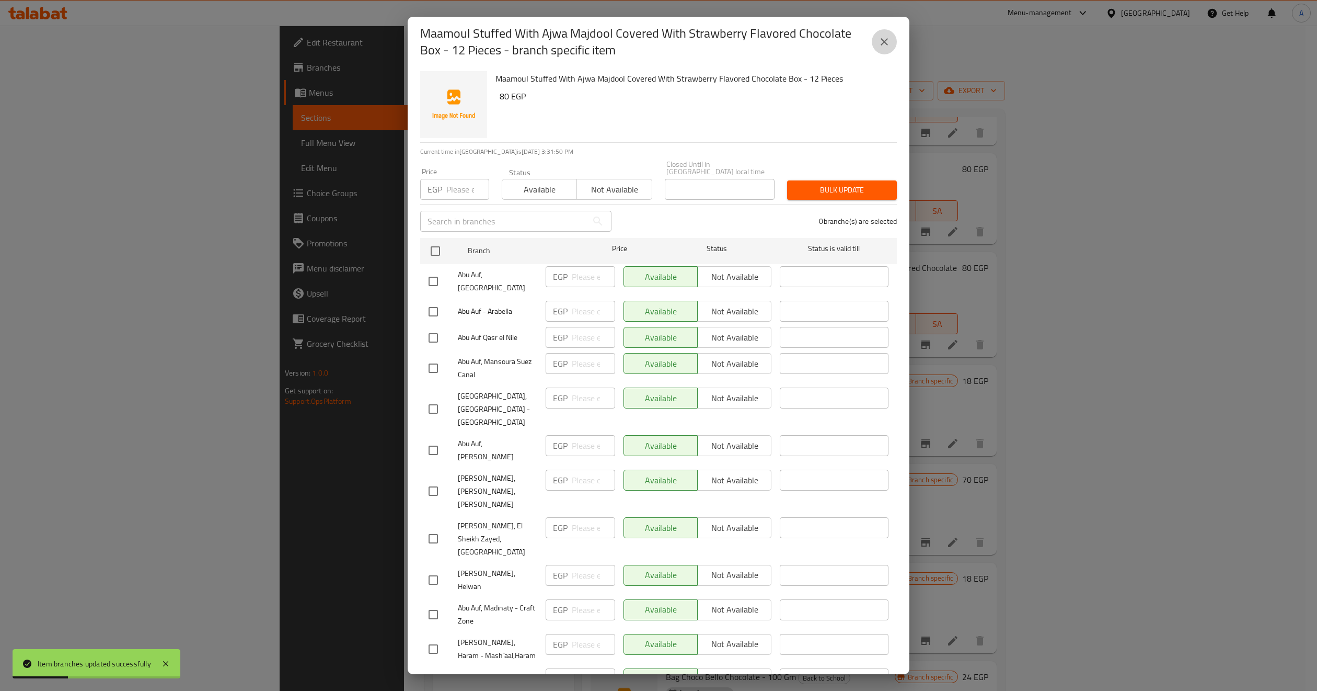
click at [880, 46] on icon "close" at bounding box center [884, 42] width 13 height 13
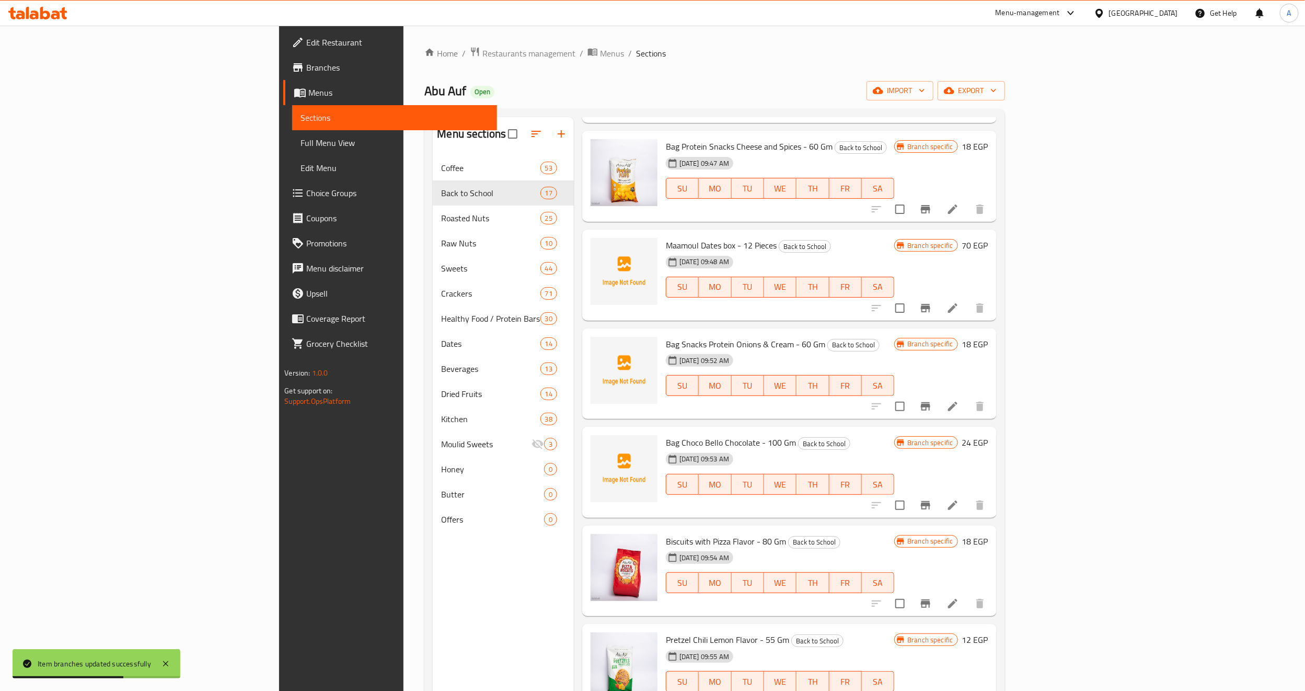
scroll to position [627, 0]
click at [938, 200] on button "Branch-specific-item" at bounding box center [925, 208] width 25 height 25
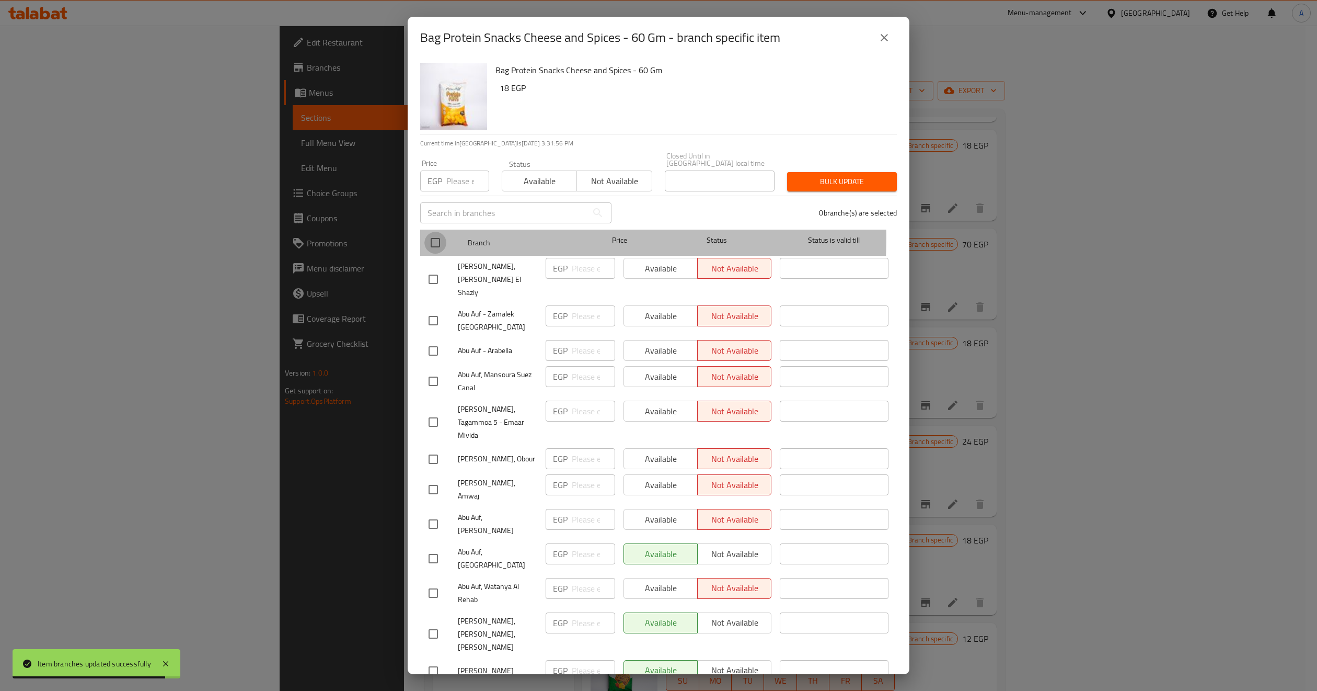
click at [435, 232] on input "checkbox" at bounding box center [435, 243] width 22 height 22
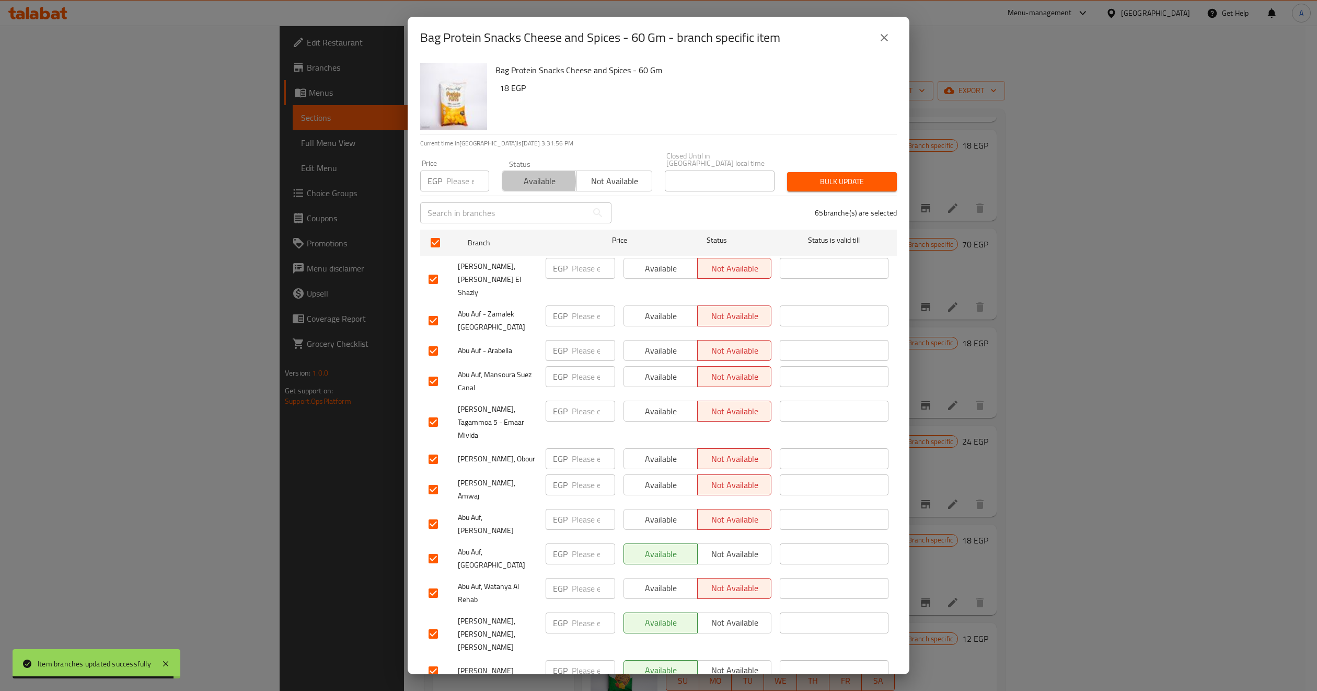
click at [526, 174] on span "Available" at bounding box center [540, 181] width 66 height 15
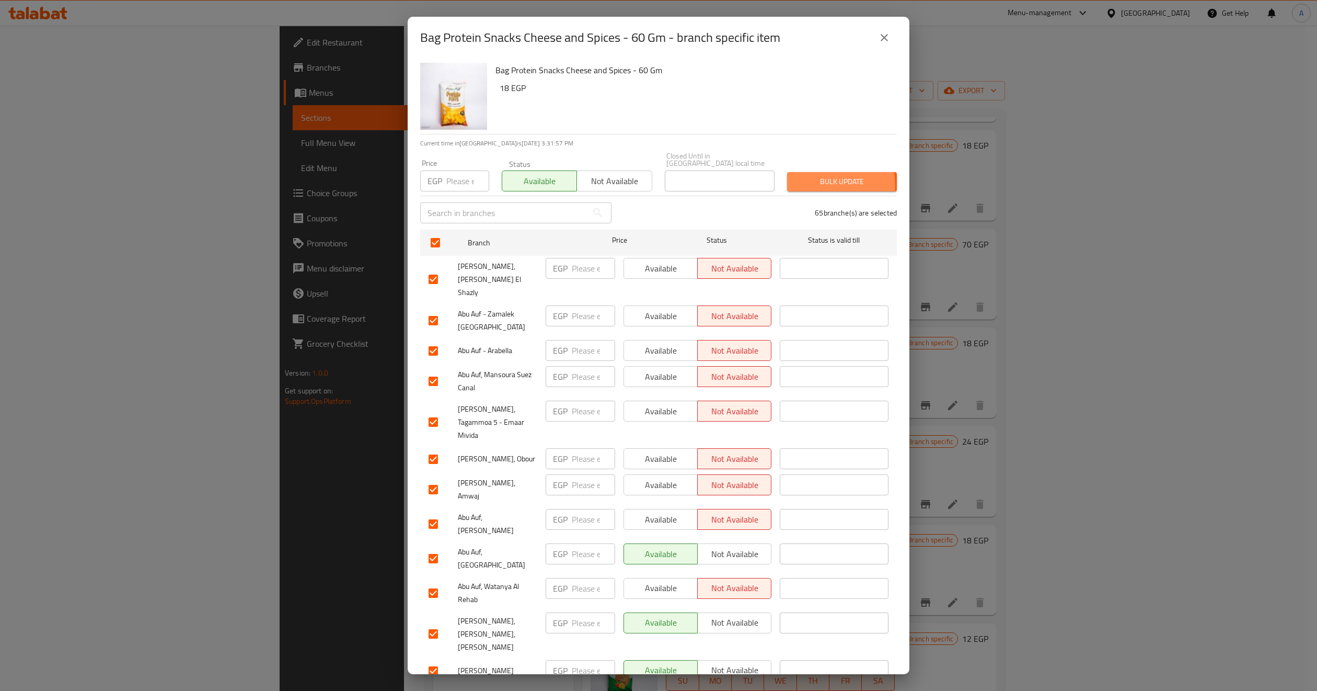
click at [801, 179] on span "Bulk update" at bounding box center [842, 181] width 93 height 13
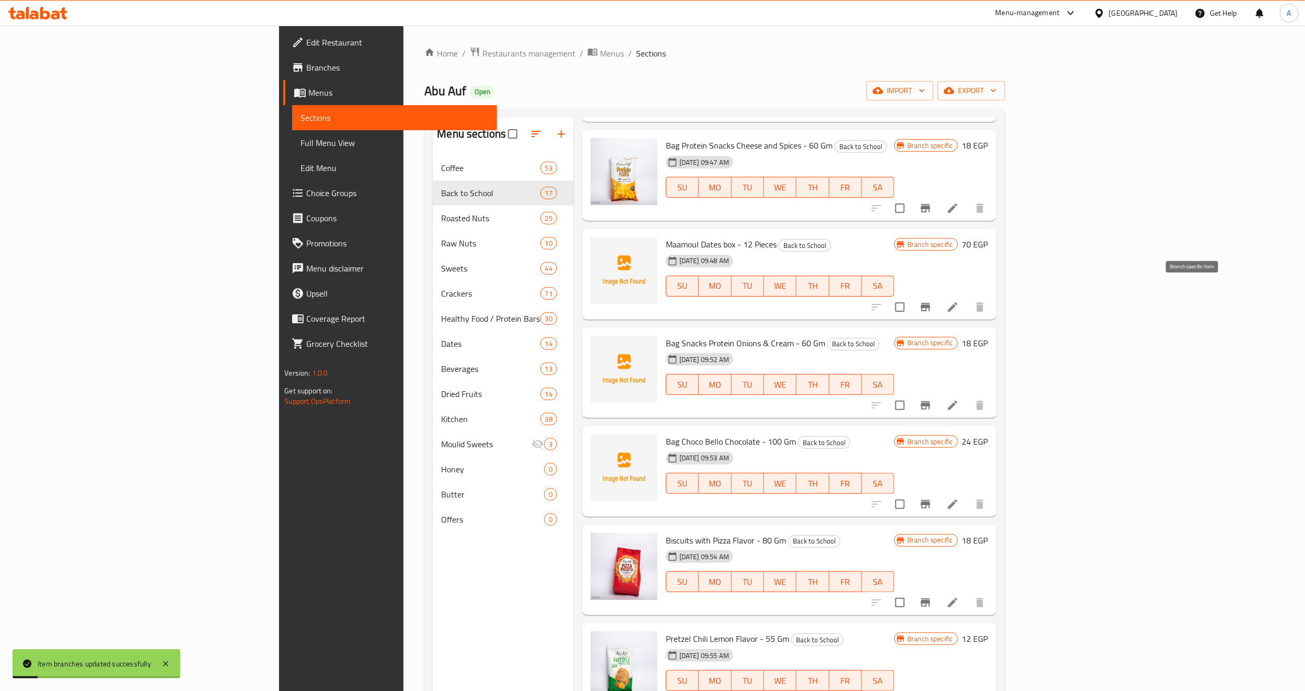
click at [932, 301] on icon "Branch-specific-item" at bounding box center [925, 307] width 13 height 13
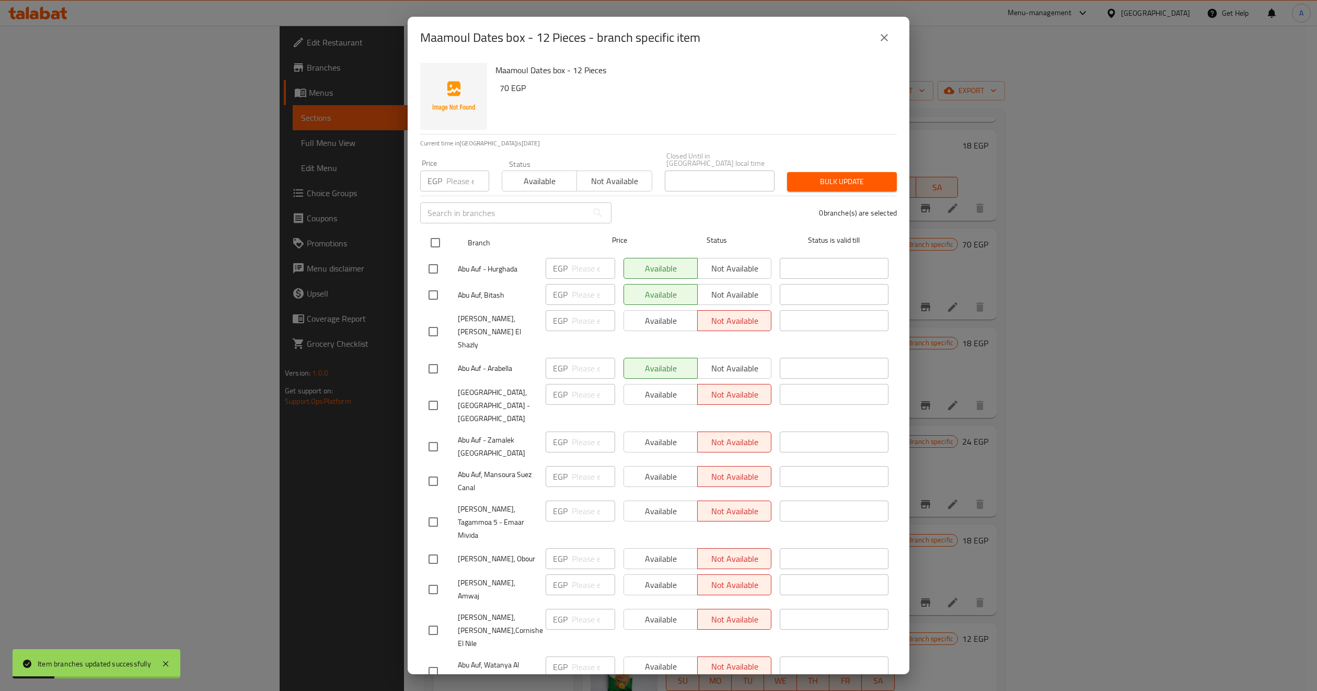
click at [438, 238] on input "checkbox" at bounding box center [435, 243] width 22 height 22
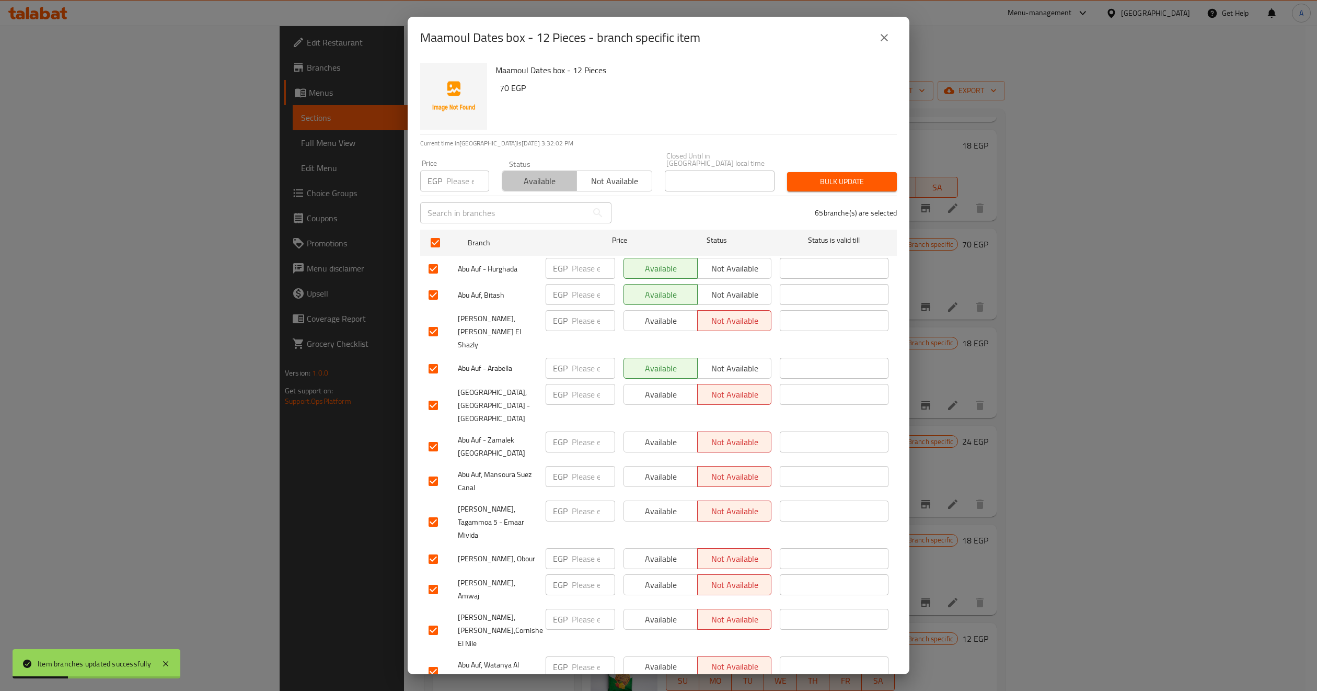
click at [546, 176] on span "Available" at bounding box center [540, 181] width 66 height 15
click at [794, 182] on button "Bulk update" at bounding box center [842, 181] width 110 height 19
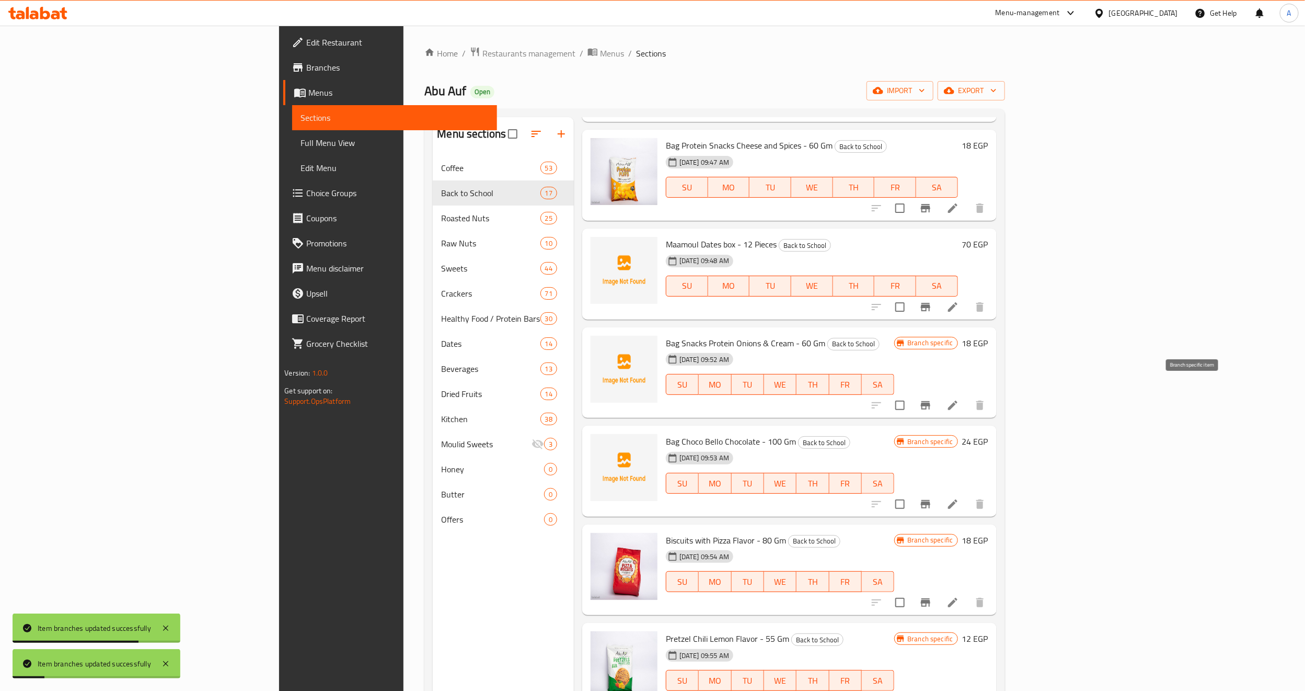
click at [932, 399] on icon "Branch-specific-item" at bounding box center [925, 405] width 13 height 13
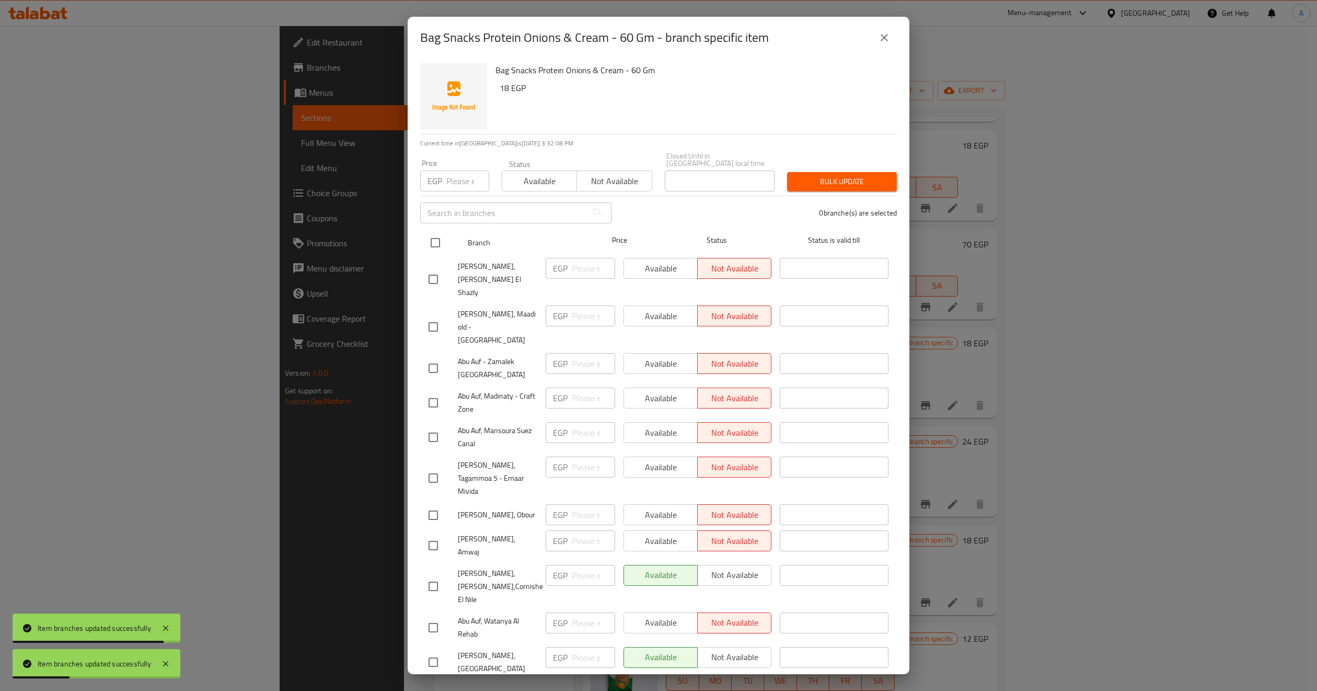
click at [427, 232] on input "checkbox" at bounding box center [435, 243] width 22 height 22
click at [436, 232] on input "checkbox" at bounding box center [435, 243] width 22 height 22
click at [518, 196] on div "​" at bounding box center [516, 212] width 204 height 33
click at [434, 240] on input "checkbox" at bounding box center [435, 243] width 22 height 22
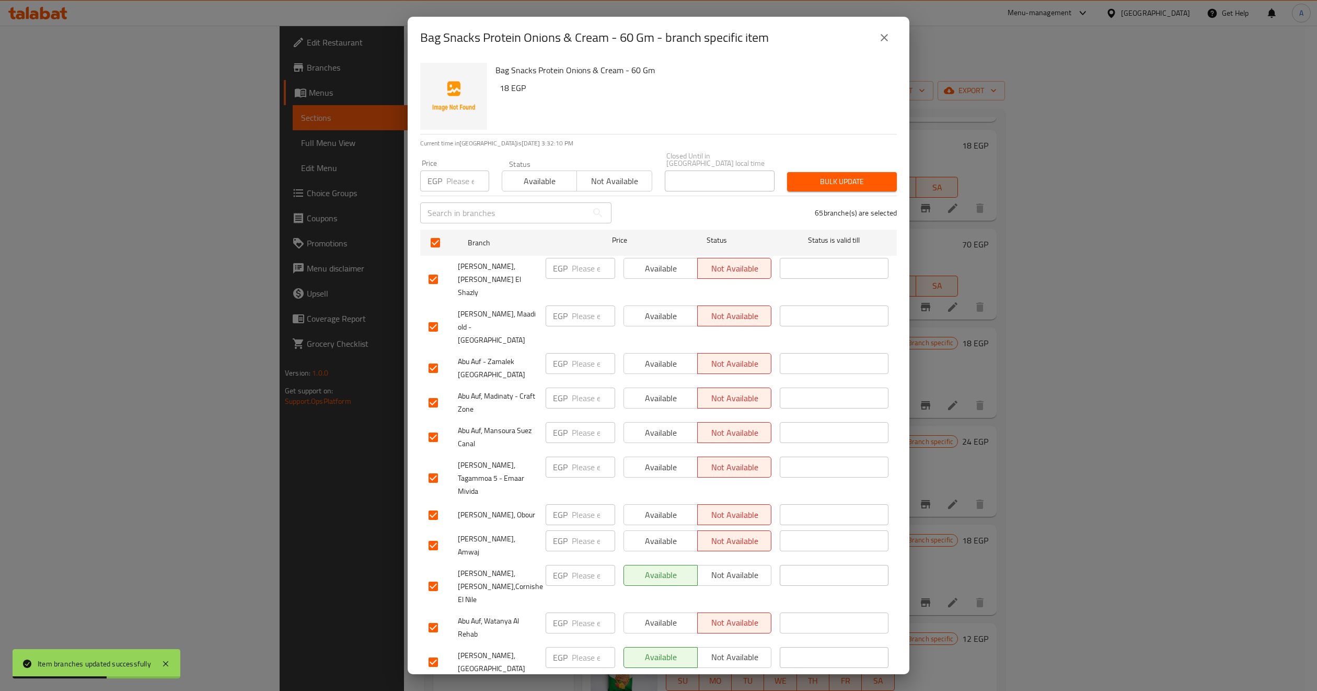
click at [534, 174] on span "Available" at bounding box center [540, 181] width 66 height 15
click at [803, 175] on span "Bulk update" at bounding box center [842, 181] width 93 height 13
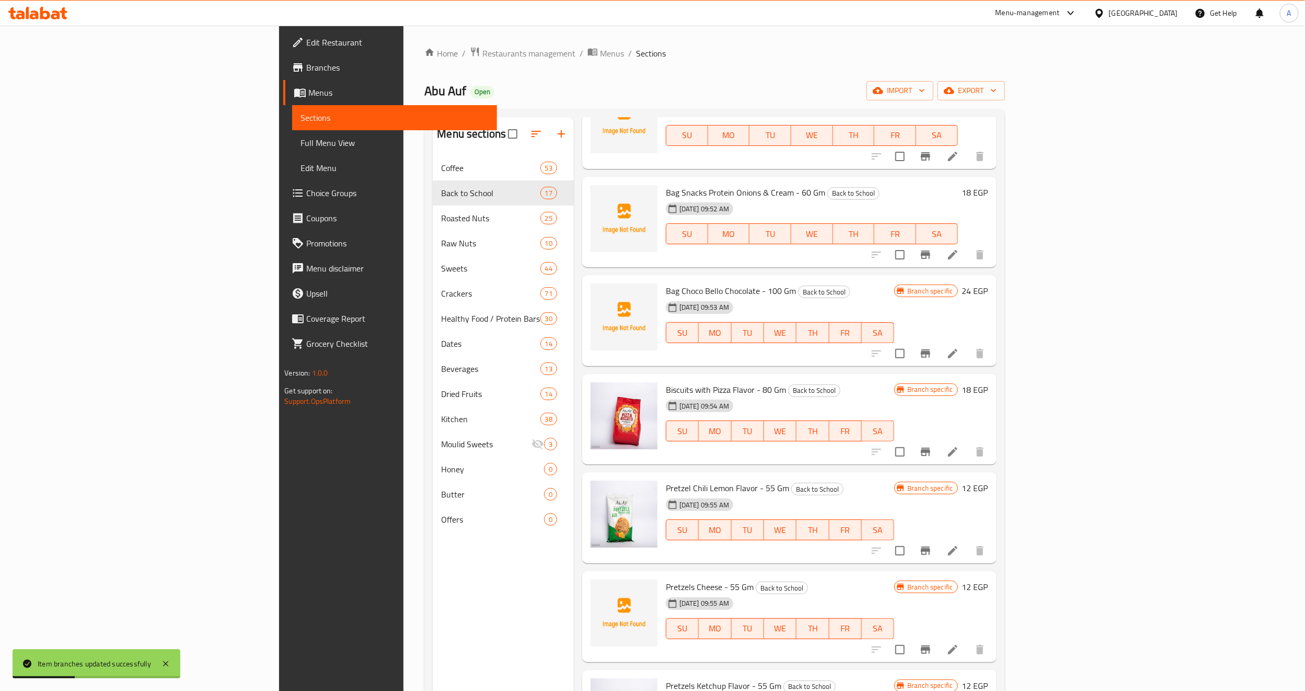
scroll to position [784, 0]
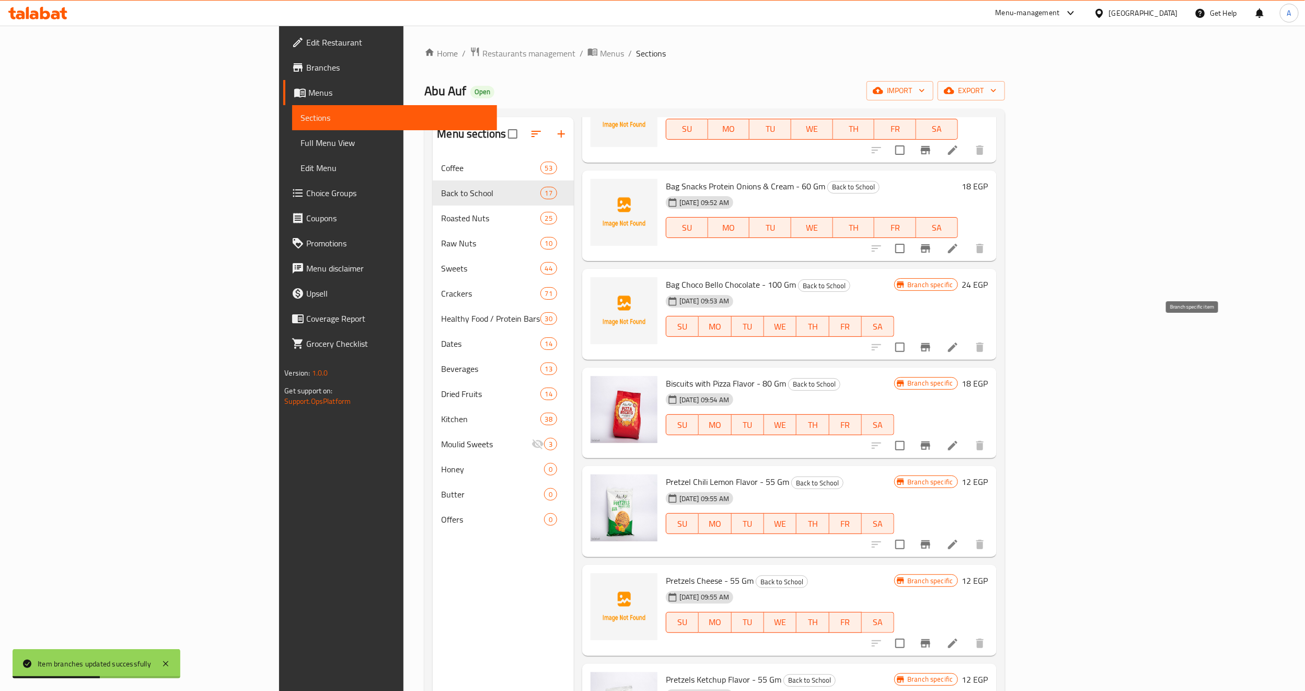
click at [932, 341] on icon "Branch-specific-item" at bounding box center [925, 347] width 13 height 13
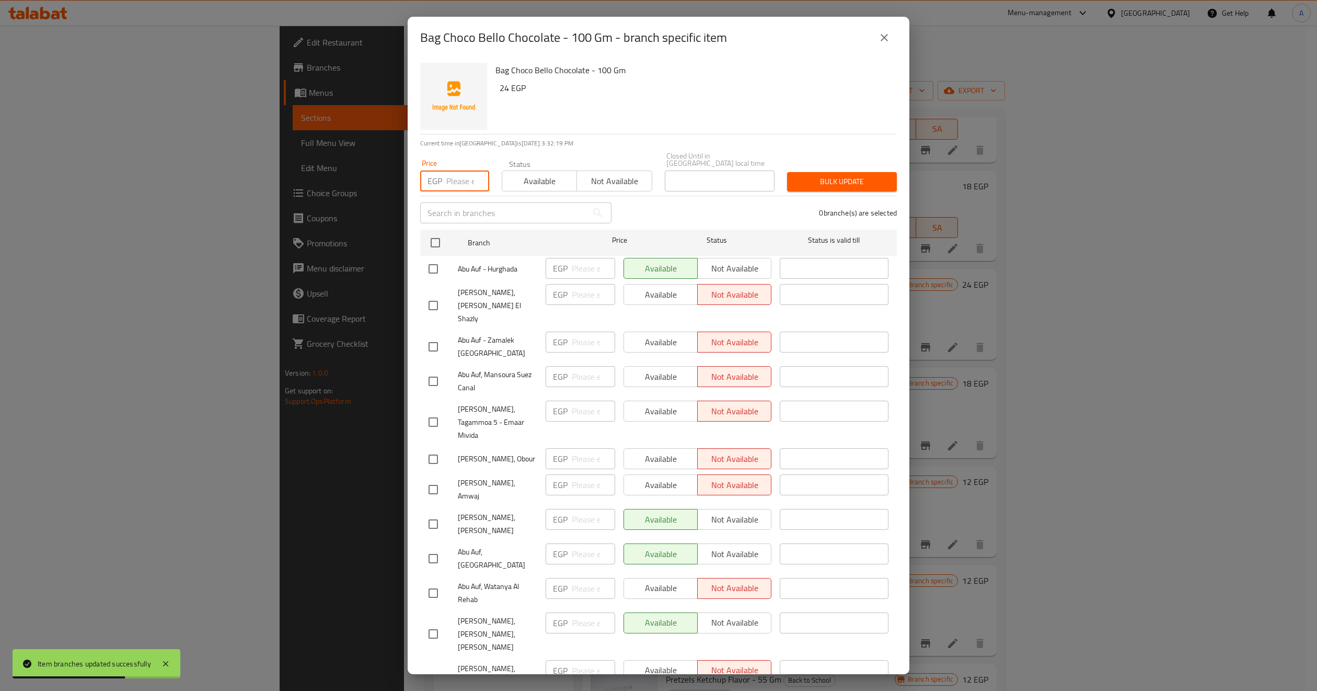
click at [462, 174] on input "number" at bounding box center [467, 180] width 43 height 21
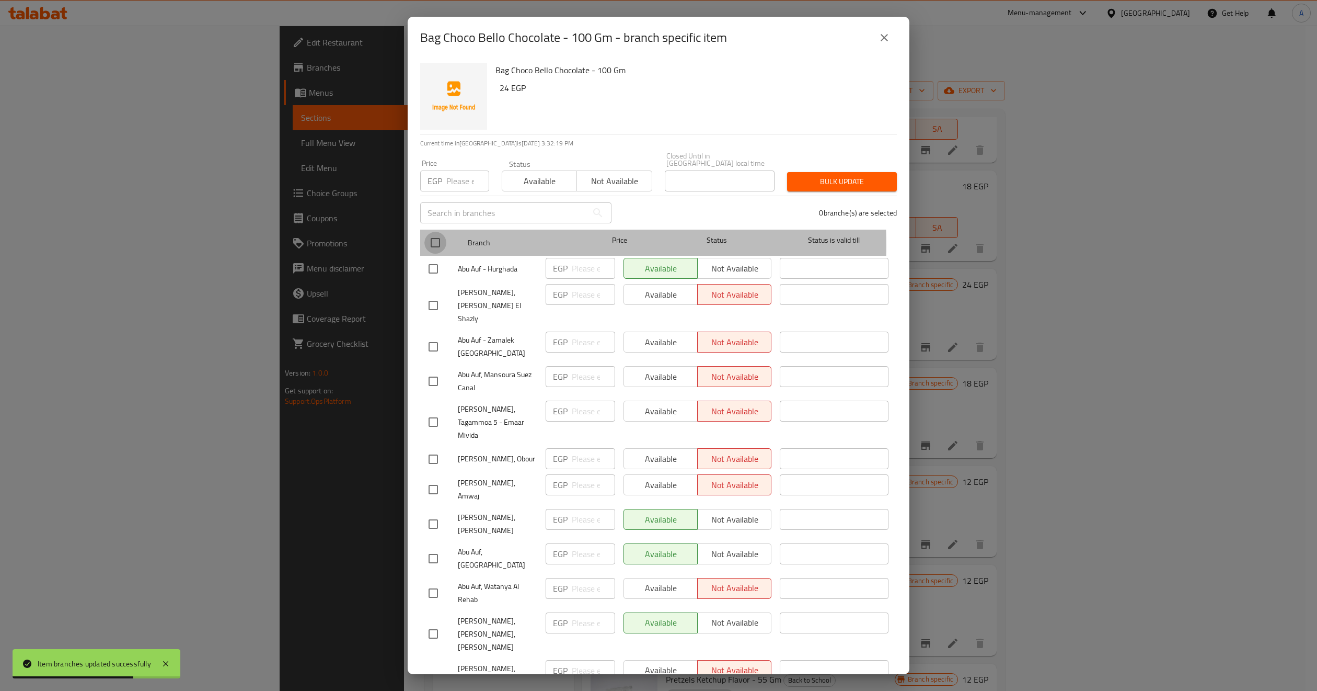
click at [433, 237] on input "checkbox" at bounding box center [435, 243] width 22 height 22
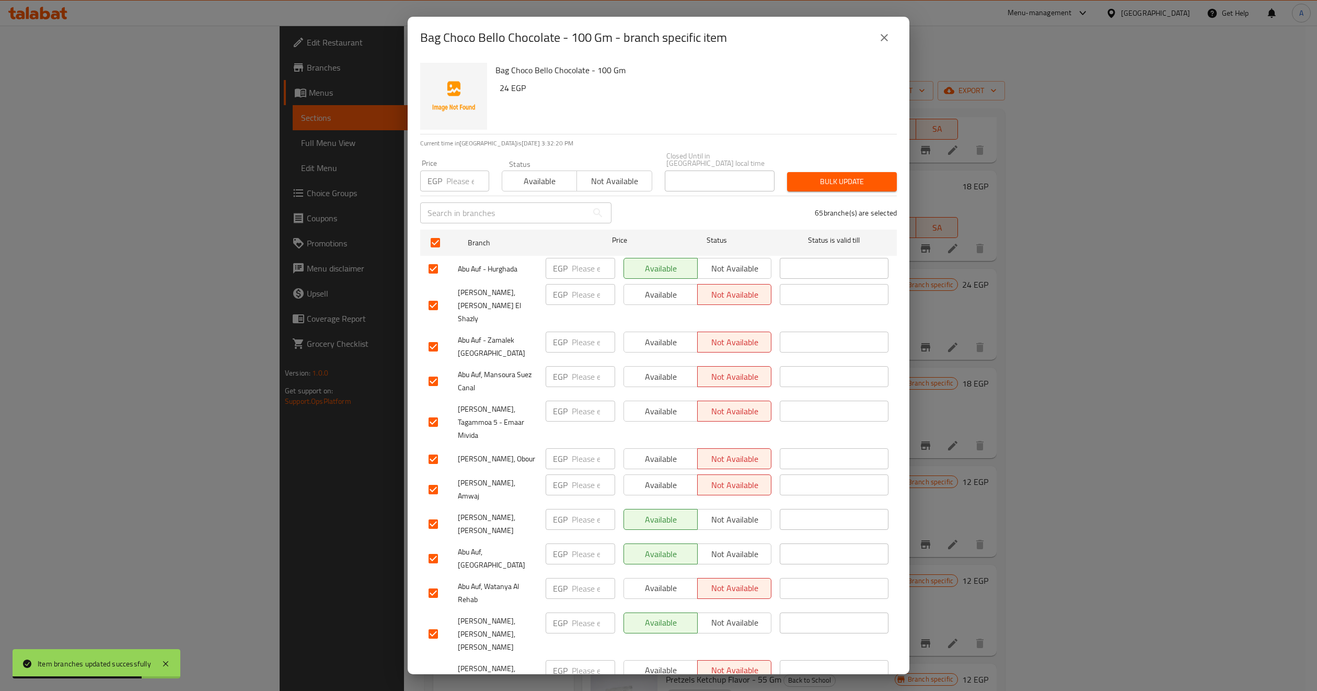
click at [532, 174] on span "Available" at bounding box center [540, 181] width 66 height 15
click at [847, 176] on span "Bulk update" at bounding box center [842, 181] width 93 height 13
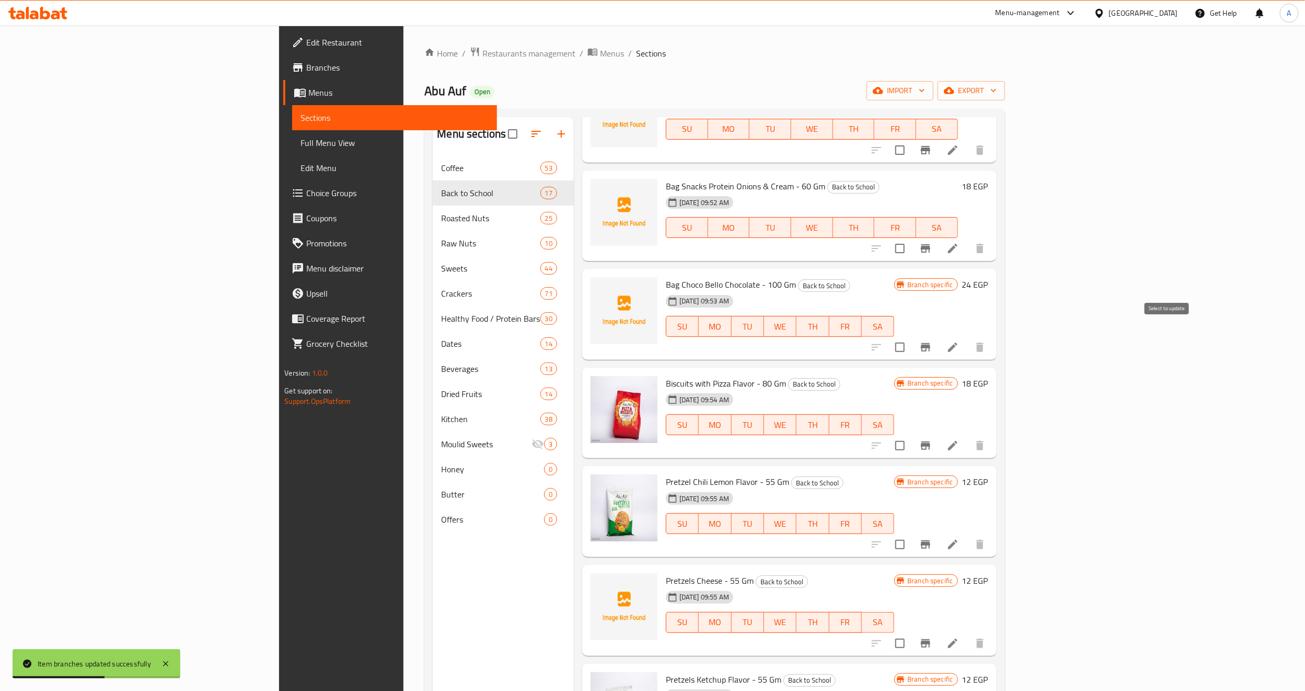
click at [911, 336] on input "checkbox" at bounding box center [900, 347] width 22 height 22
click at [938, 335] on button "Branch-specific-item" at bounding box center [925, 347] width 25 height 25
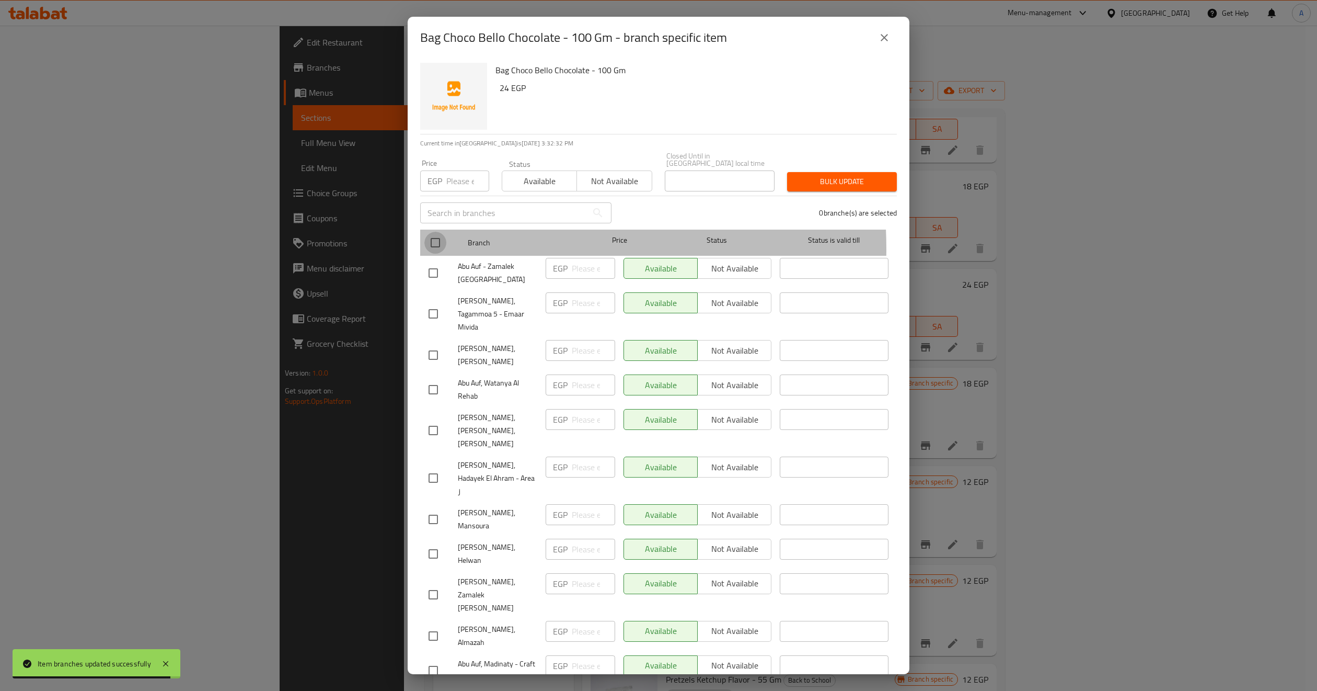
click at [432, 242] on input "checkbox" at bounding box center [435, 243] width 22 height 22
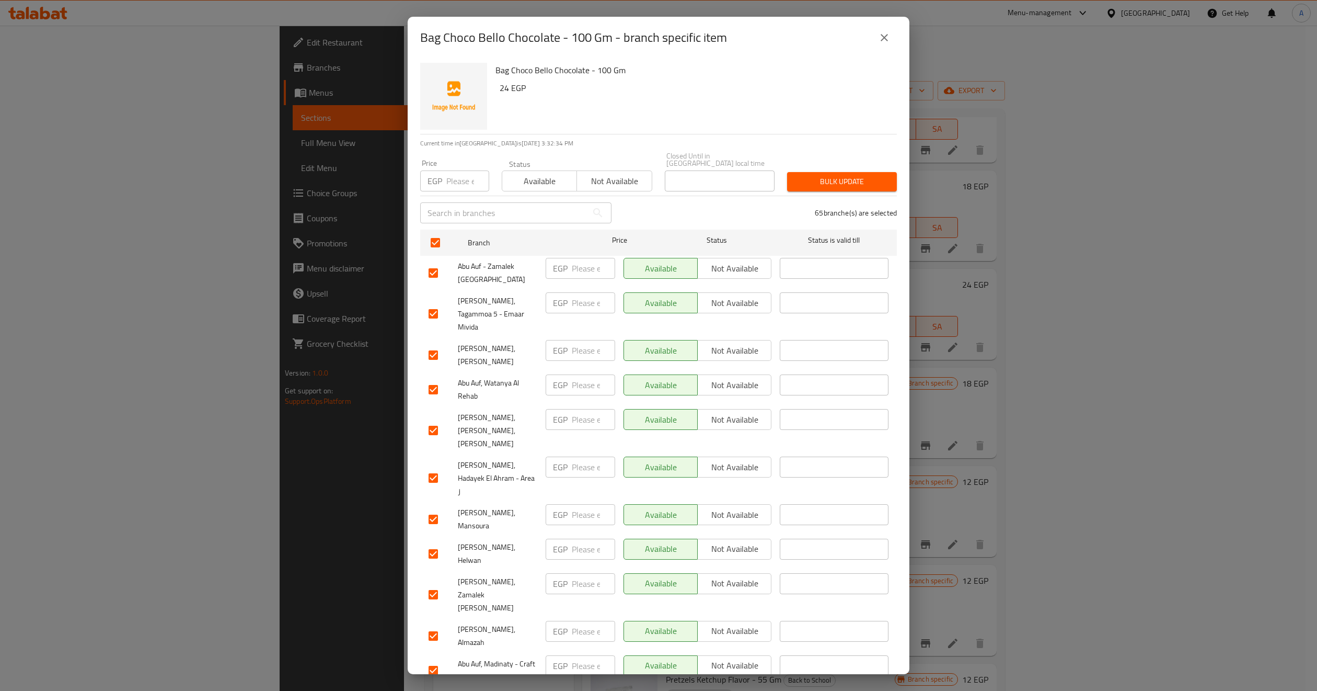
click at [546, 176] on span "Available" at bounding box center [540, 181] width 66 height 15
click at [799, 178] on span "Bulk update" at bounding box center [842, 181] width 93 height 13
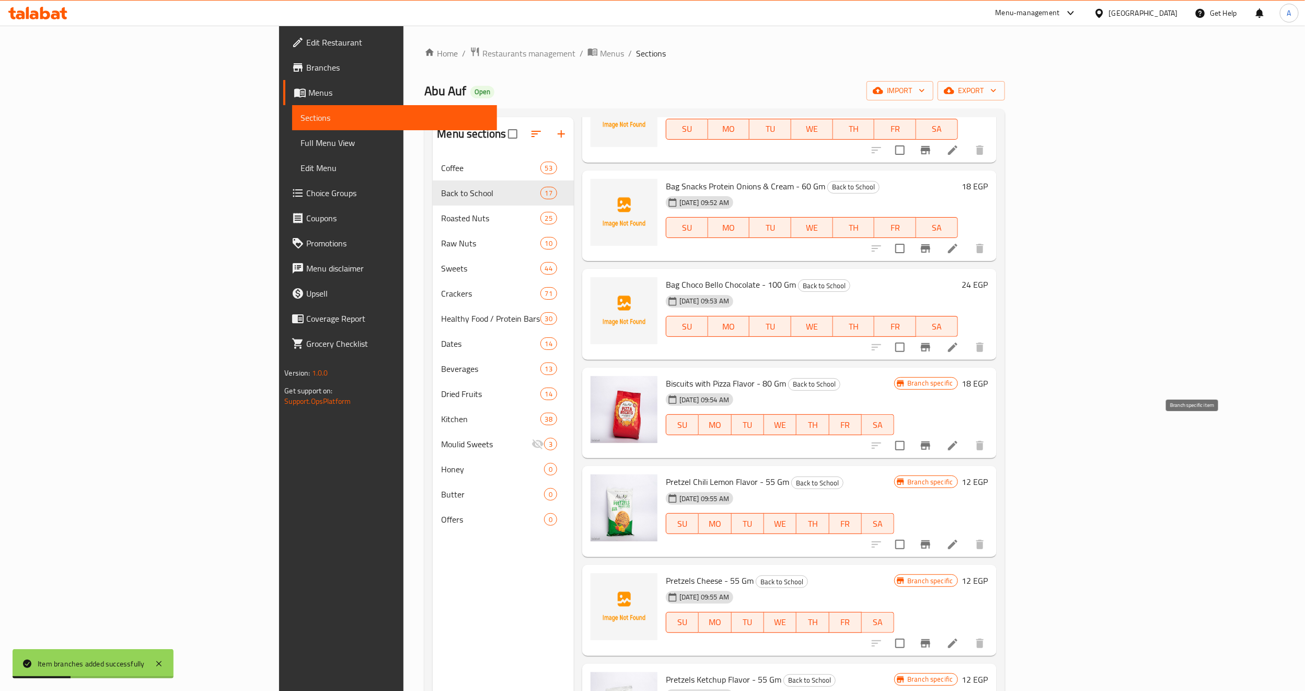
click at [932, 439] on icon "Branch-specific-item" at bounding box center [925, 445] width 13 height 13
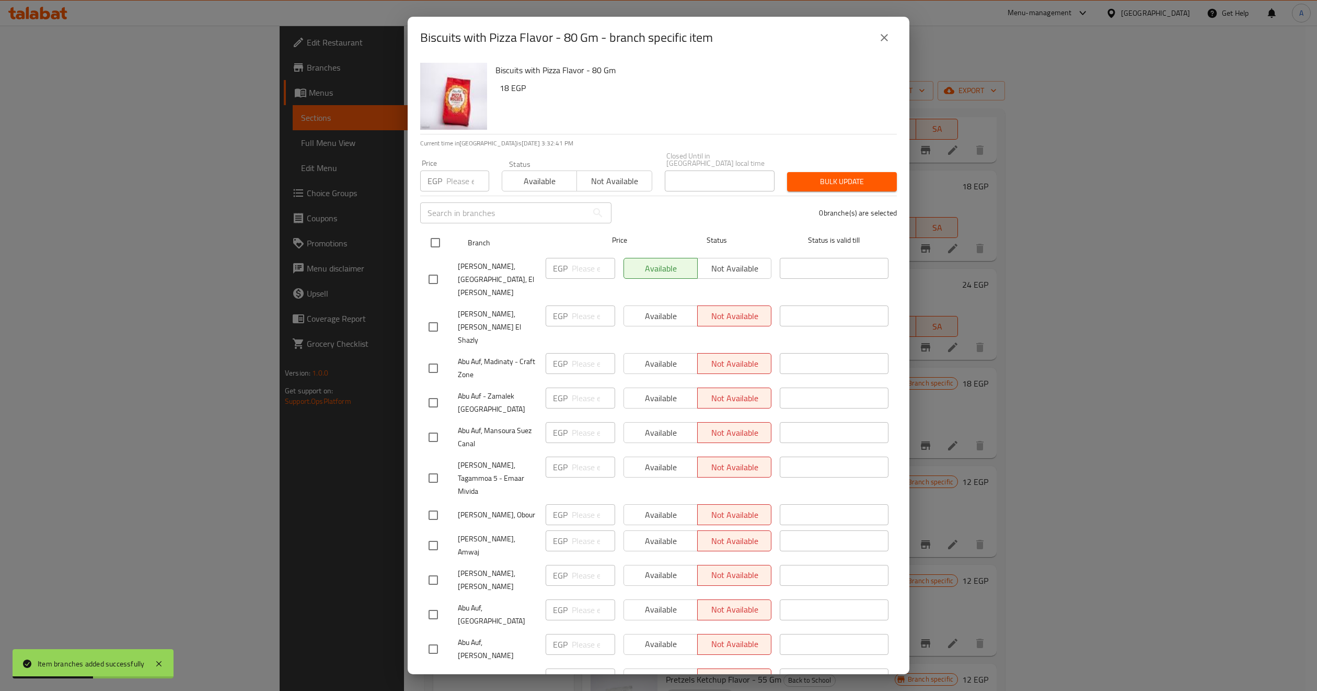
click at [438, 232] on input "checkbox" at bounding box center [435, 243] width 22 height 22
click at [551, 179] on span "Available" at bounding box center [540, 181] width 66 height 15
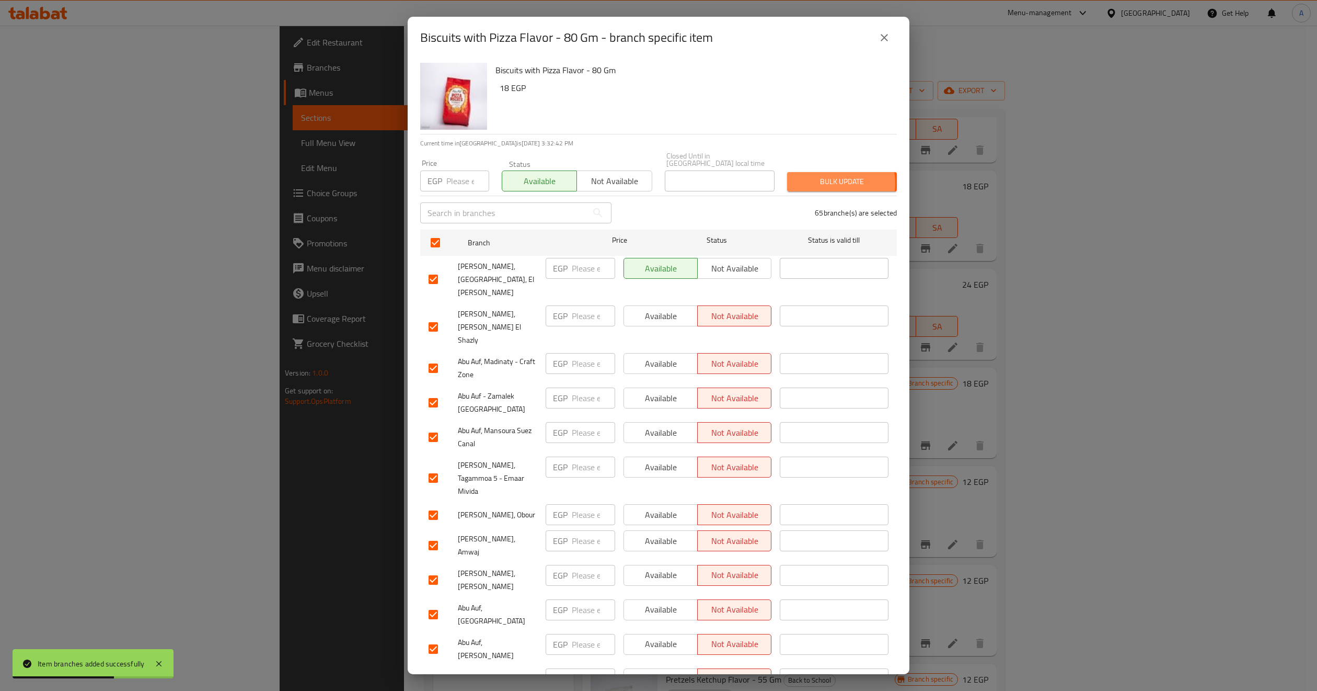
click at [819, 176] on span "Bulk update" at bounding box center [842, 181] width 93 height 13
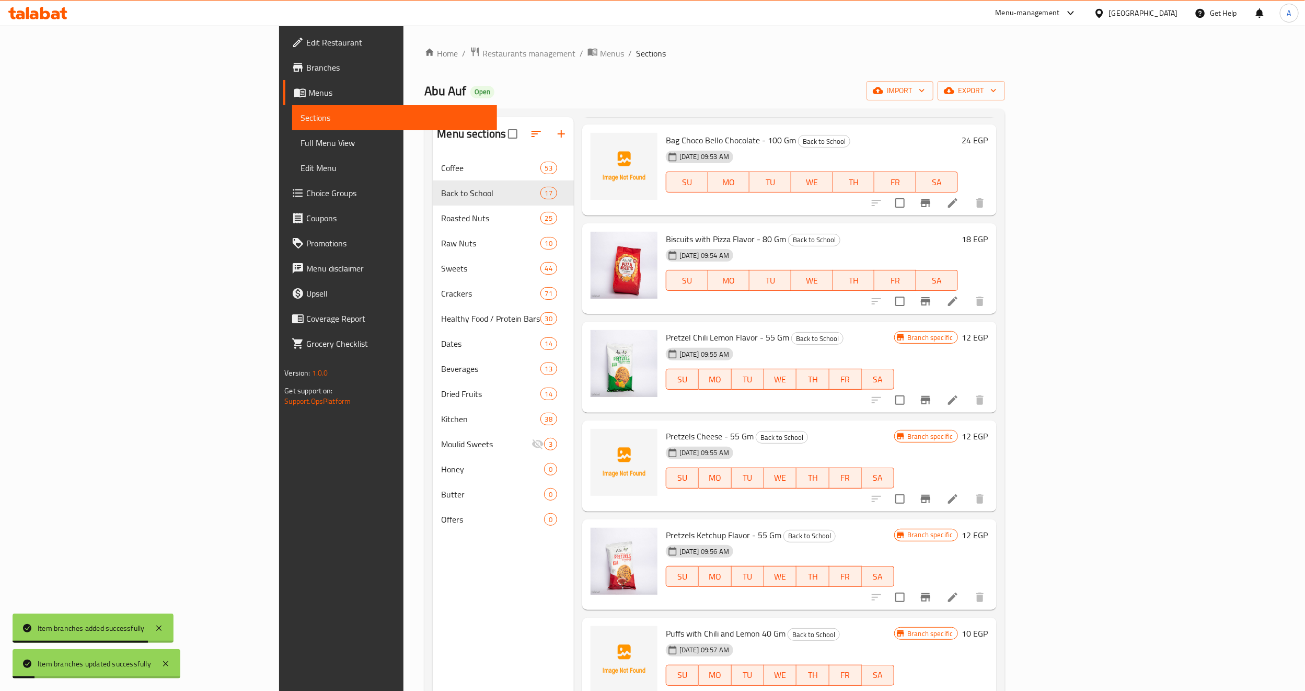
scroll to position [941, 0]
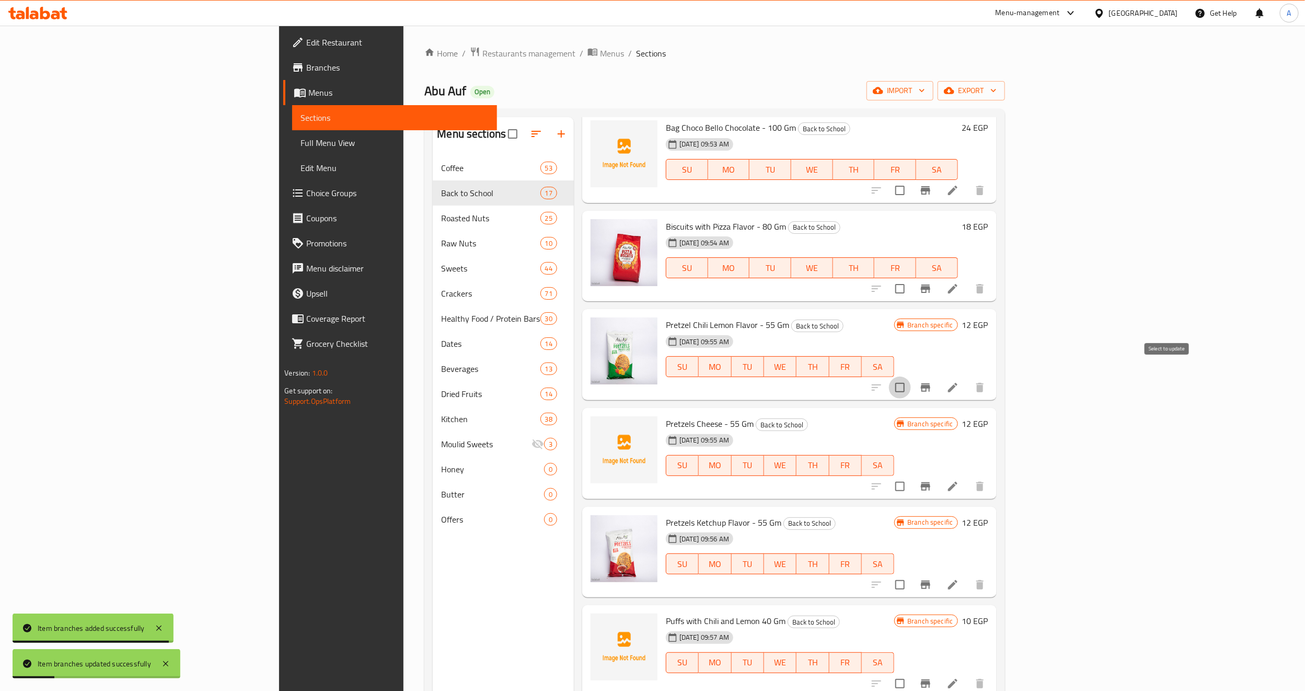
click at [911, 376] on input "checkbox" at bounding box center [900, 387] width 22 height 22
click at [932, 381] on icon "Branch-specific-item" at bounding box center [925, 387] width 13 height 13
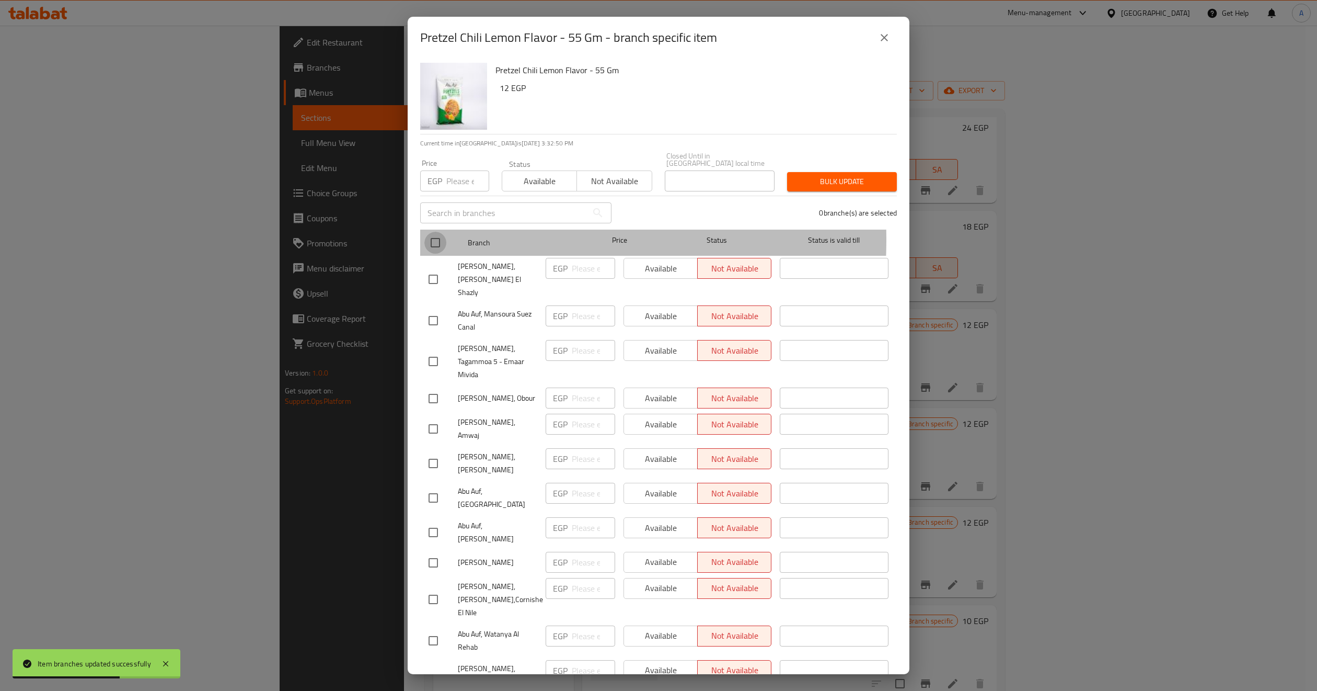
click at [439, 232] on input "checkbox" at bounding box center [435, 243] width 22 height 22
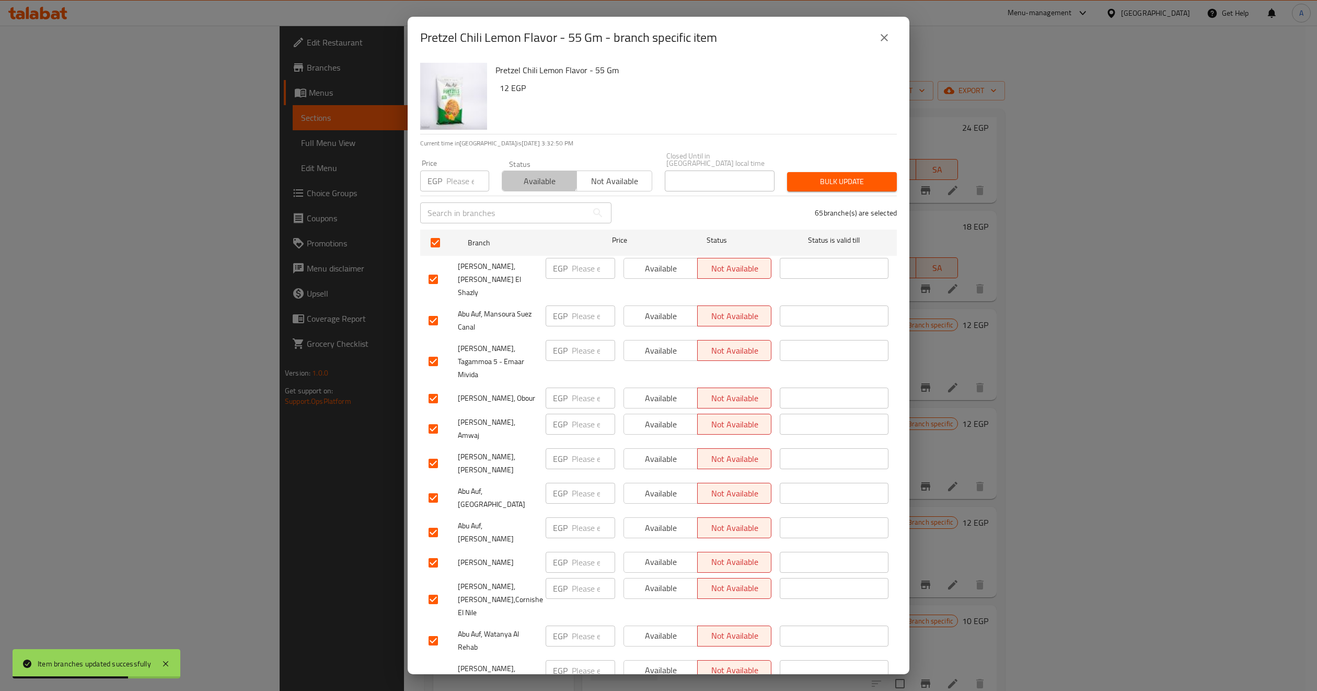
click at [536, 170] on button "Available" at bounding box center [539, 180] width 75 height 21
click at [833, 175] on span "Bulk update" at bounding box center [842, 181] width 93 height 13
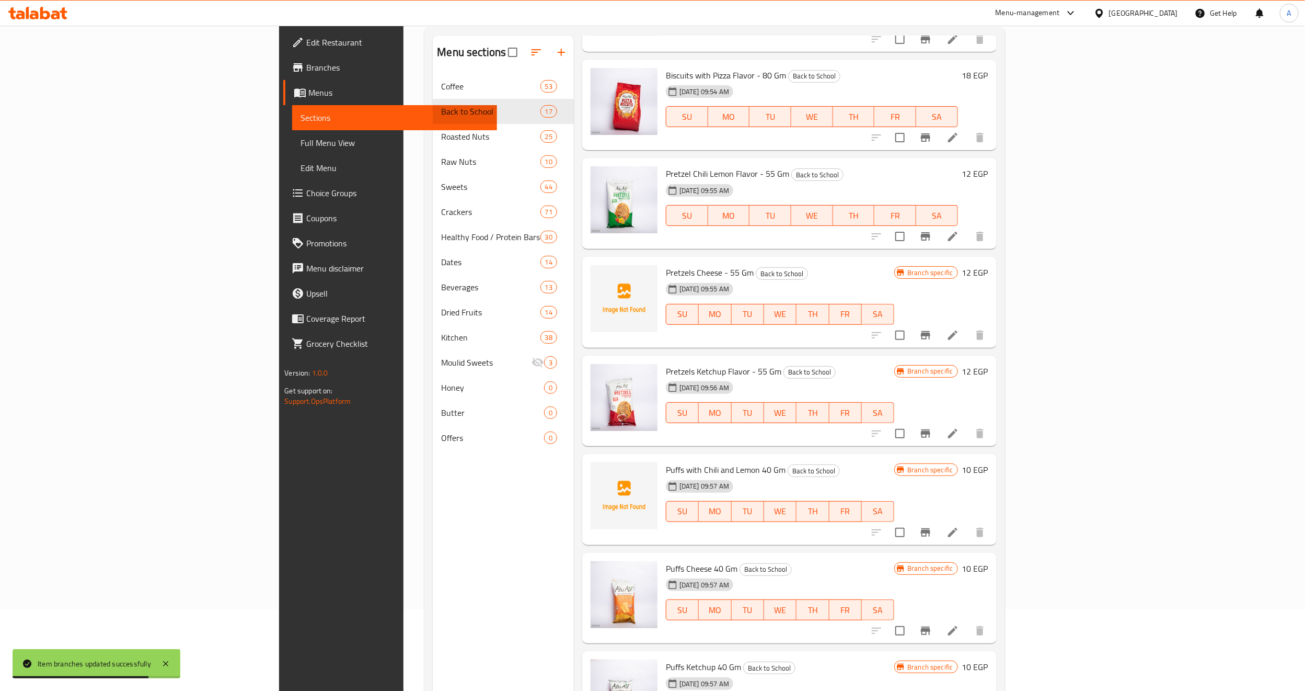
scroll to position [146, 0]
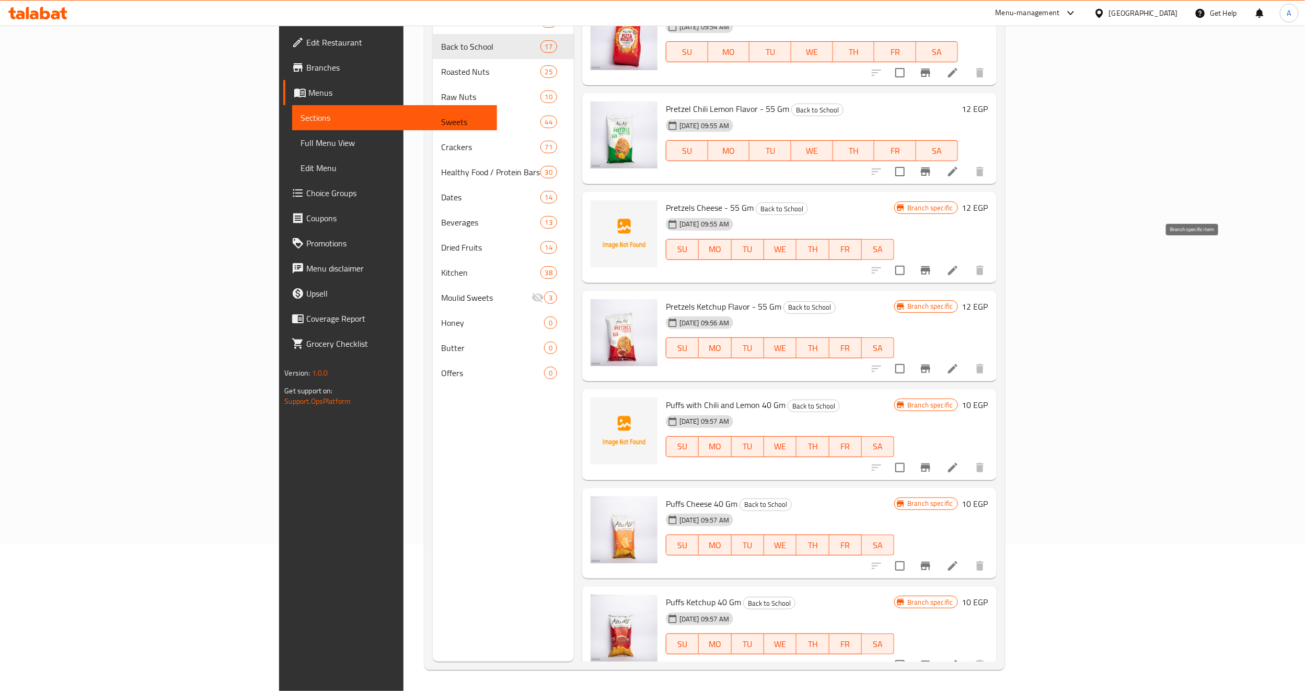
click at [932, 264] on icon "Branch-specific-item" at bounding box center [925, 270] width 13 height 13
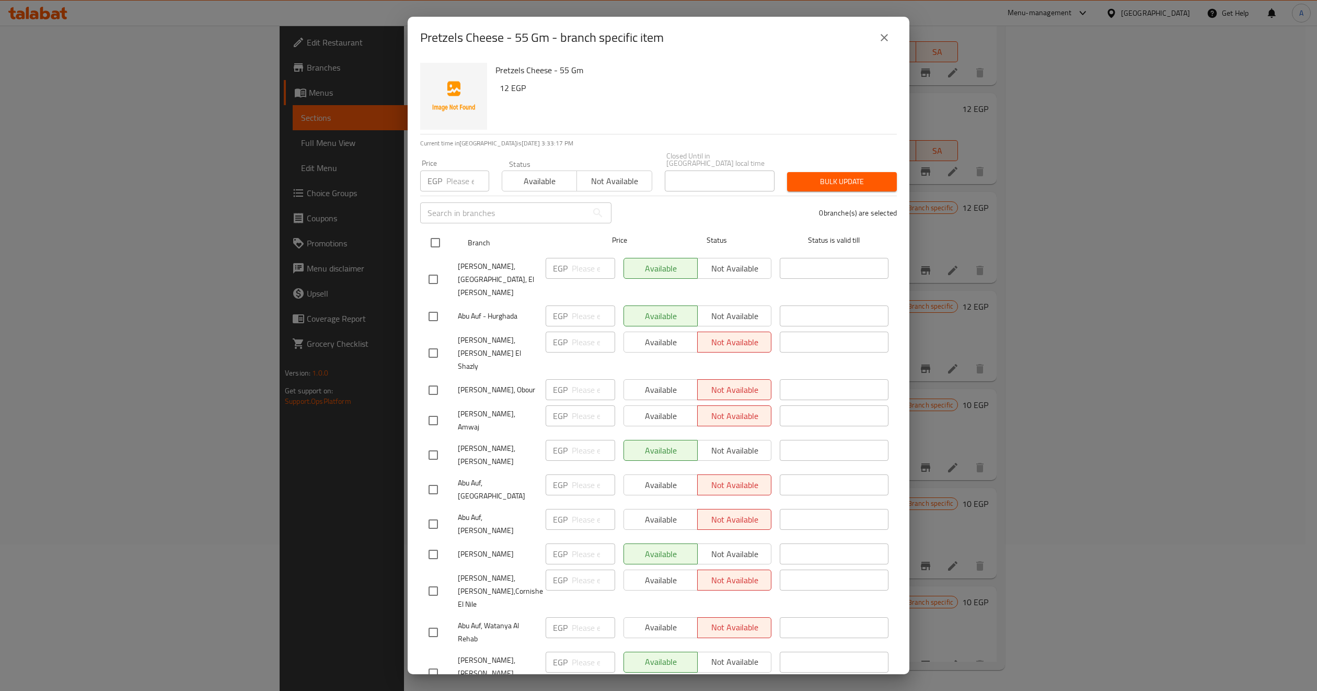
click at [427, 234] on input "checkbox" at bounding box center [435, 243] width 22 height 22
click at [528, 176] on span "Available" at bounding box center [540, 181] width 66 height 15
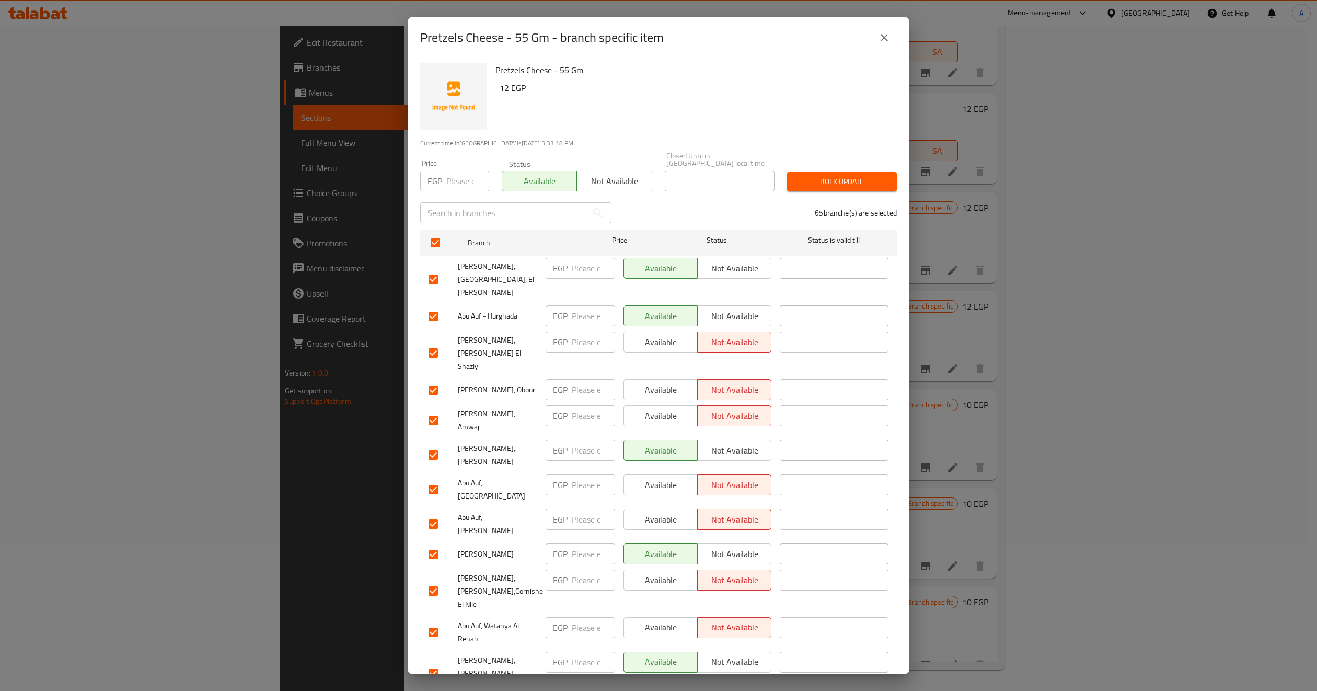
click at [841, 182] on button "Bulk update" at bounding box center [842, 181] width 110 height 19
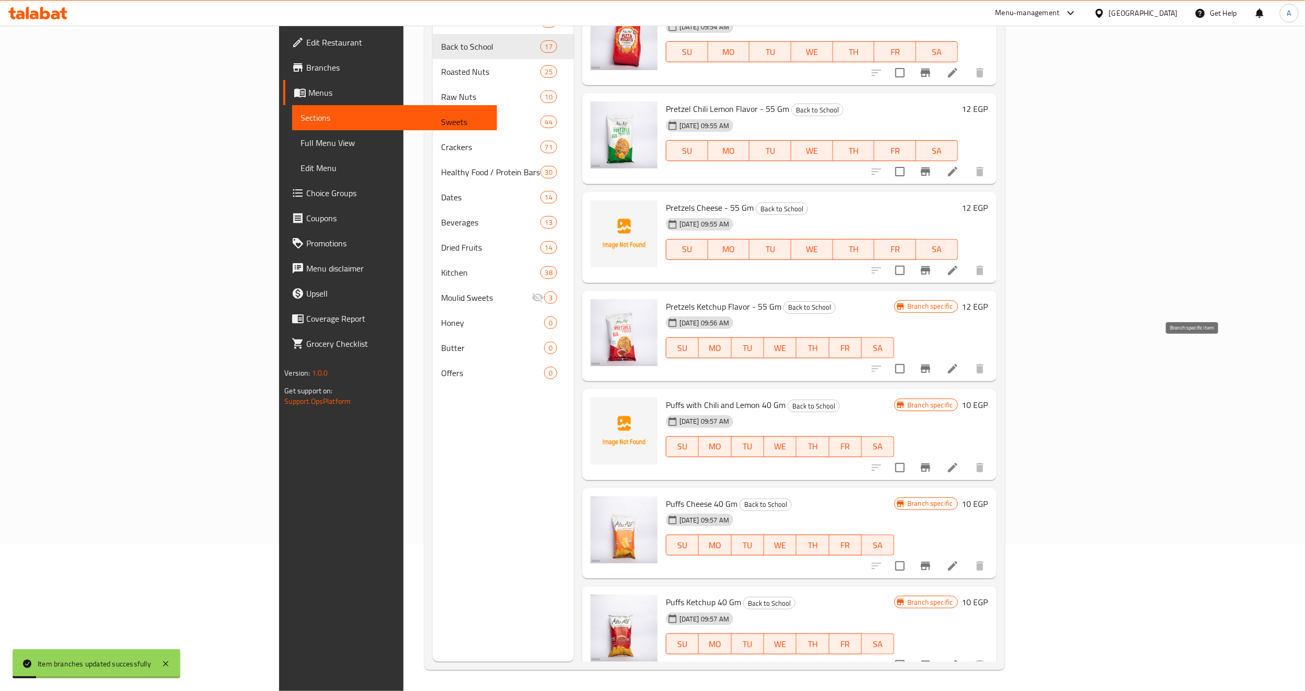
click at [930, 364] on icon "Branch-specific-item" at bounding box center [925, 368] width 9 height 8
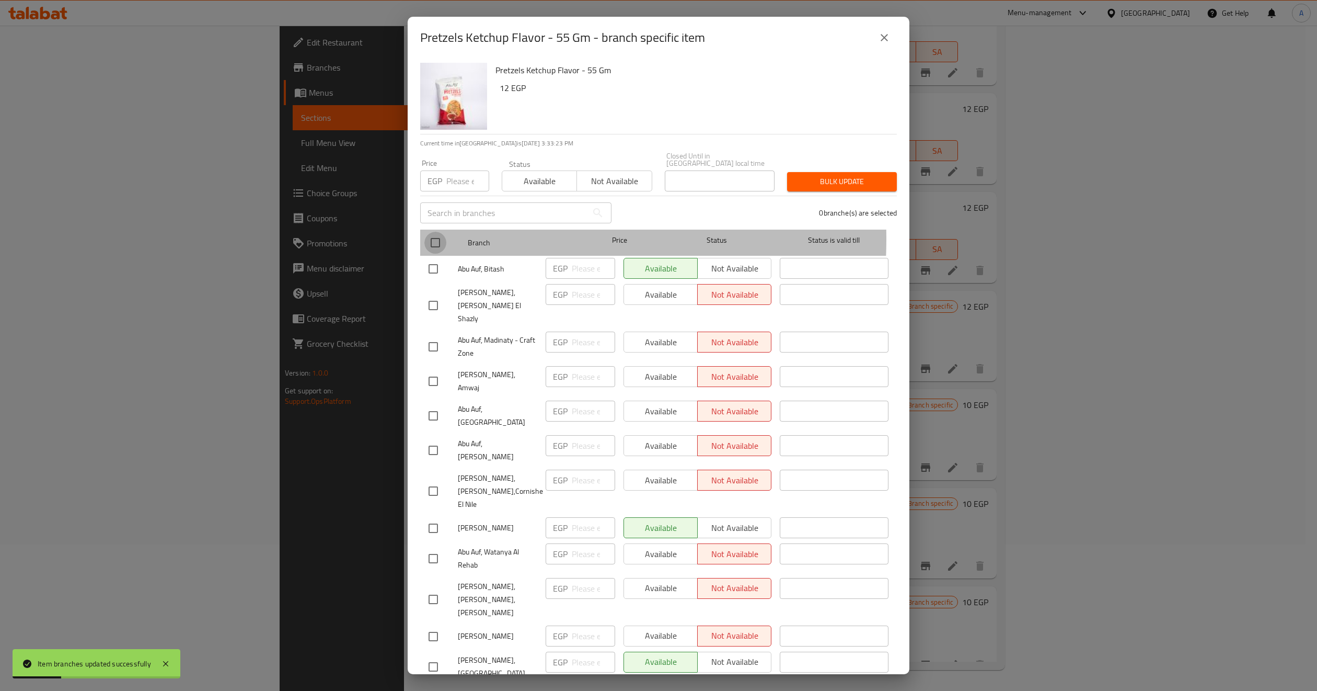
click at [440, 232] on input "checkbox" at bounding box center [435, 243] width 22 height 22
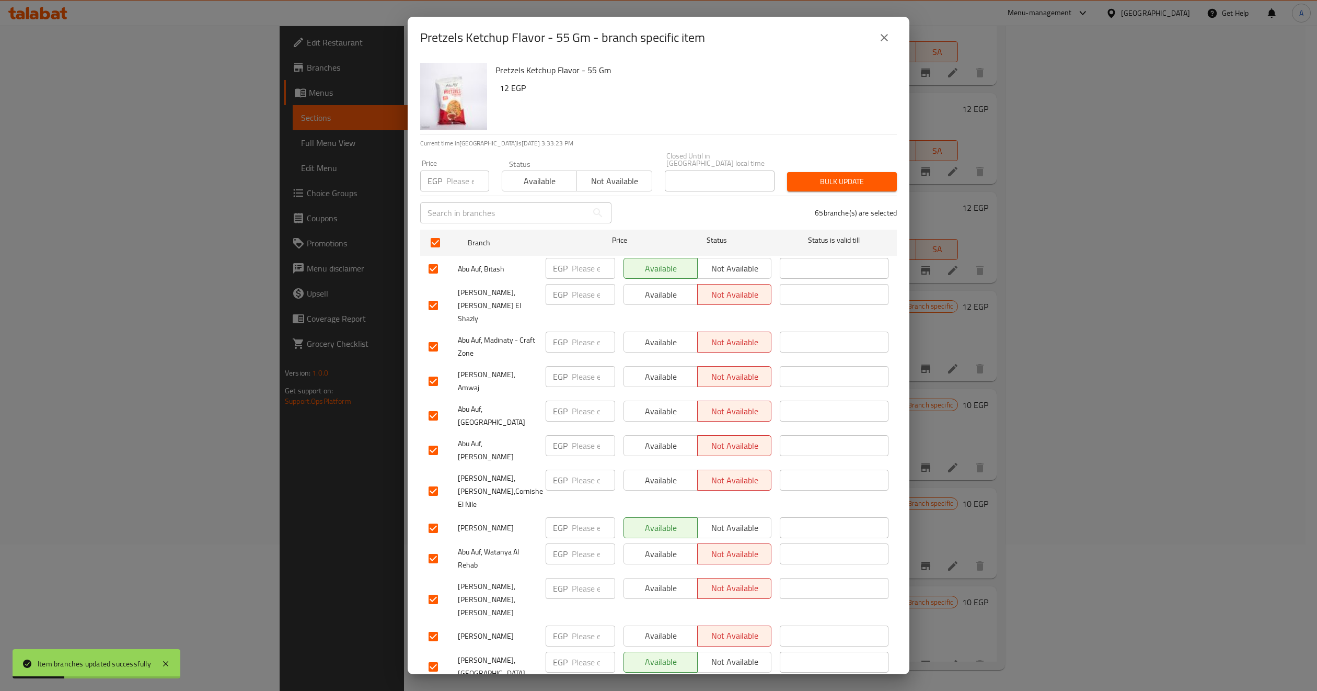
click at [562, 174] on span "Available" at bounding box center [540, 181] width 66 height 15
click at [803, 175] on span "Bulk update" at bounding box center [842, 181] width 93 height 13
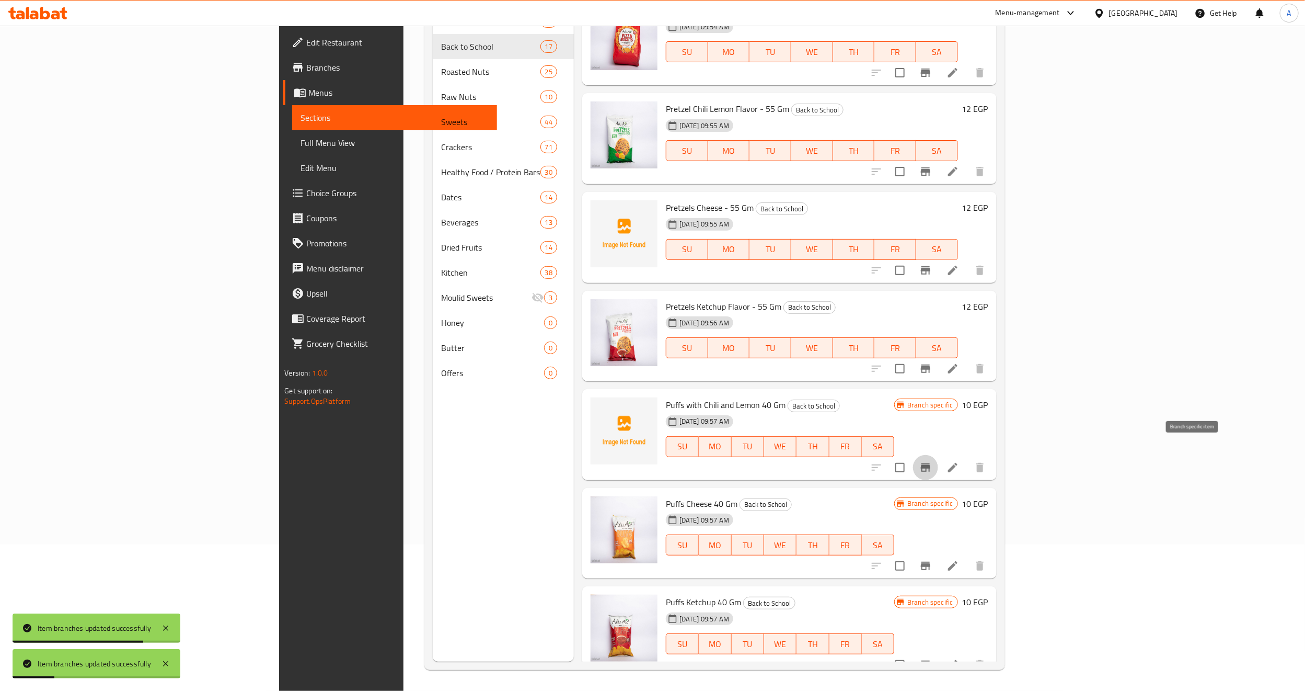
click at [932, 461] on icon "Branch-specific-item" at bounding box center [925, 467] width 13 height 13
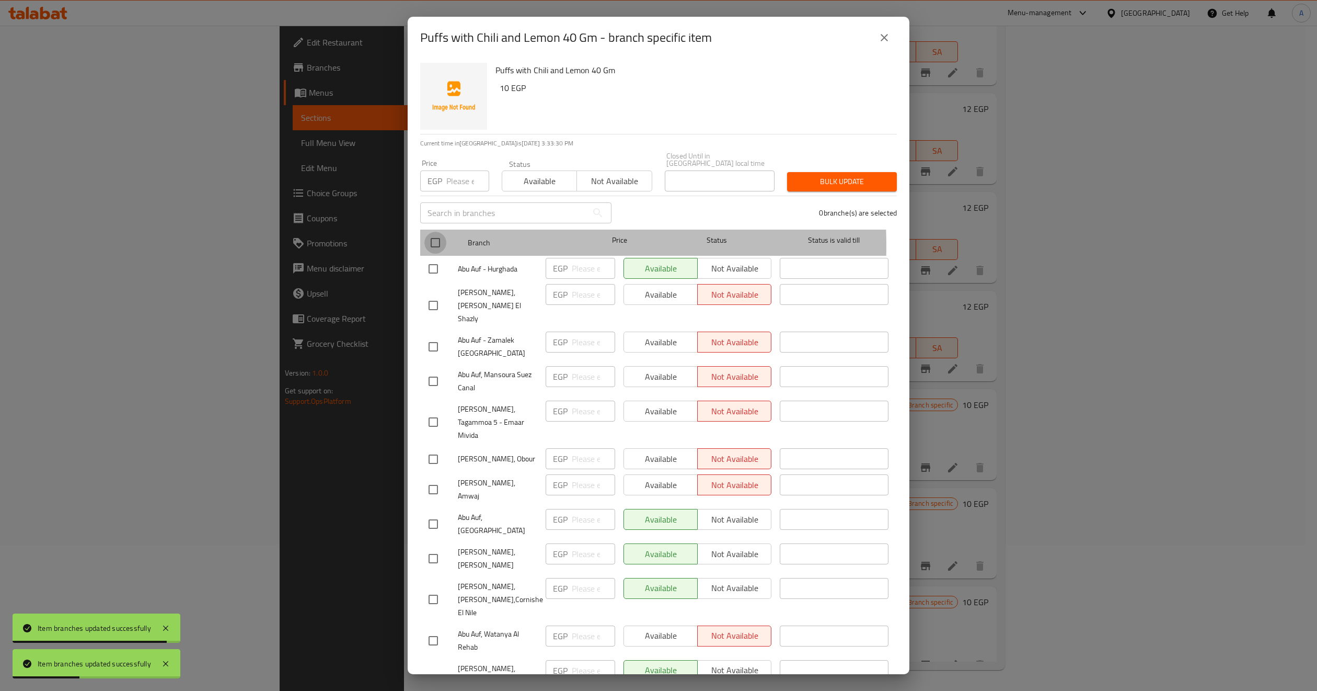
click at [429, 239] on input "checkbox" at bounding box center [435, 243] width 22 height 22
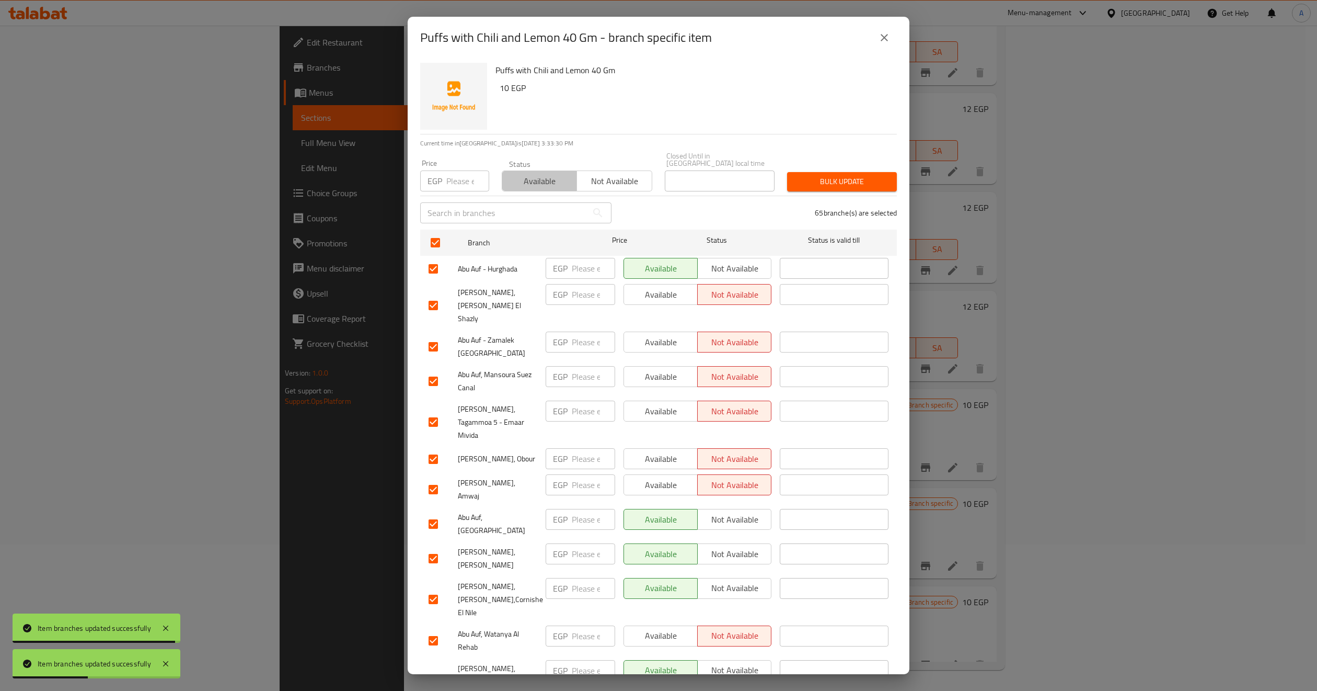
click at [542, 174] on span "Available" at bounding box center [540, 181] width 66 height 15
click at [800, 175] on span "Bulk update" at bounding box center [842, 181] width 93 height 13
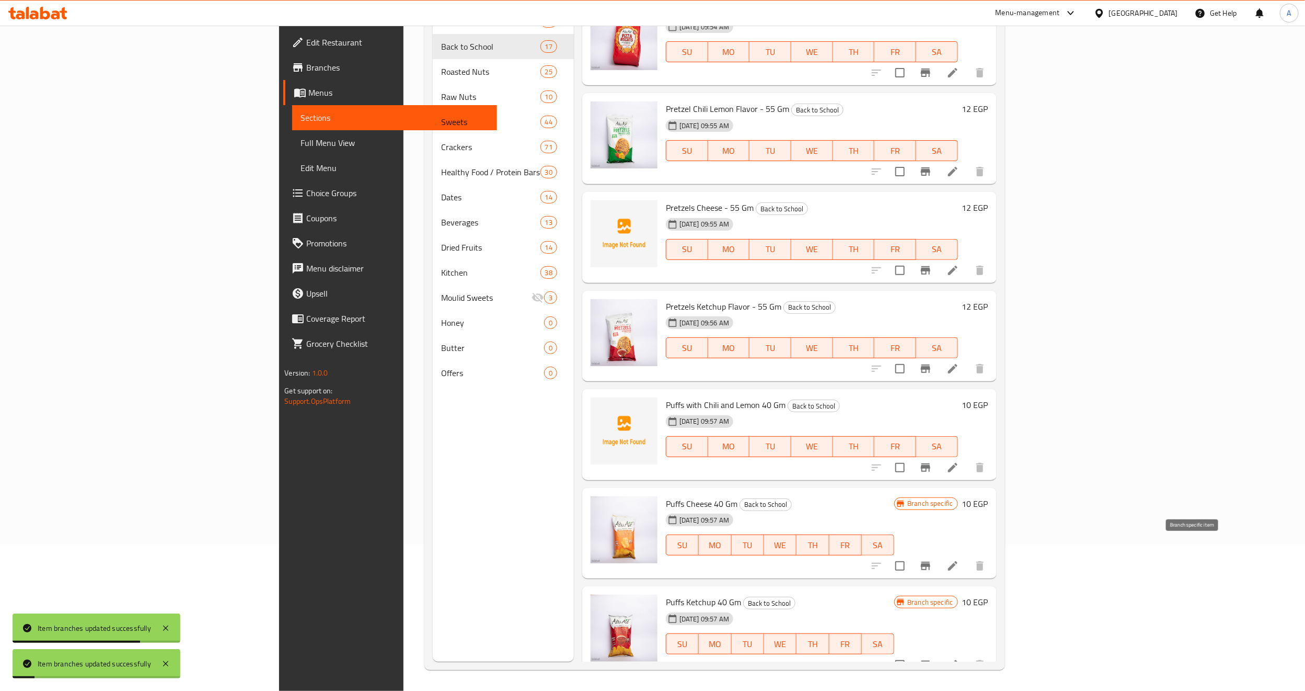
click at [938, 557] on button "Branch-specific-item" at bounding box center [925, 565] width 25 height 25
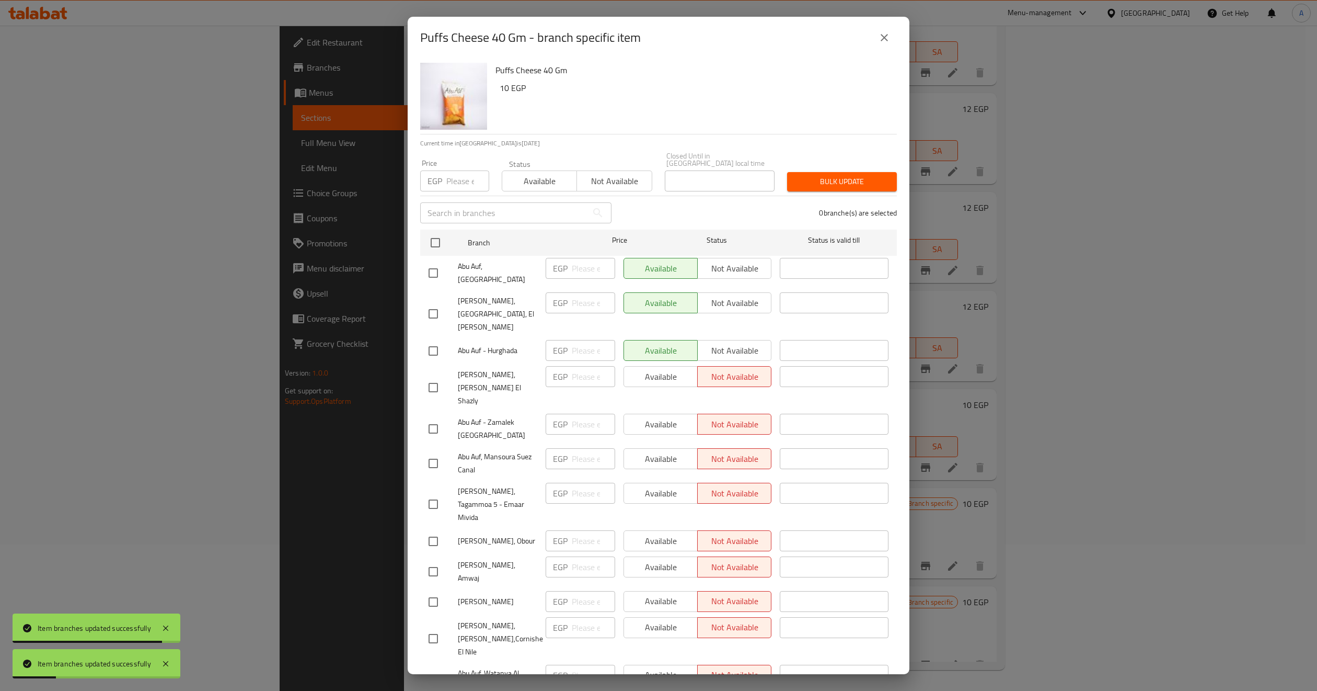
click at [543, 177] on span "Available" at bounding box center [540, 181] width 66 height 15
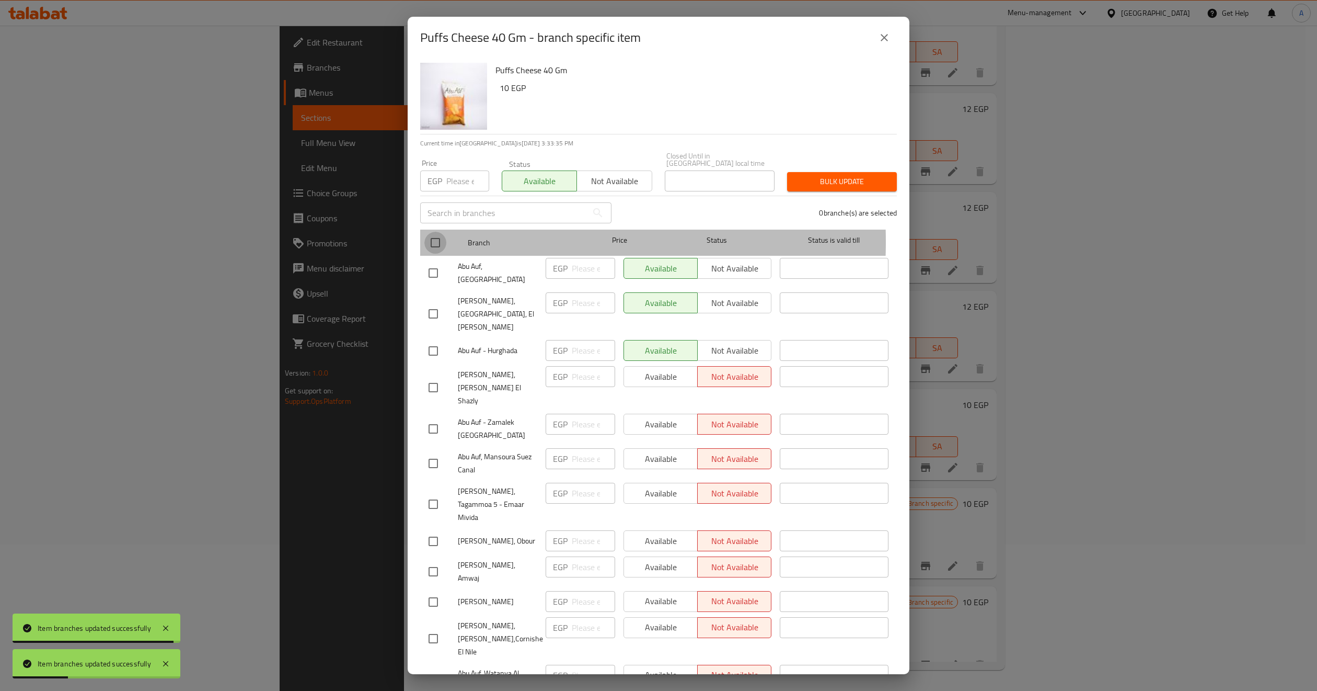
click at [433, 234] on input "checkbox" at bounding box center [435, 243] width 22 height 22
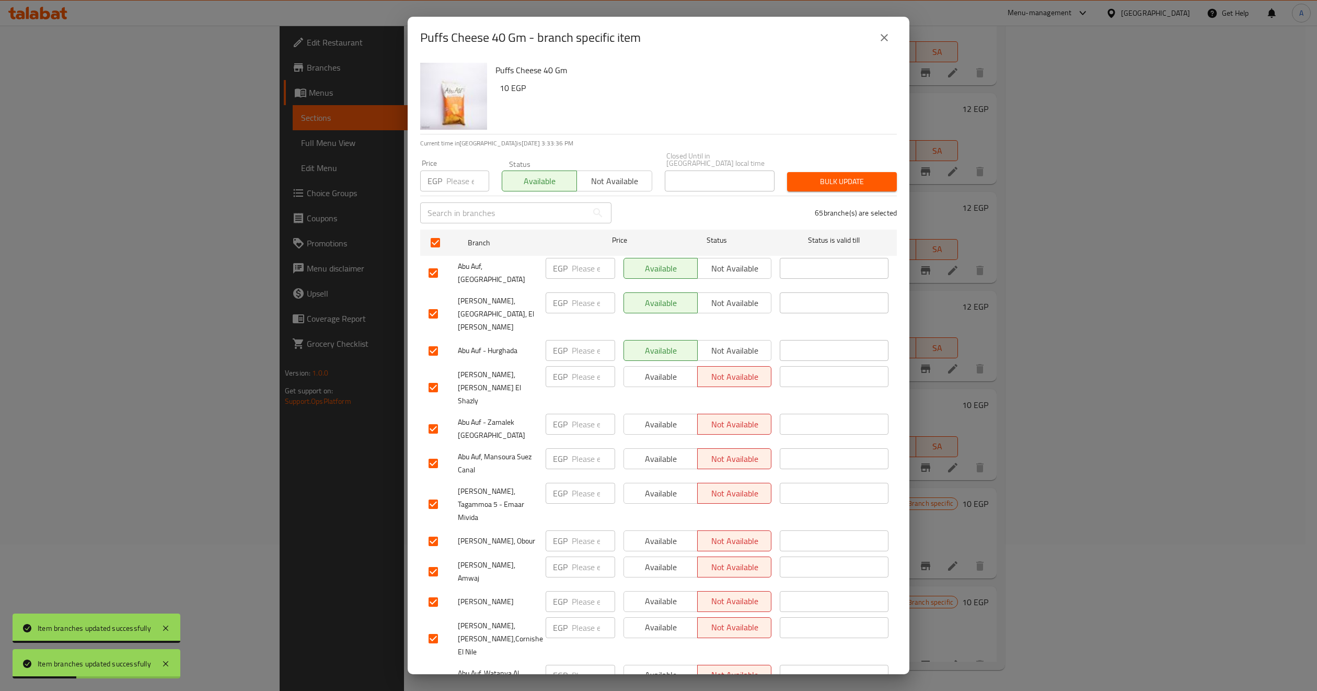
click at [825, 172] on button "Bulk update" at bounding box center [842, 181] width 110 height 19
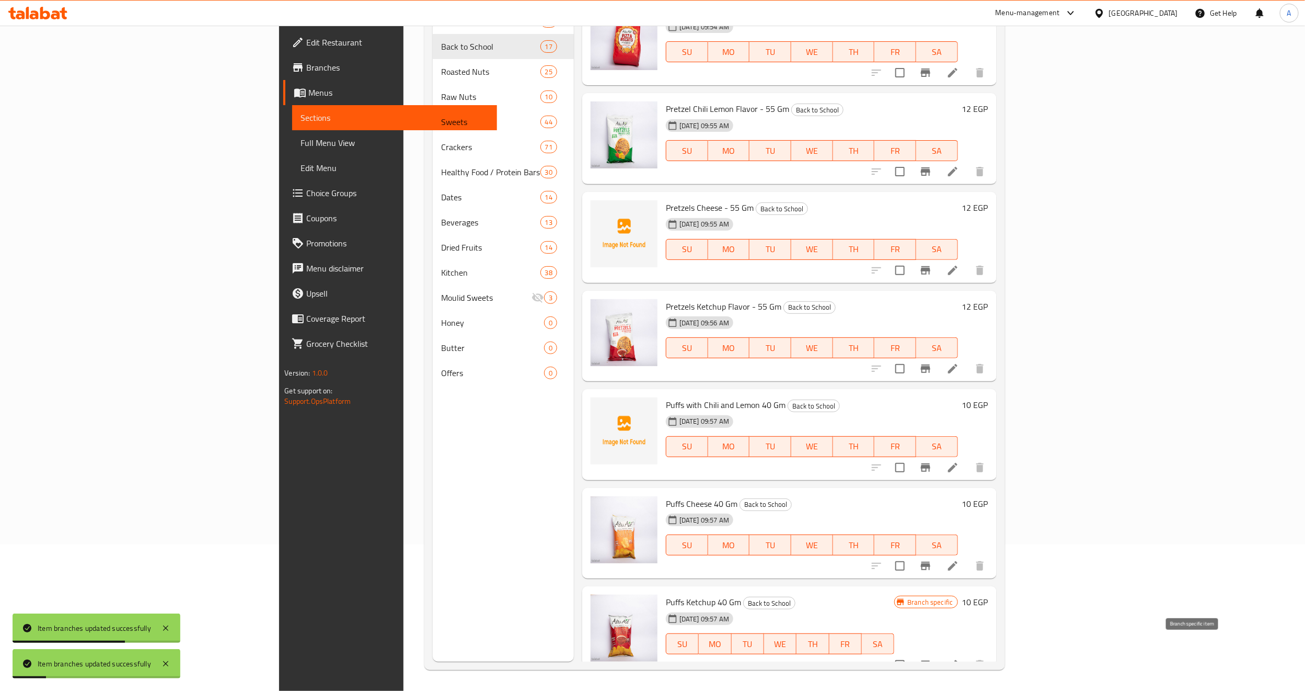
click at [938, 652] on button "Branch-specific-item" at bounding box center [925, 664] width 25 height 25
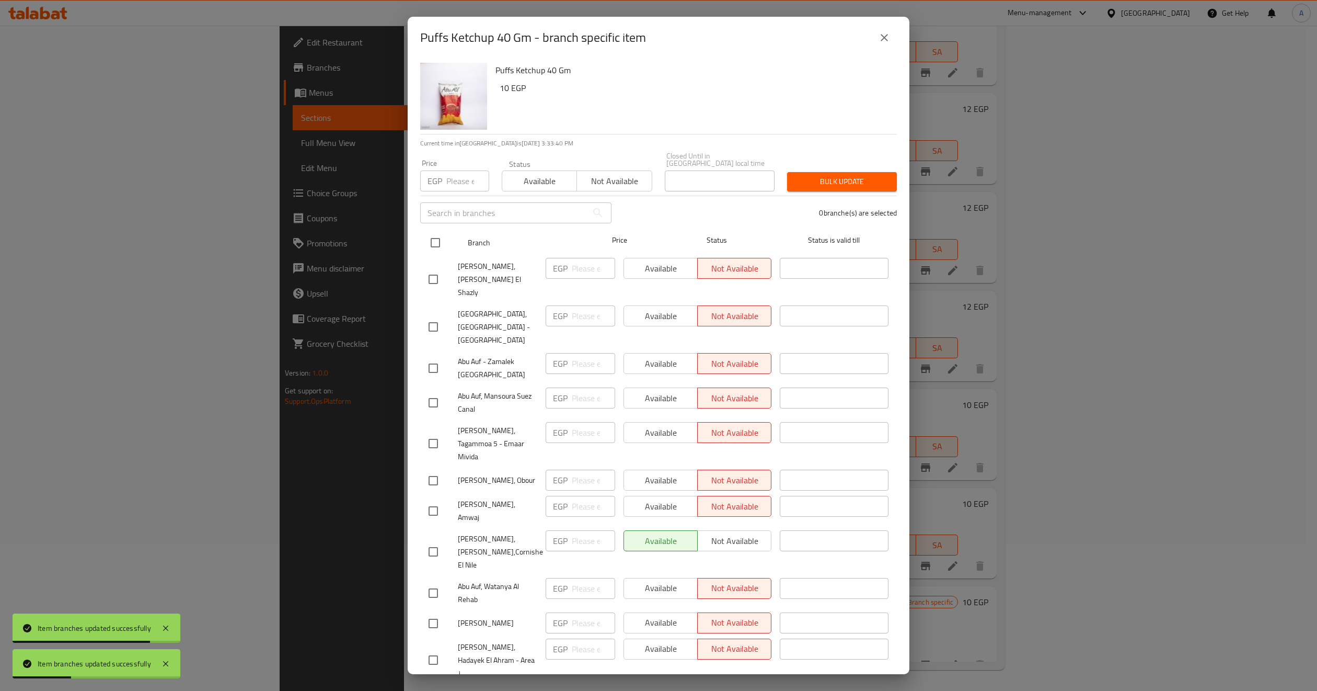
click at [434, 239] on input "checkbox" at bounding box center [435, 243] width 22 height 22
click at [541, 175] on span "Available" at bounding box center [540, 181] width 66 height 15
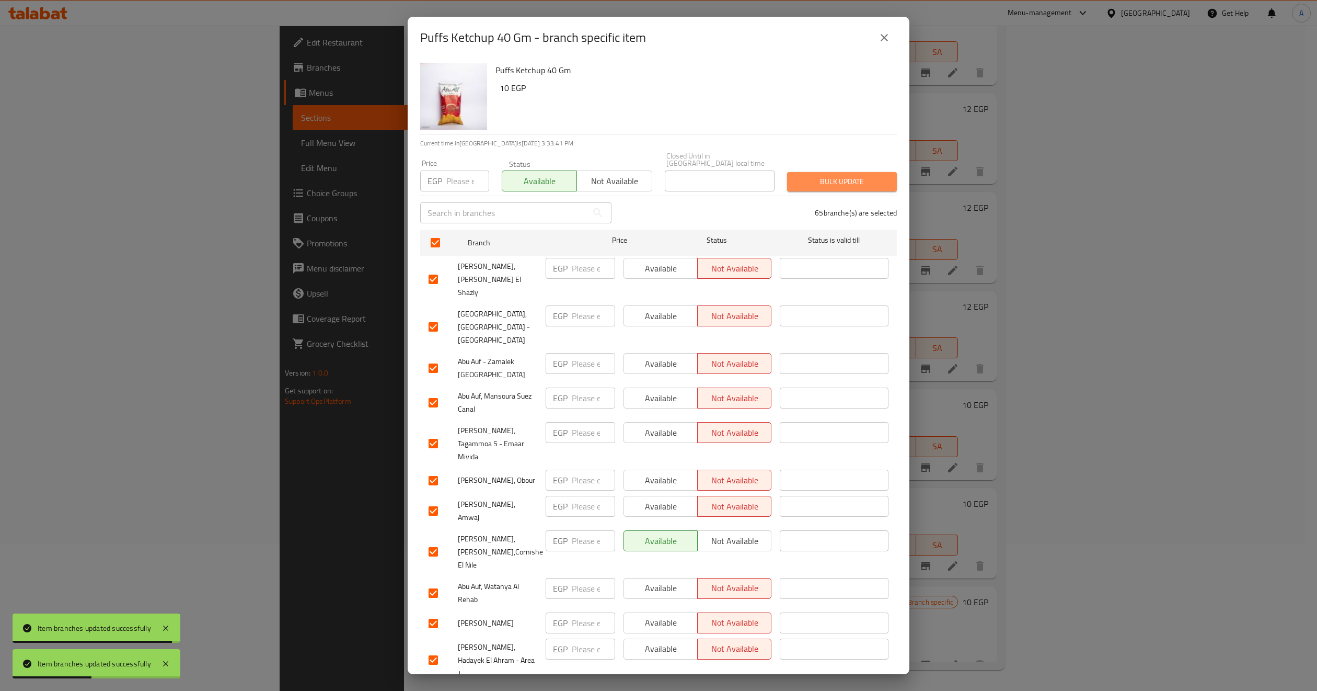
click at [843, 172] on button "Bulk update" at bounding box center [842, 181] width 110 height 19
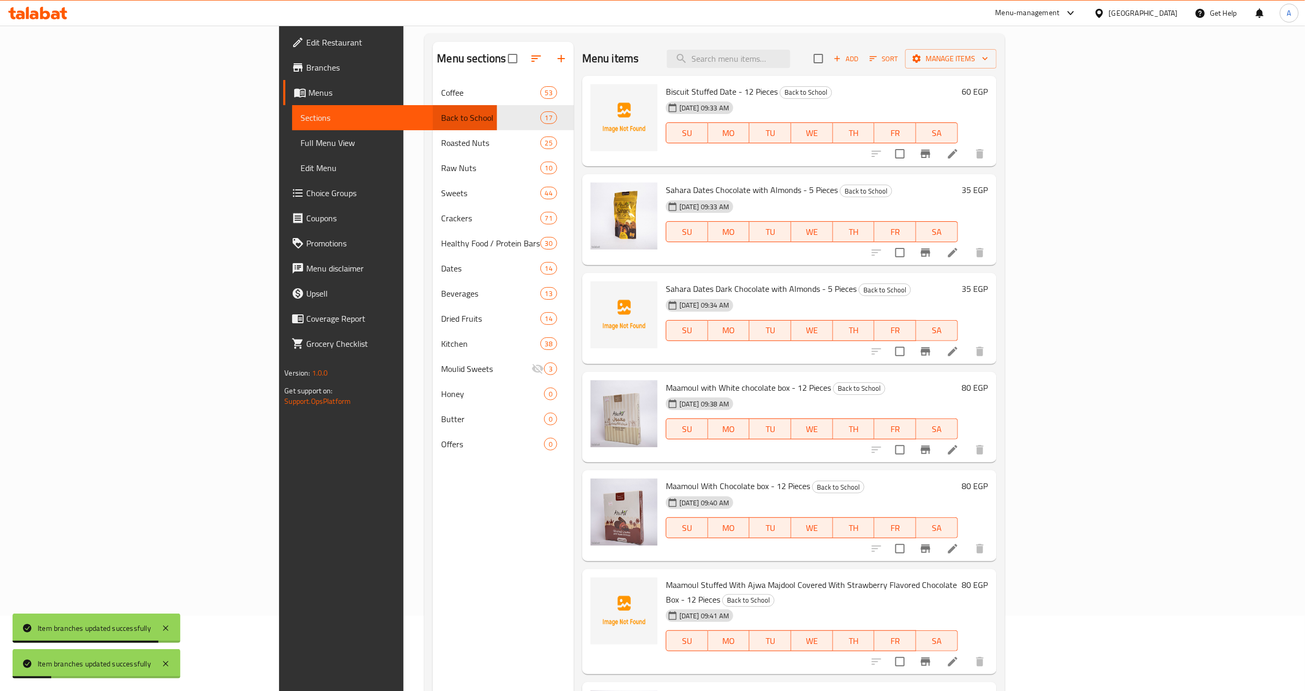
scroll to position [0, 0]
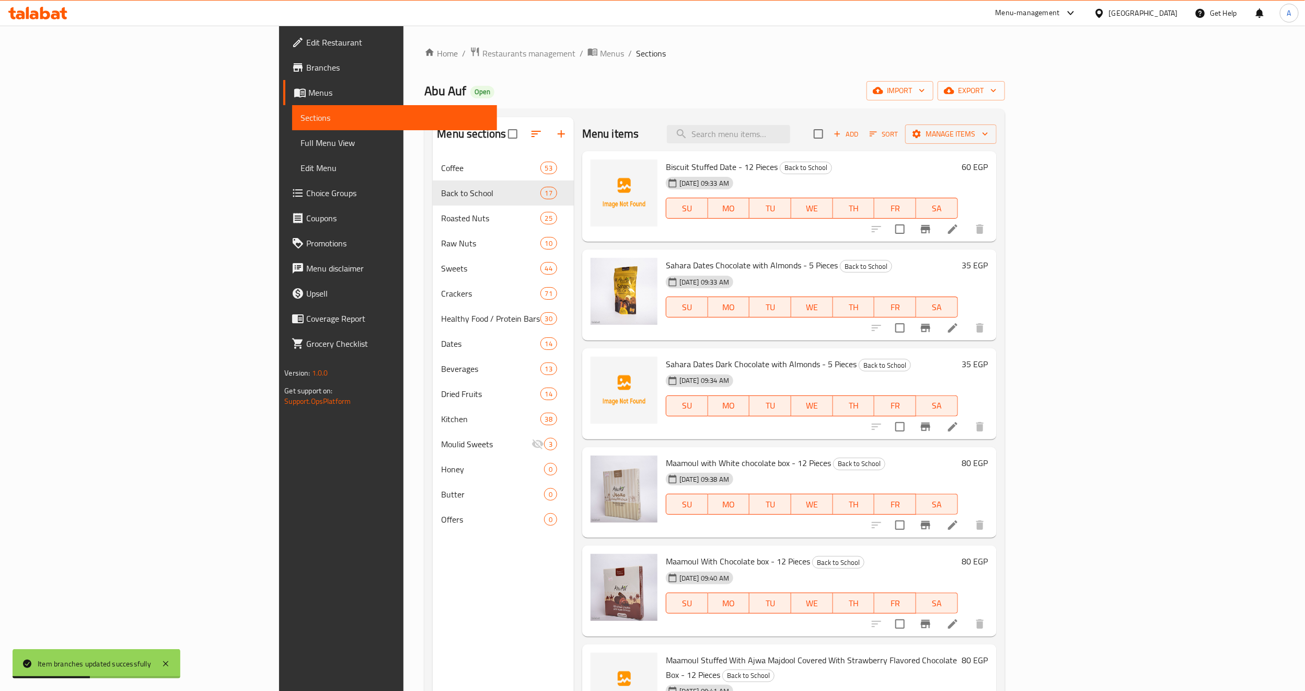
click at [306, 49] on span "Edit Restaurant" at bounding box center [397, 42] width 182 height 13
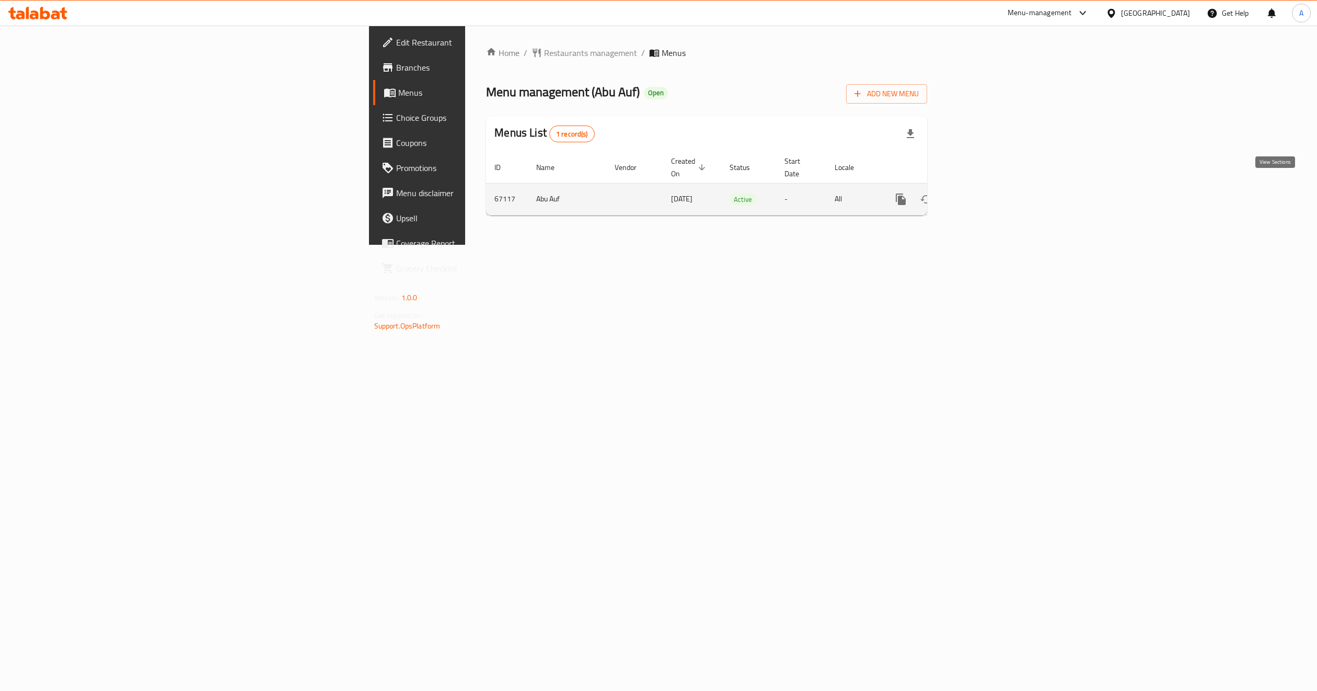
click at [989, 197] on link "enhanced table" at bounding box center [976, 199] width 25 height 25
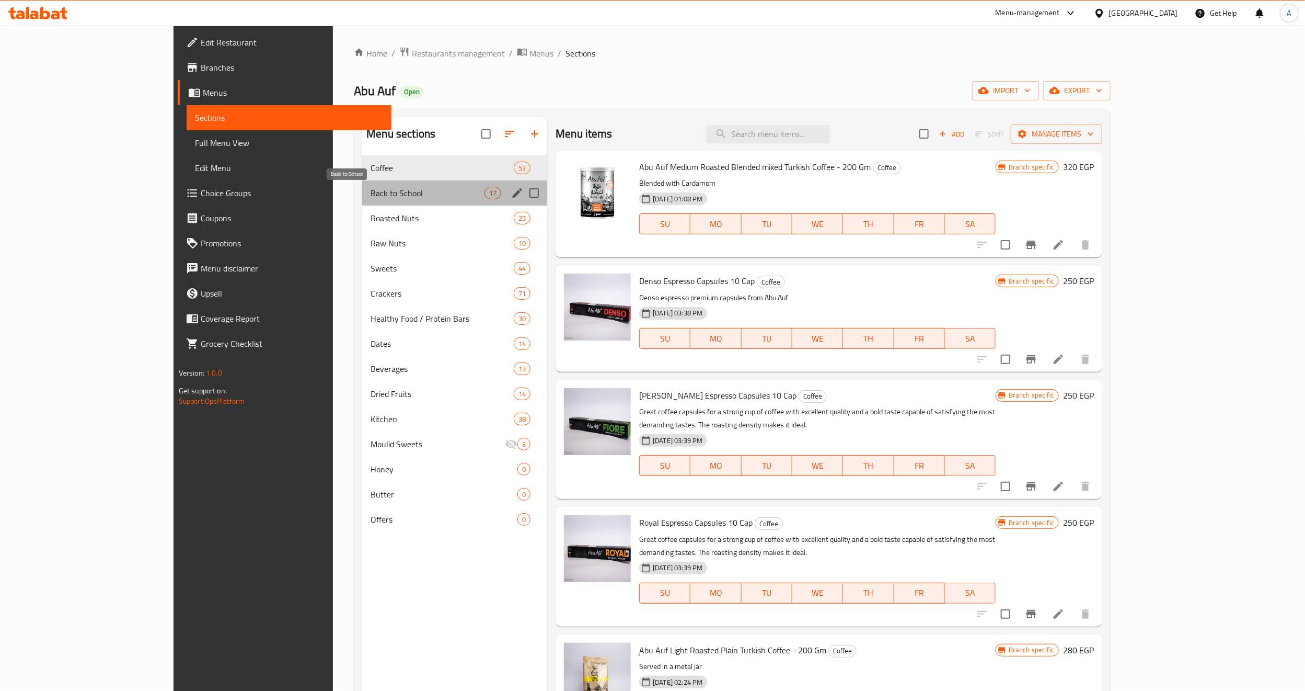
click at [389, 190] on span "Back to School" at bounding box center [428, 193] width 114 height 13
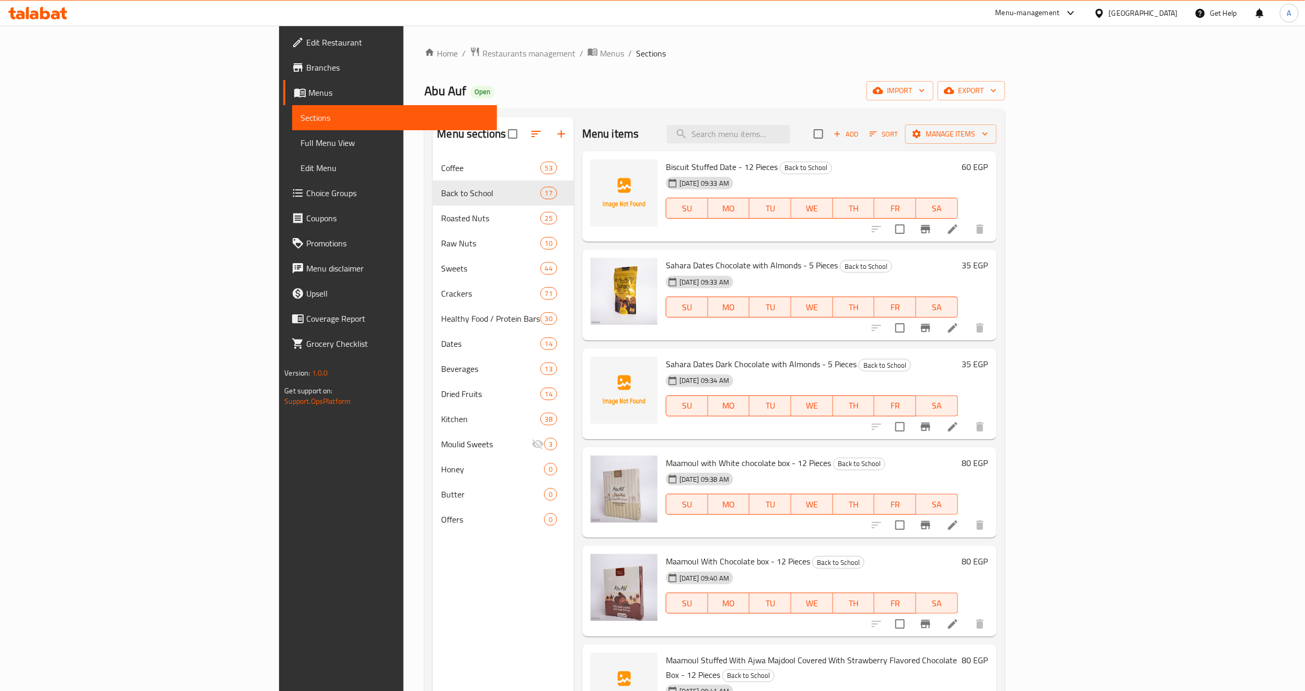
click at [732, 370] on div "[DATE] 09:34 AM" at bounding box center [699, 380] width 75 height 21
click at [800, 151] on div "Biscuit Stuffed Date - 12 Pieces Back to School 31-08-2025 09:33 AM SU MO TU WE…" at bounding box center [789, 196] width 415 height 91
